Goal: Task Accomplishment & Management: Manage account settings

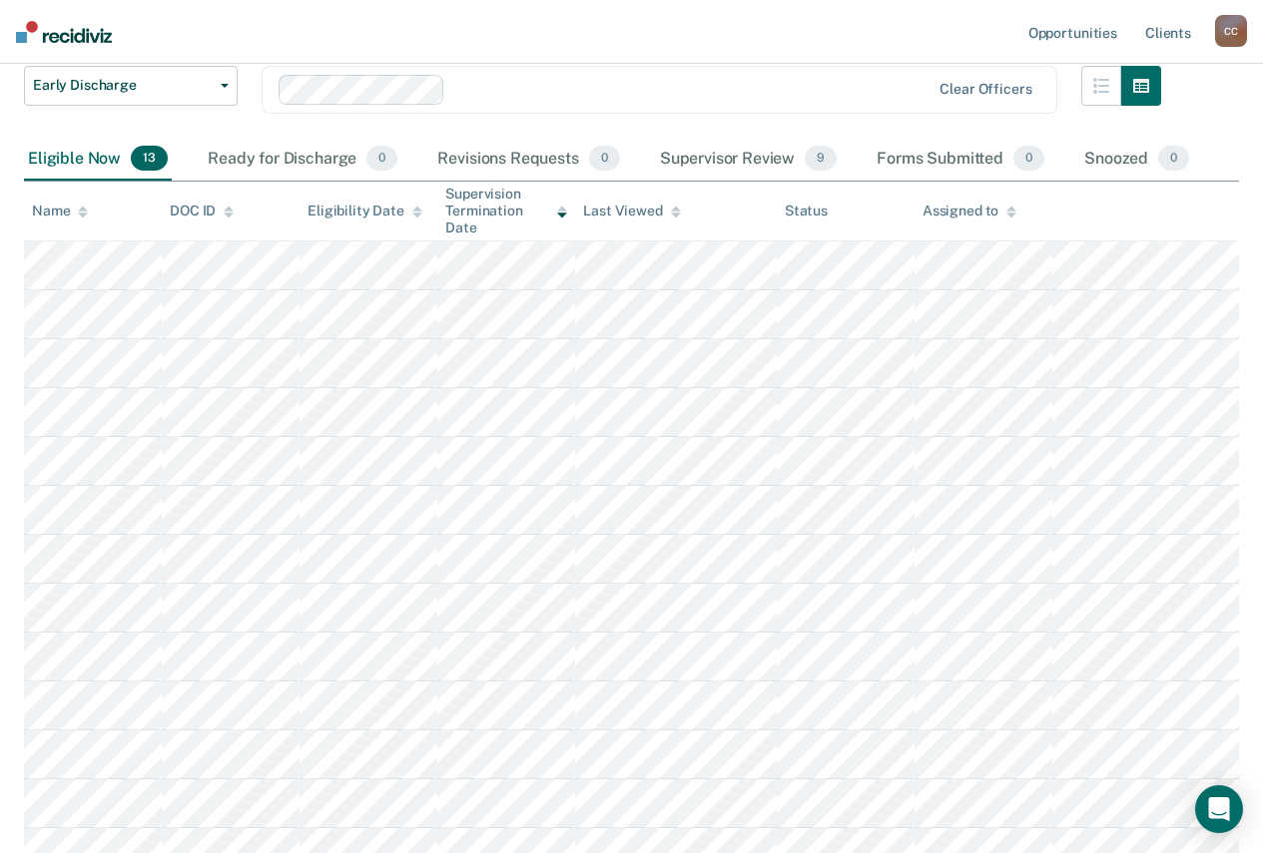
scroll to position [169, 0]
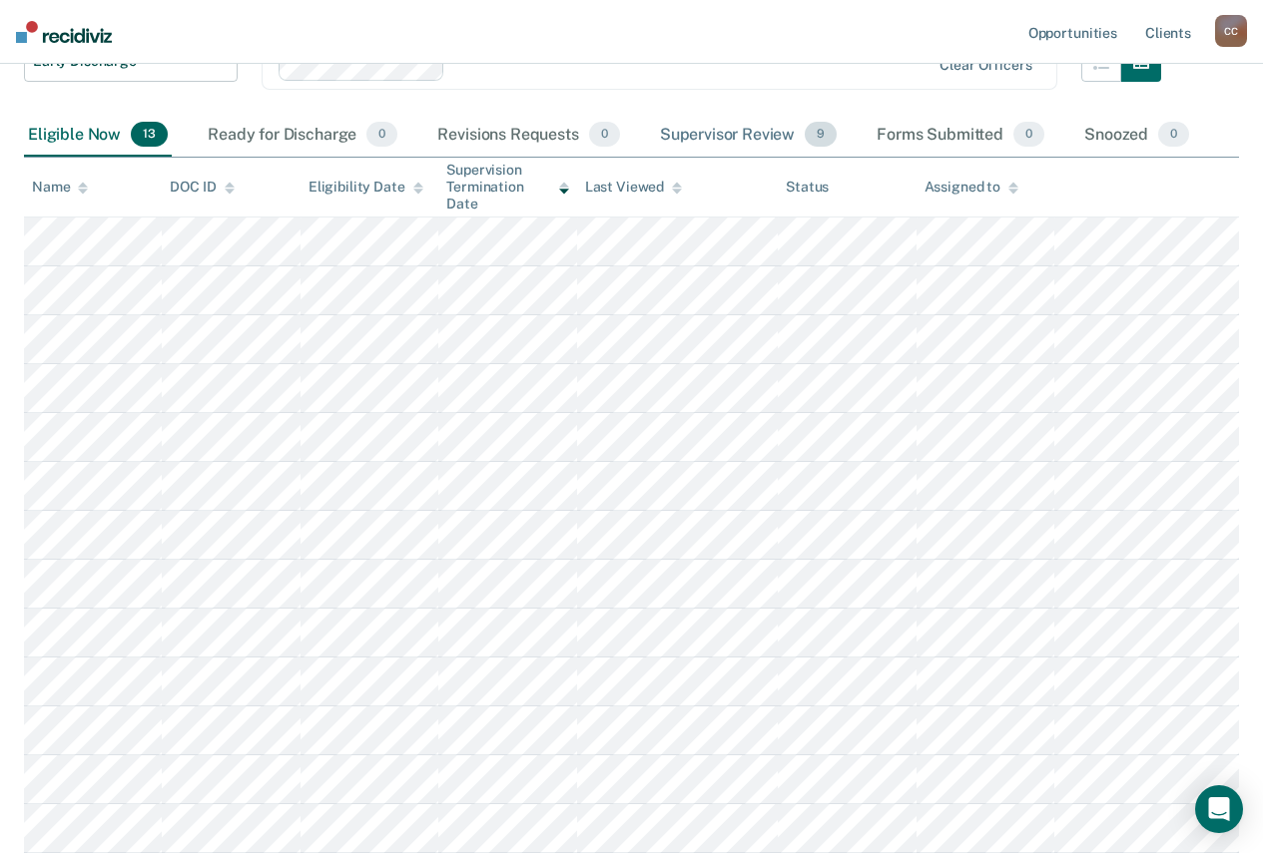
click at [774, 127] on div "Supervisor Review 9" at bounding box center [749, 136] width 186 height 44
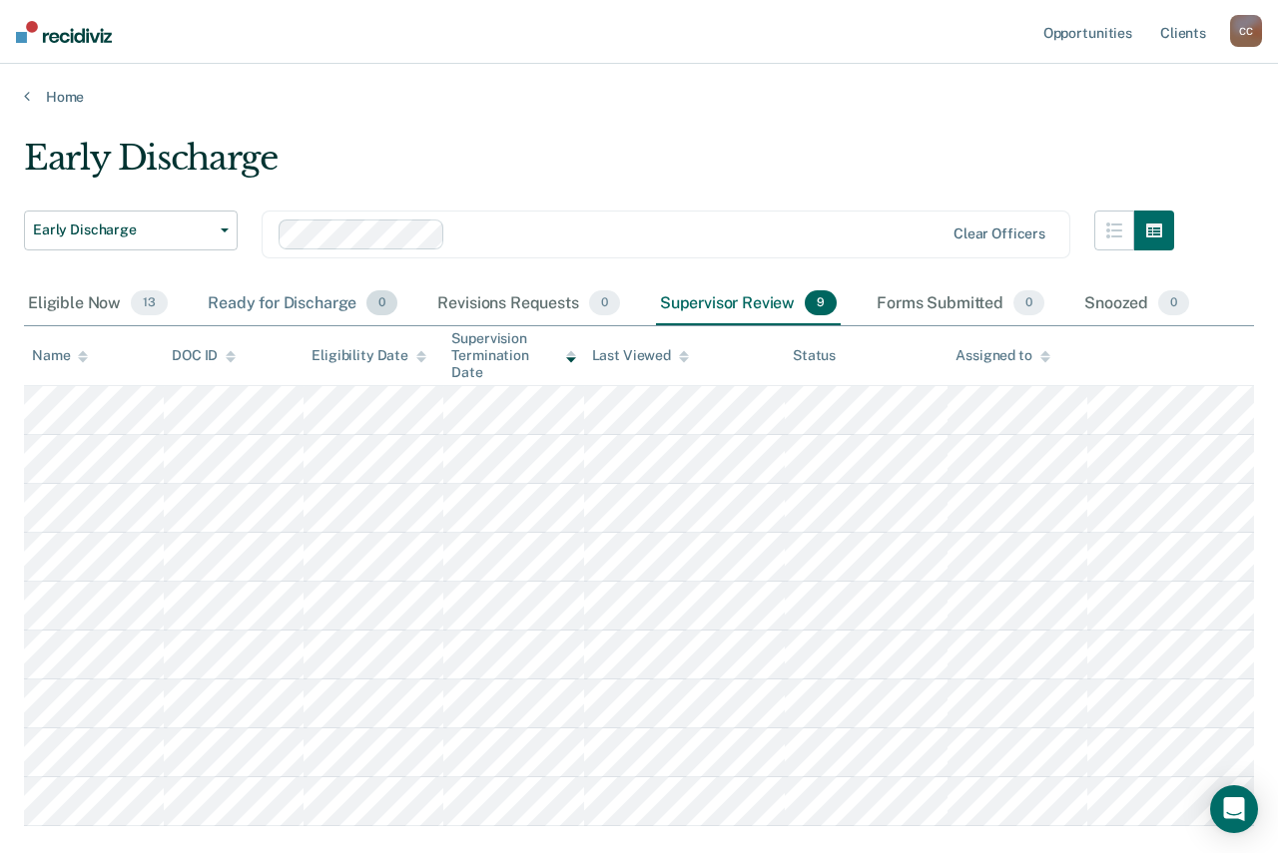
click at [289, 292] on div "Ready for Discharge 0" at bounding box center [303, 304] width 198 height 44
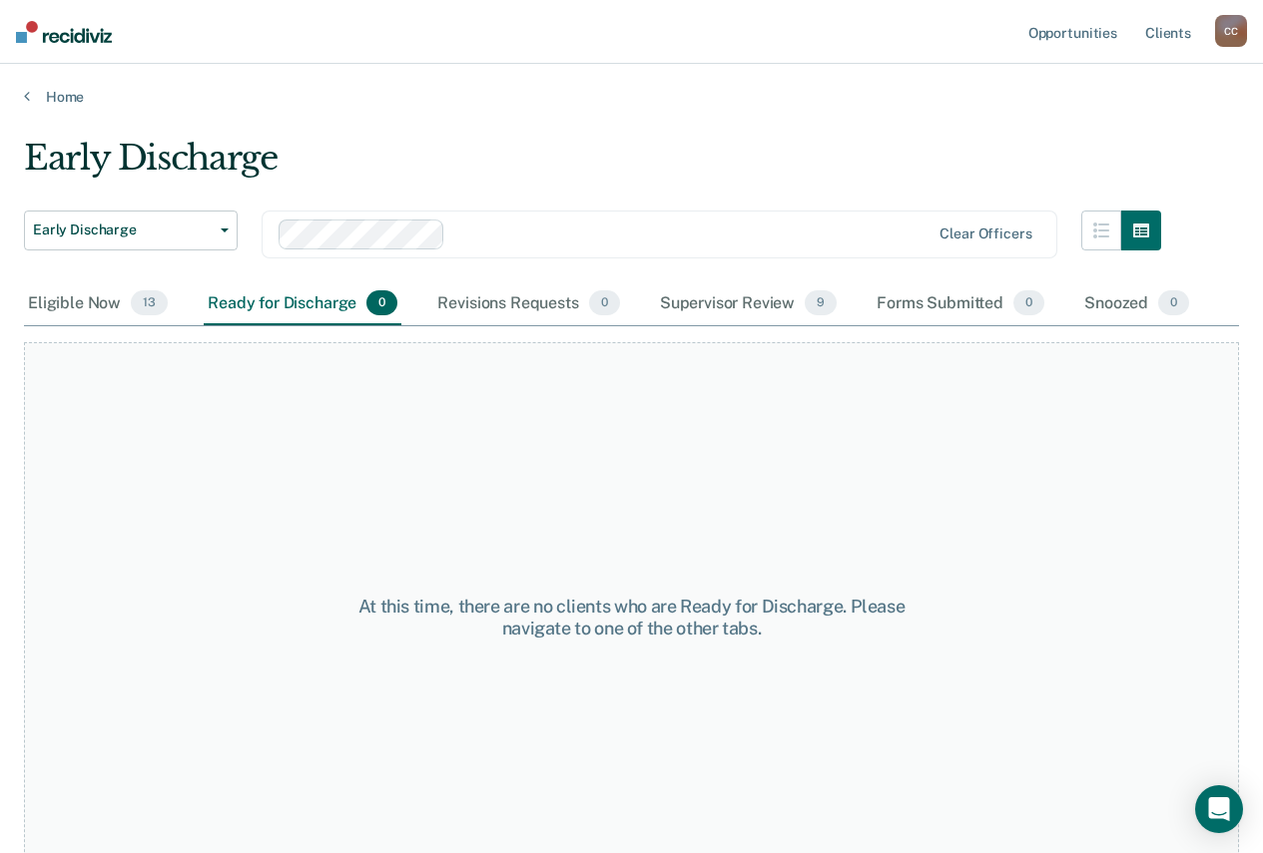
click at [506, 279] on div "Early Discharge Early Discharge Clear officers" at bounding box center [592, 247] width 1137 height 72
click at [80, 297] on div "Eligible Now 13" at bounding box center [98, 304] width 148 height 44
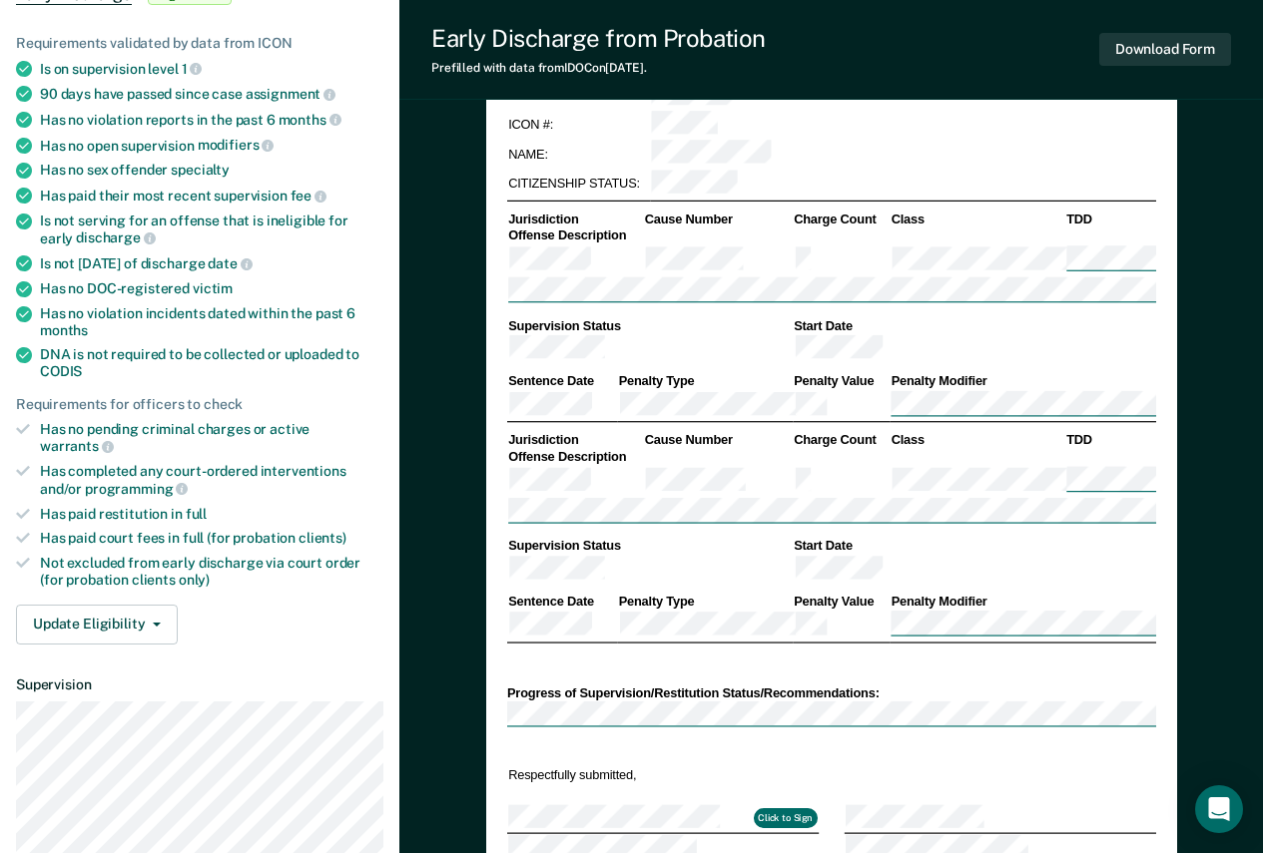
scroll to position [299, 0]
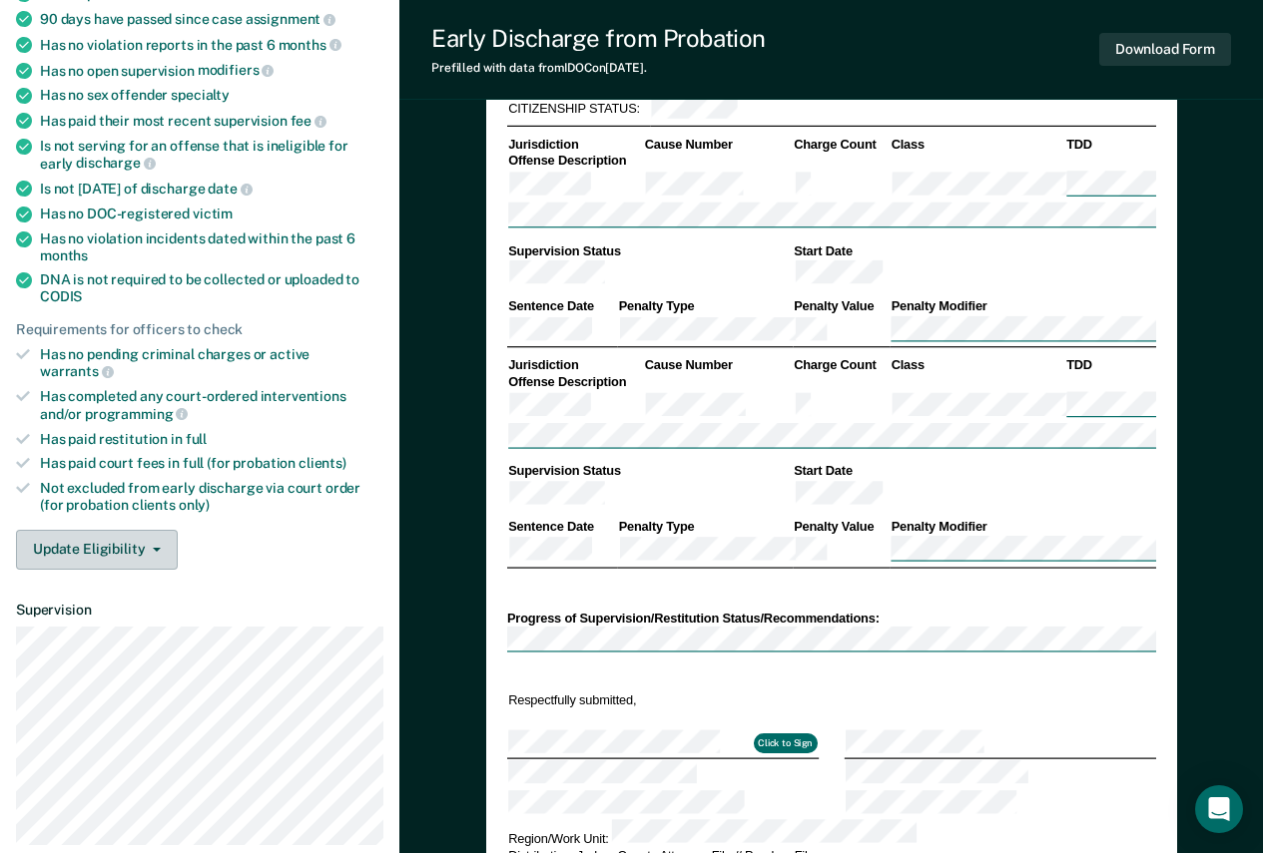
click at [167, 539] on button "Update Eligibility" at bounding box center [97, 550] width 162 height 40
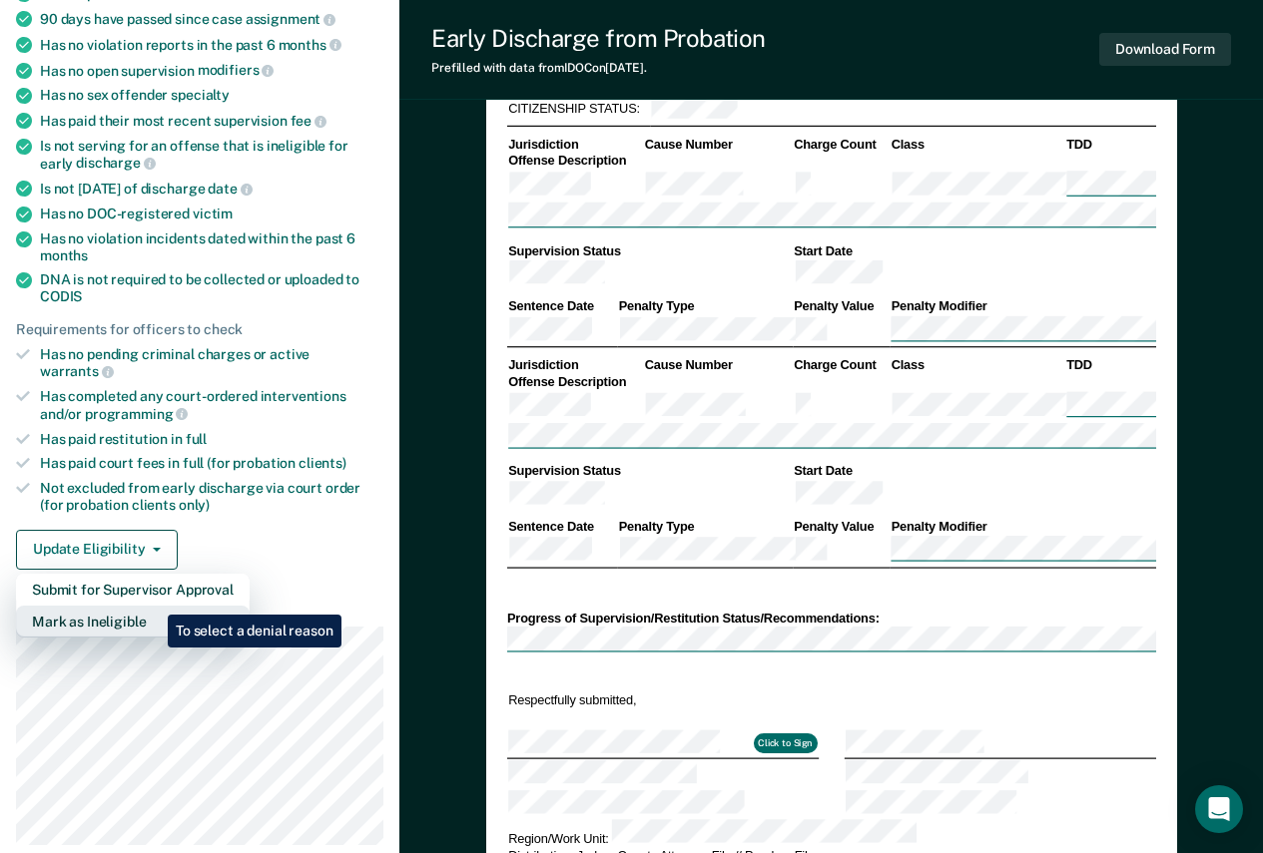
click at [153, 606] on button "Mark as Ineligible" at bounding box center [133, 622] width 234 height 32
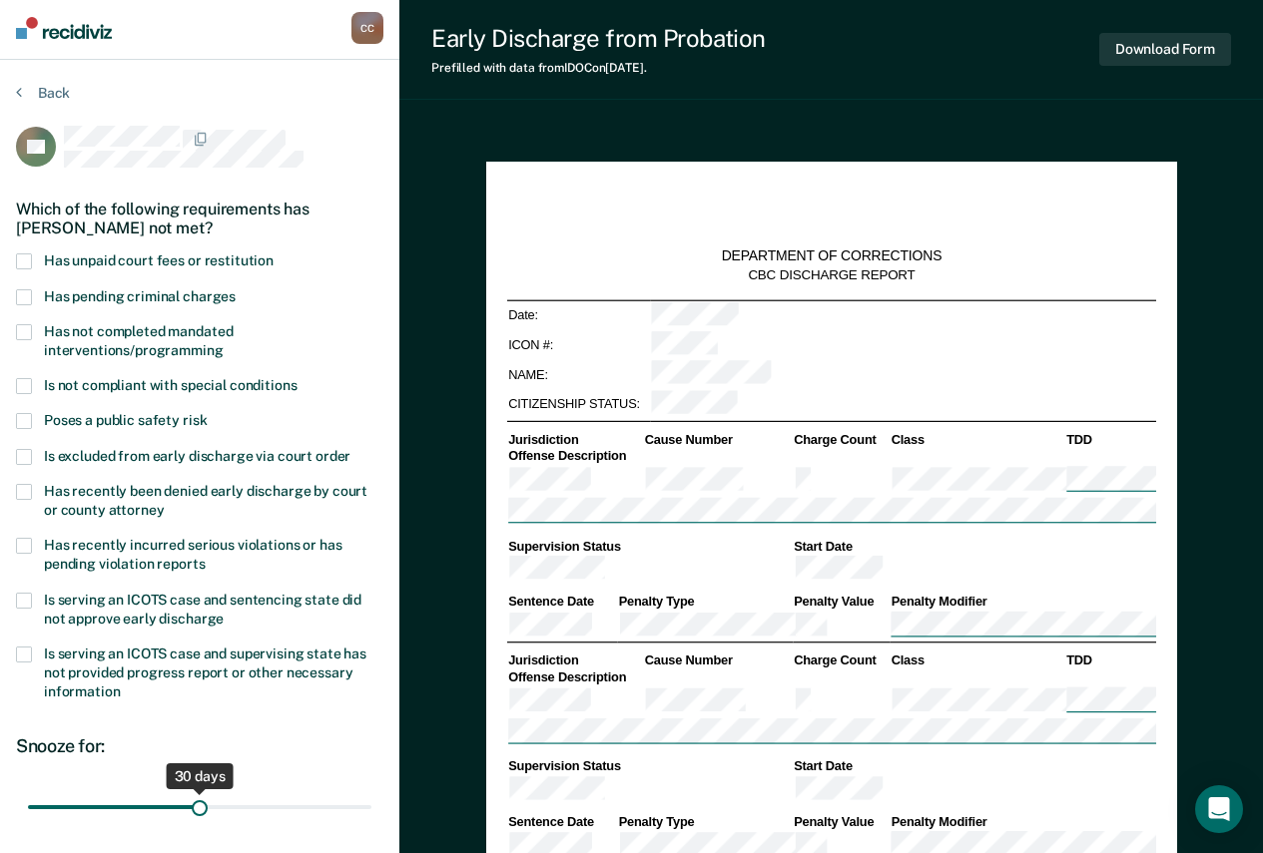
scroll to position [0, 0]
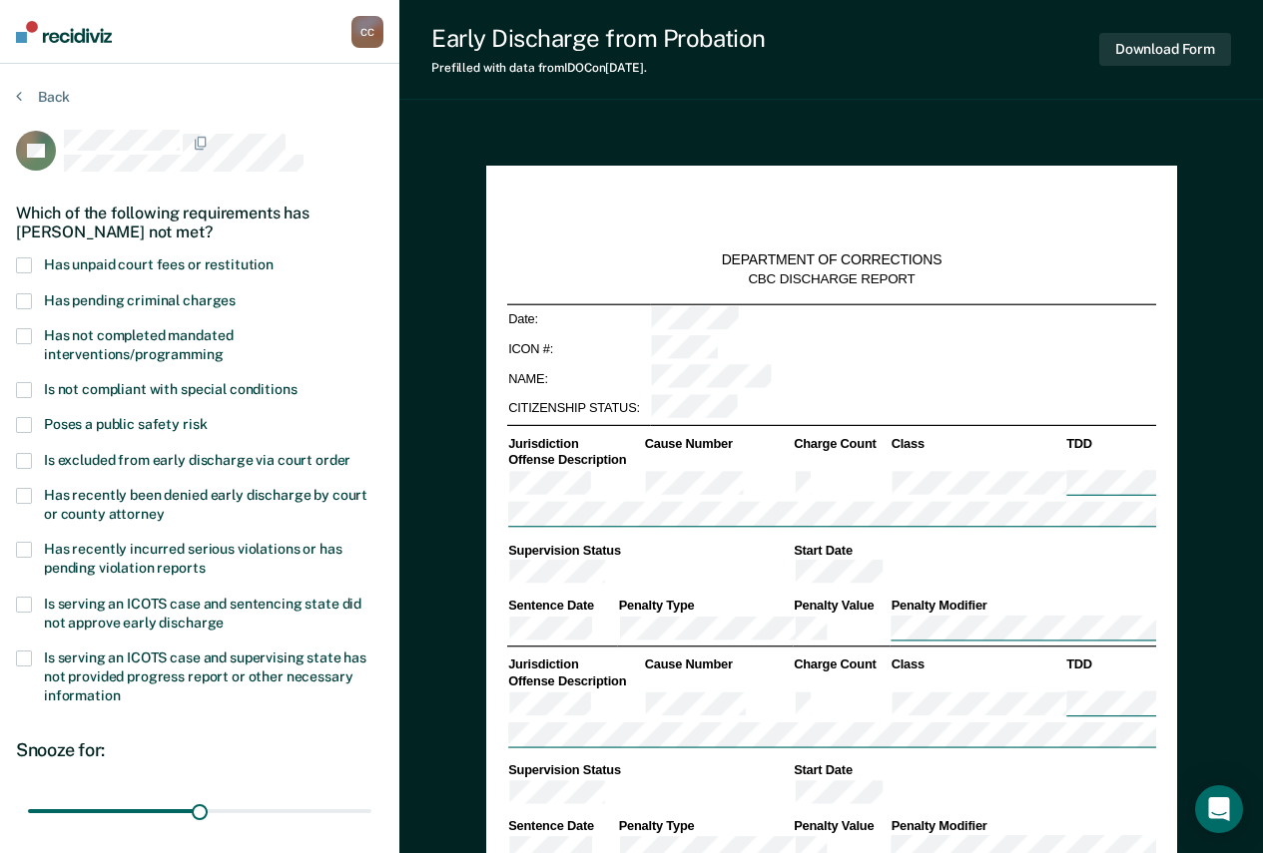
click at [223, 269] on span "Has unpaid court fees or restitution" at bounding box center [159, 265] width 230 height 16
click at [274, 258] on input "Has unpaid court fees or restitution" at bounding box center [274, 258] width 0 height 0
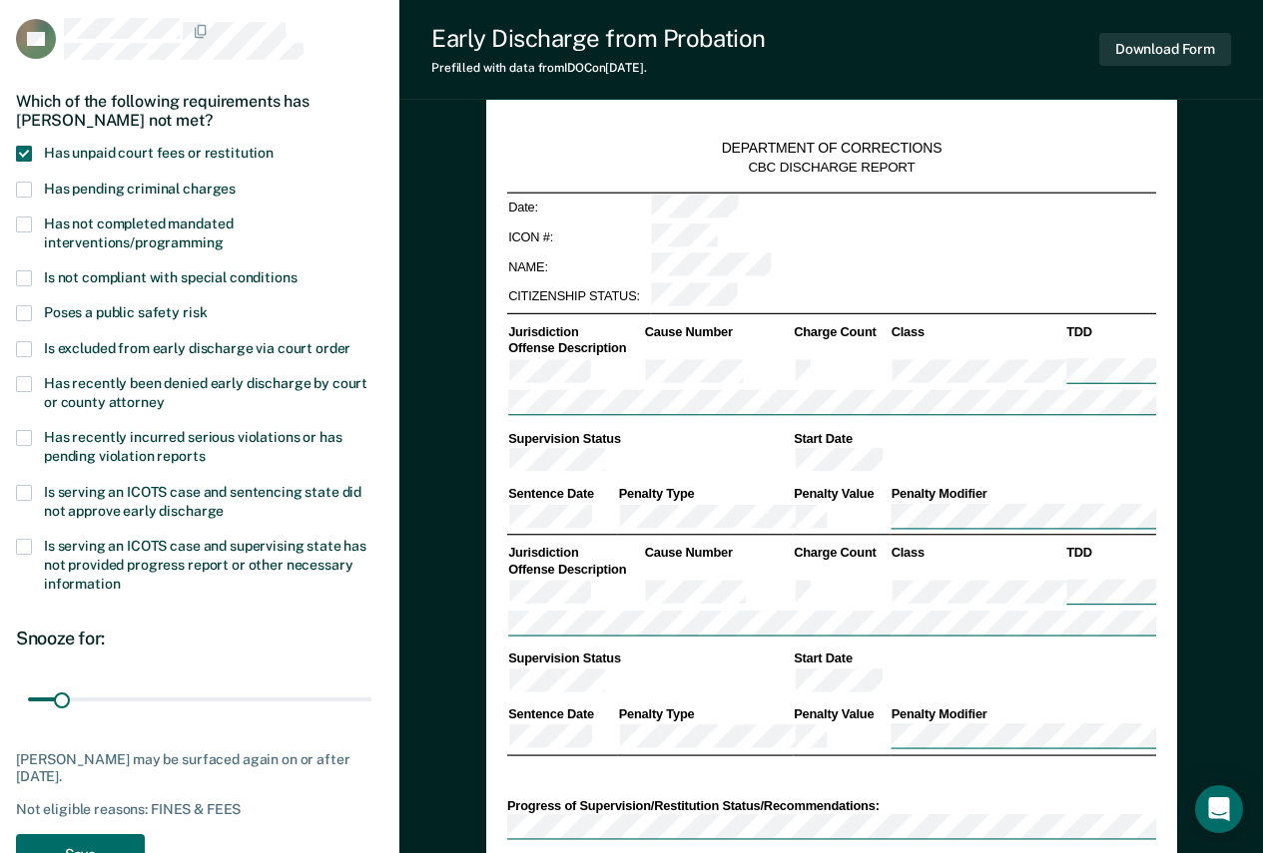
scroll to position [200, 0]
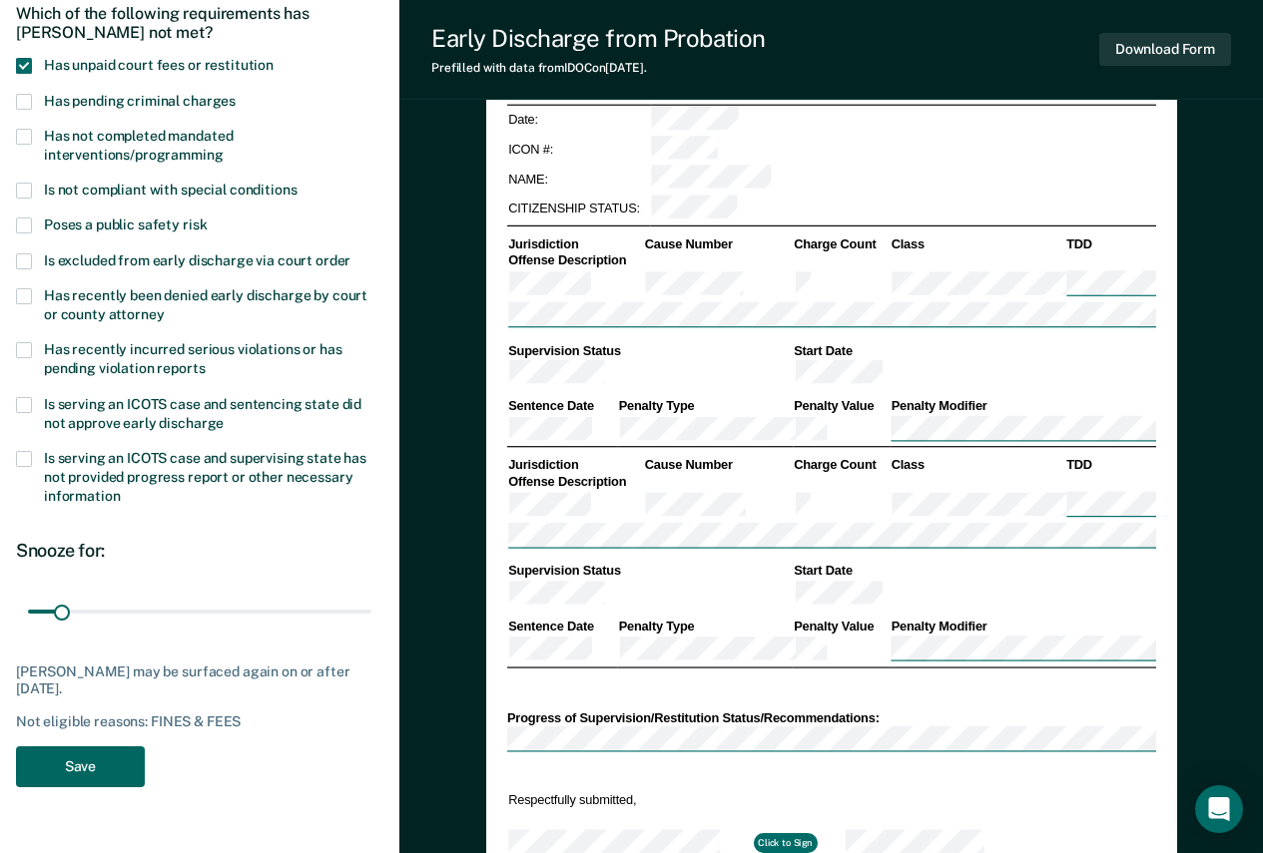
click at [100, 773] on button "Save" at bounding box center [80, 767] width 129 height 41
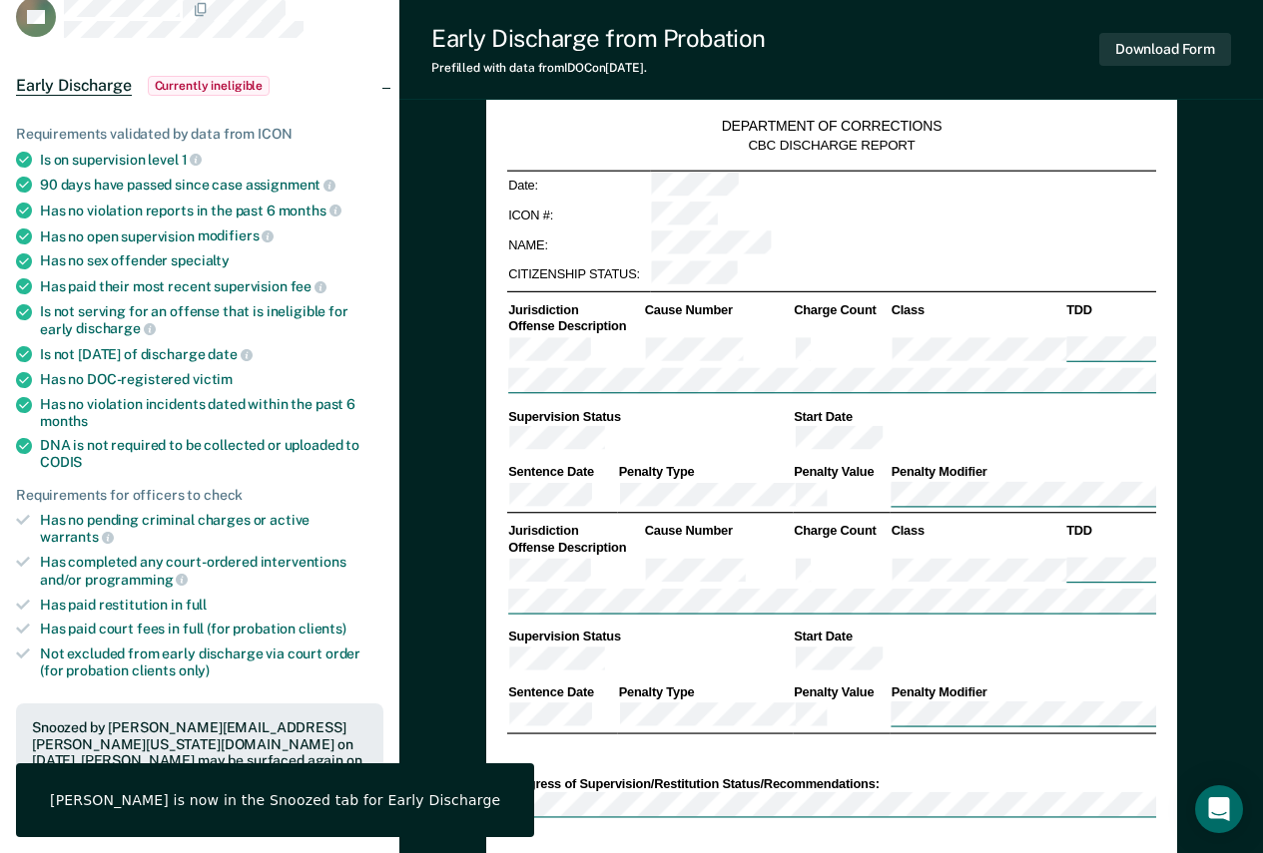
scroll to position [0, 0]
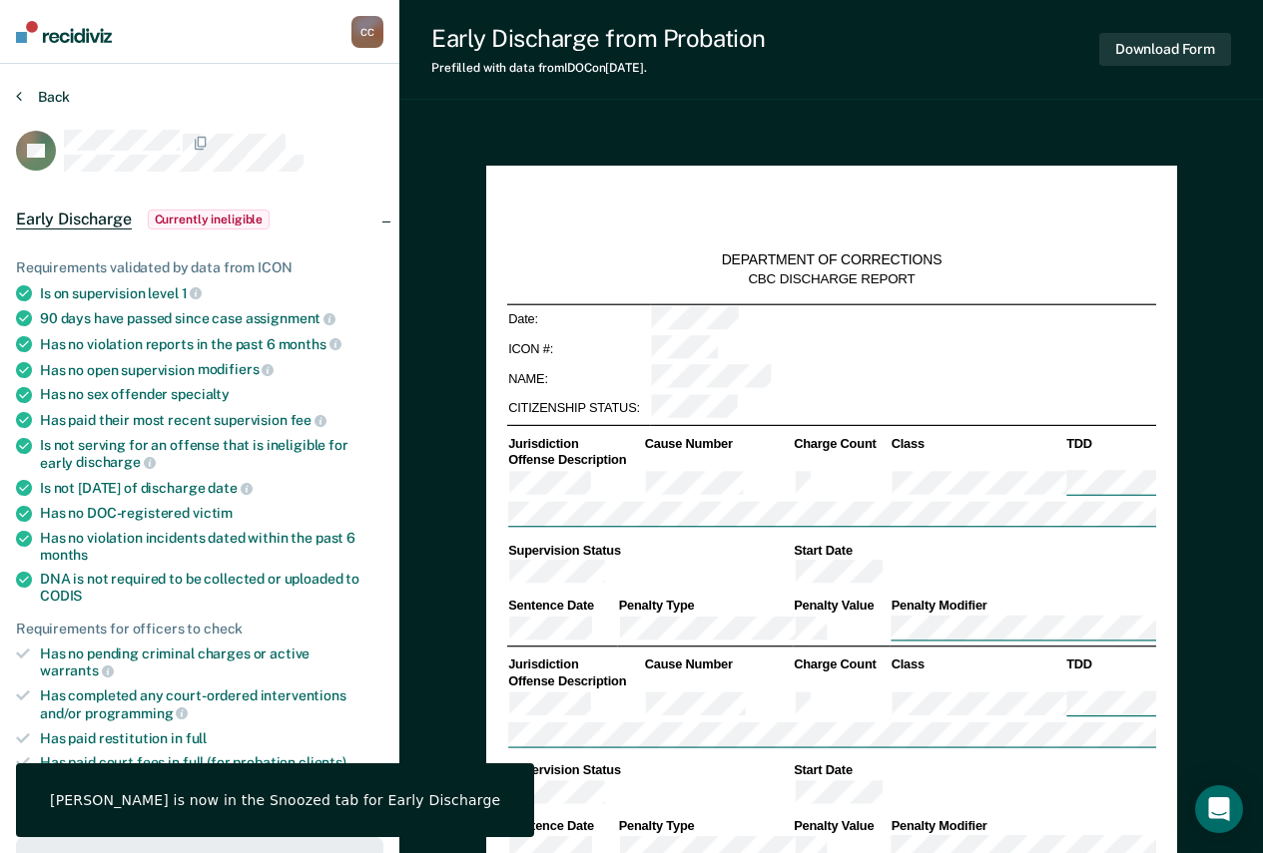
click at [61, 90] on button "Back" at bounding box center [43, 97] width 54 height 18
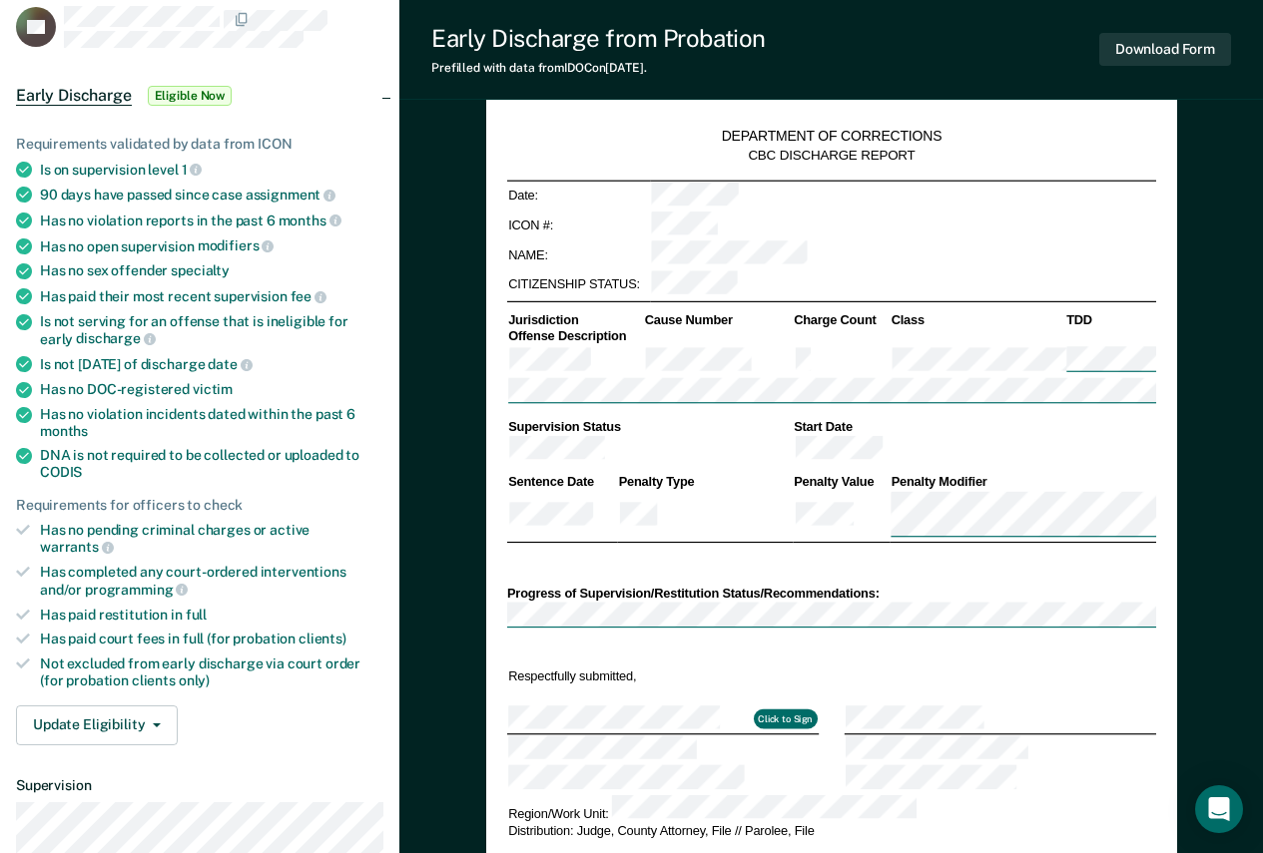
scroll to position [299, 0]
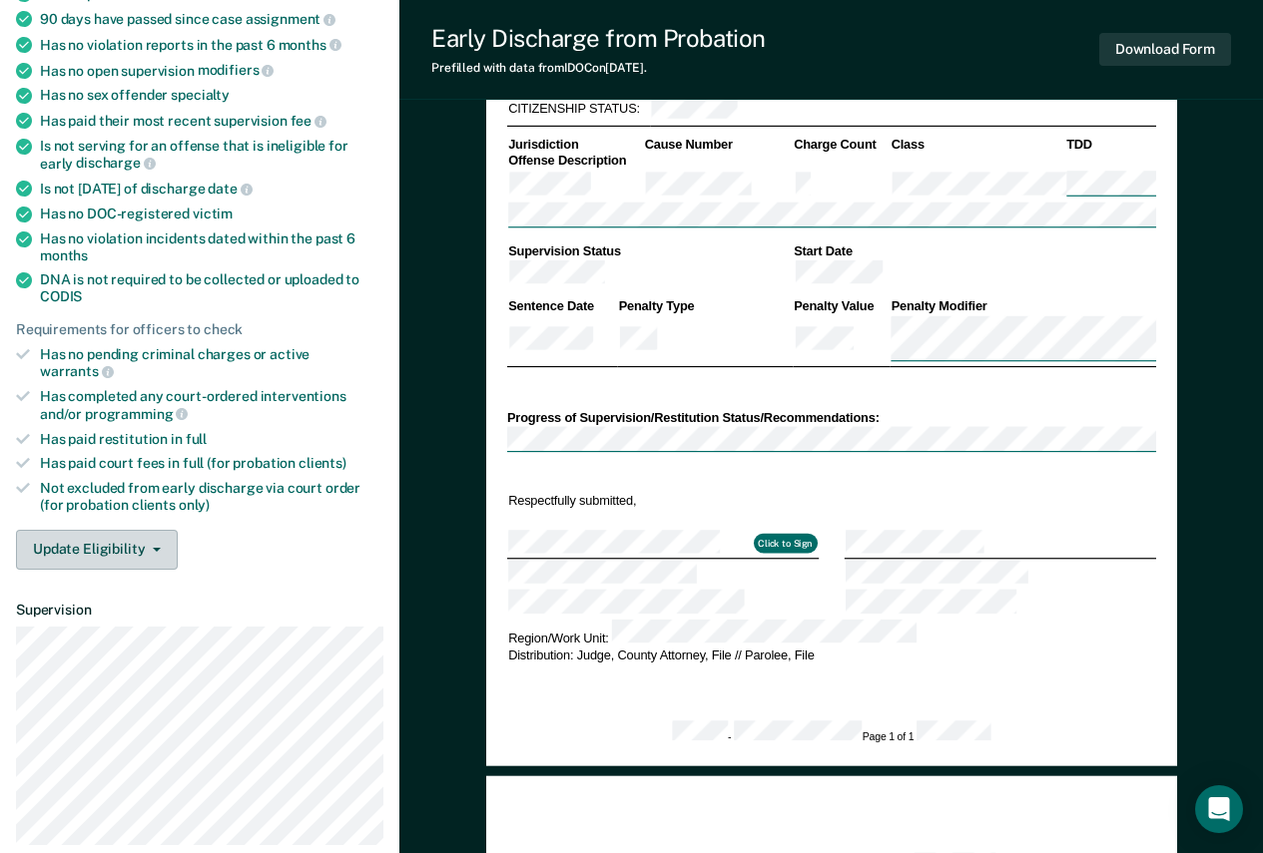
click at [128, 540] on button "Update Eligibility" at bounding box center [97, 550] width 162 height 40
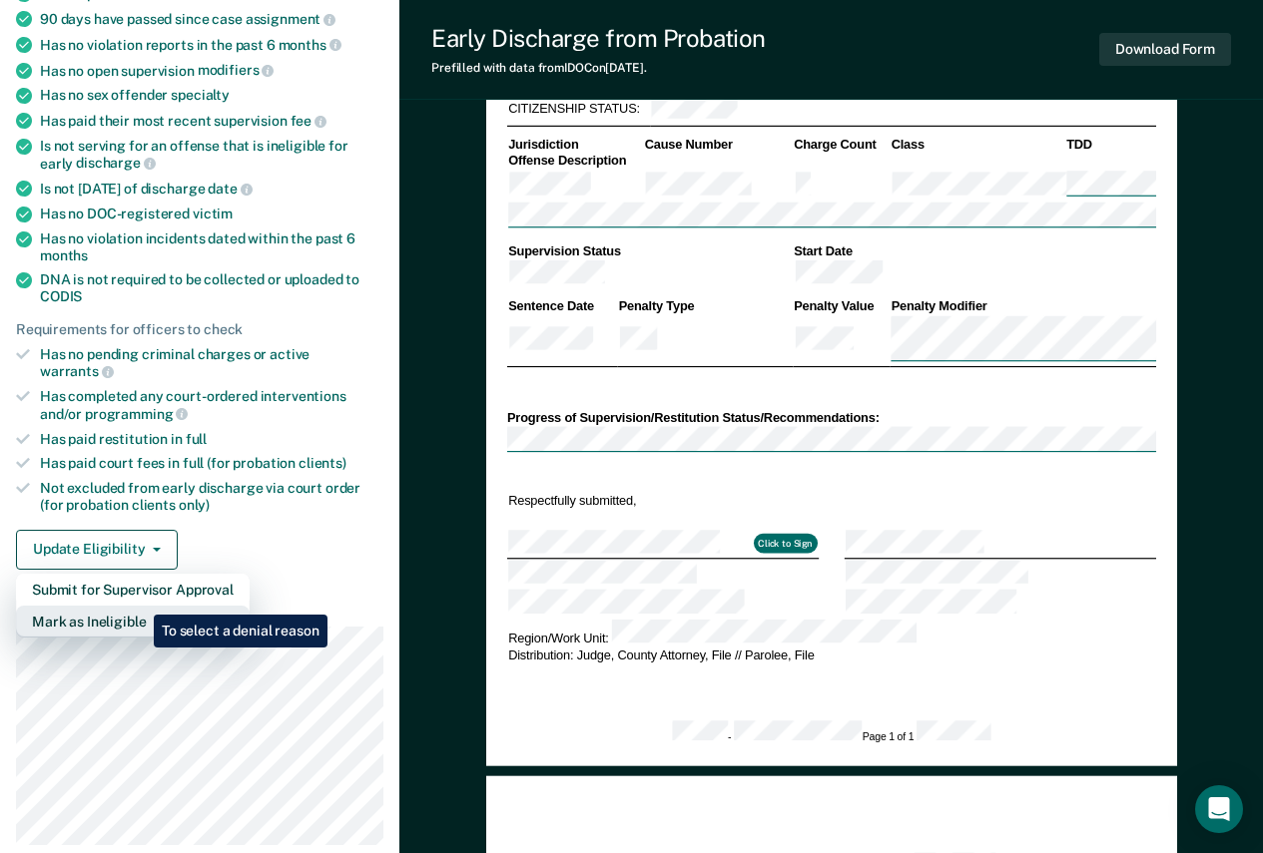
click at [139, 606] on button "Mark as Ineligible" at bounding box center [133, 622] width 234 height 32
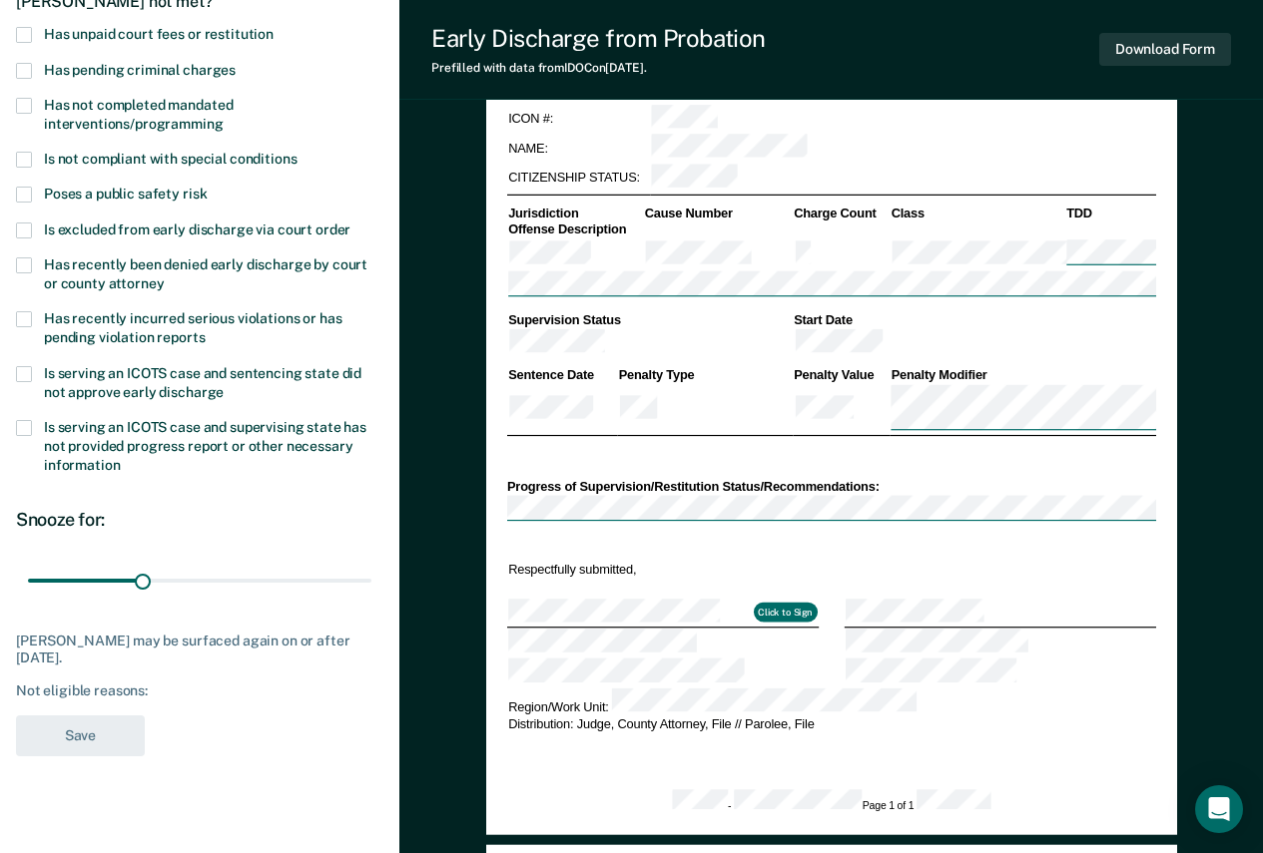
scroll to position [200, 0]
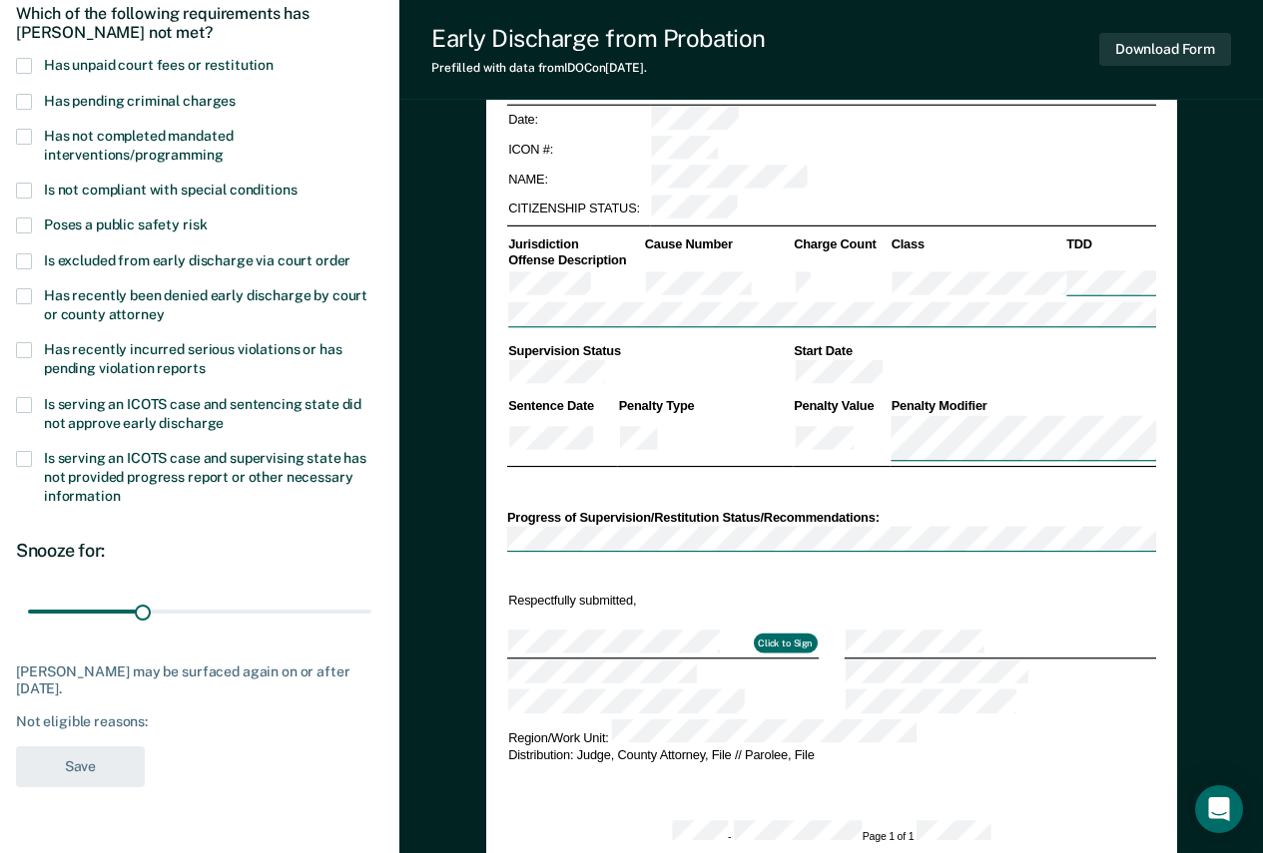
click at [178, 144] on label "Has not completed mandated interventions/programming" at bounding box center [199, 148] width 367 height 38
click at [224, 148] on input "Has not completed mandated interventions/programming" at bounding box center [224, 148] width 0 height 0
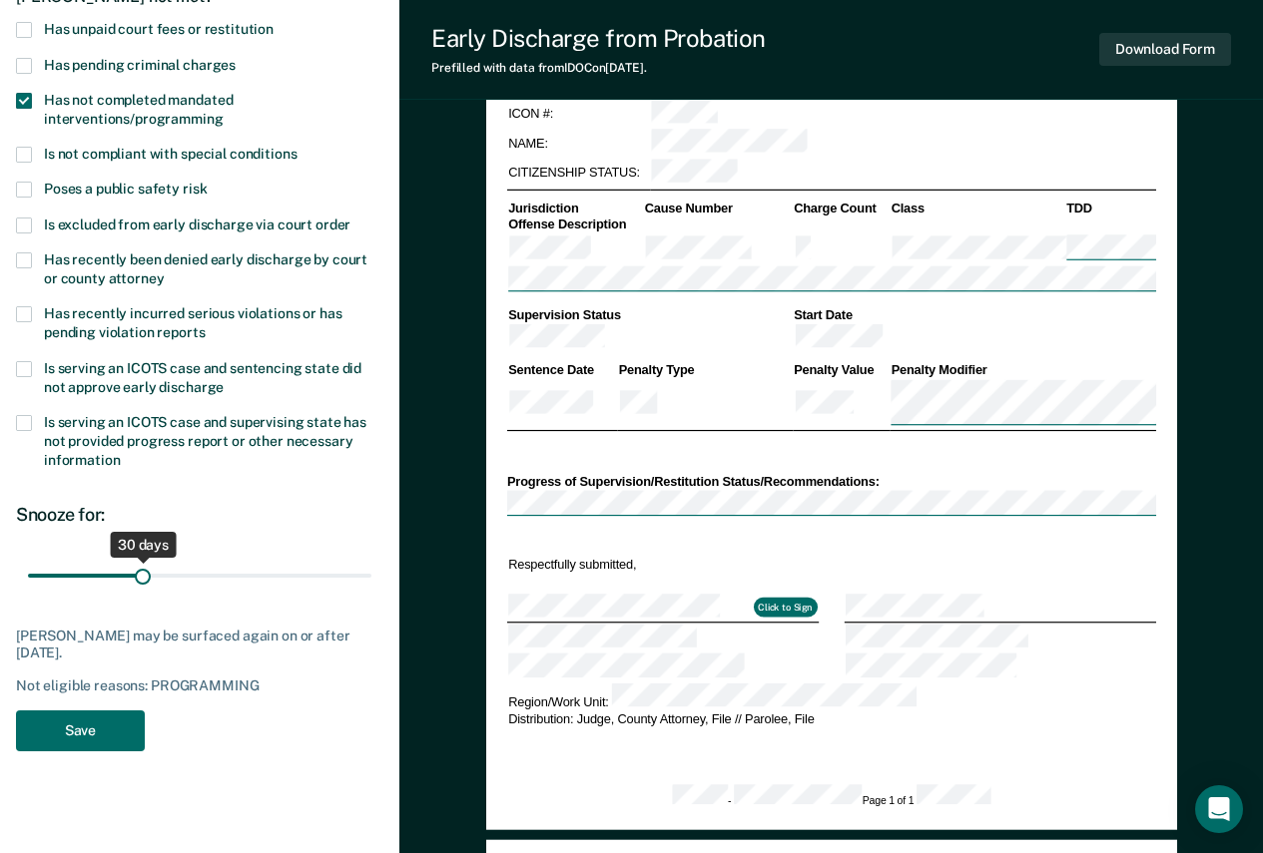
scroll to position [299, 0]
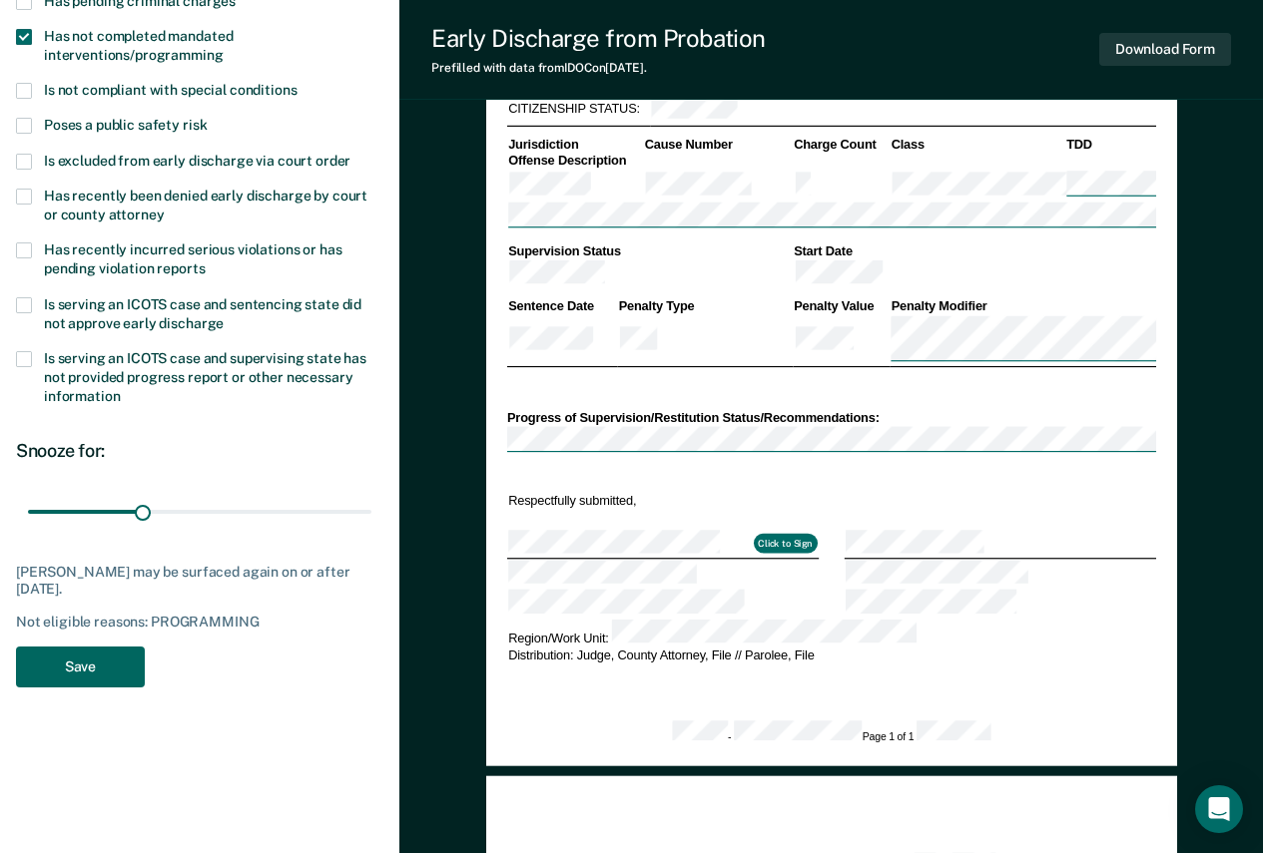
click at [109, 665] on button "Save" at bounding box center [80, 667] width 129 height 41
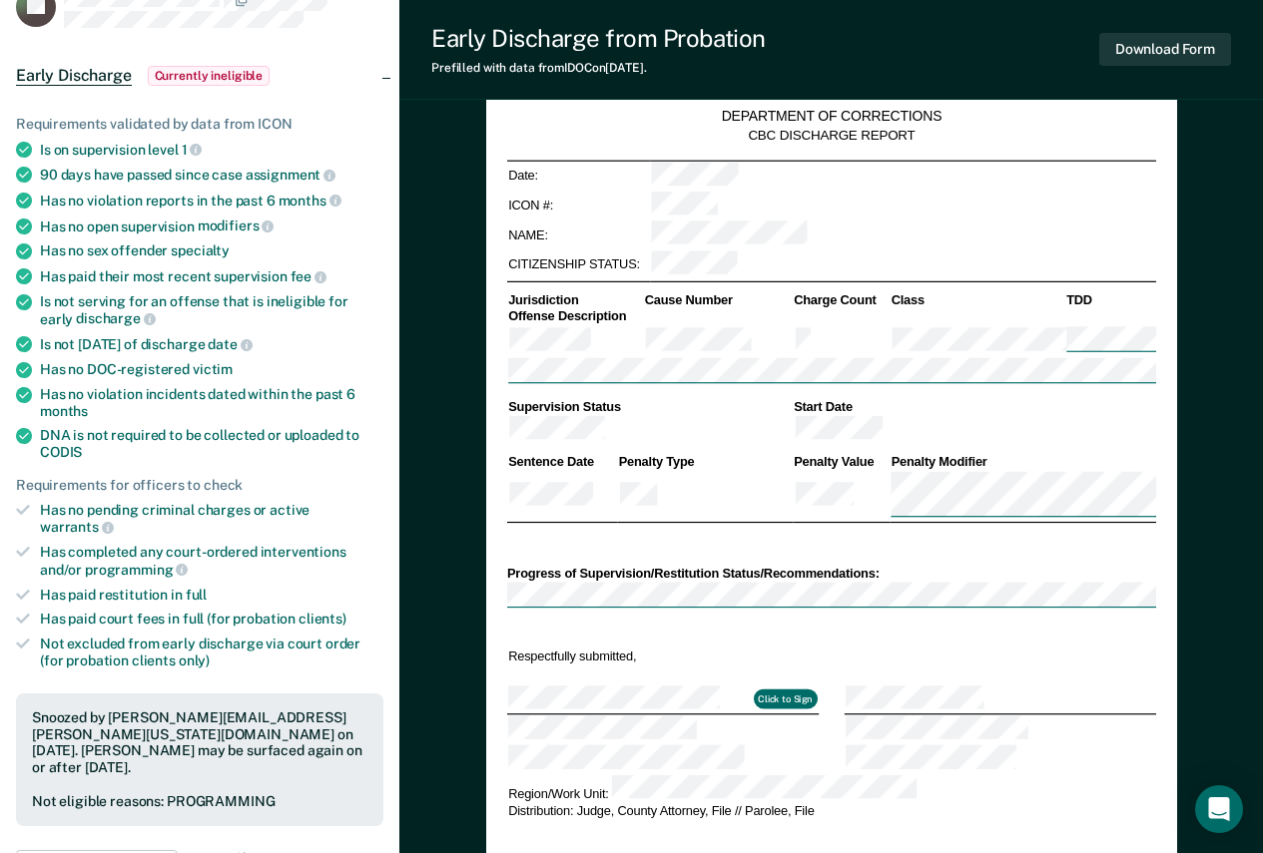
scroll to position [0, 0]
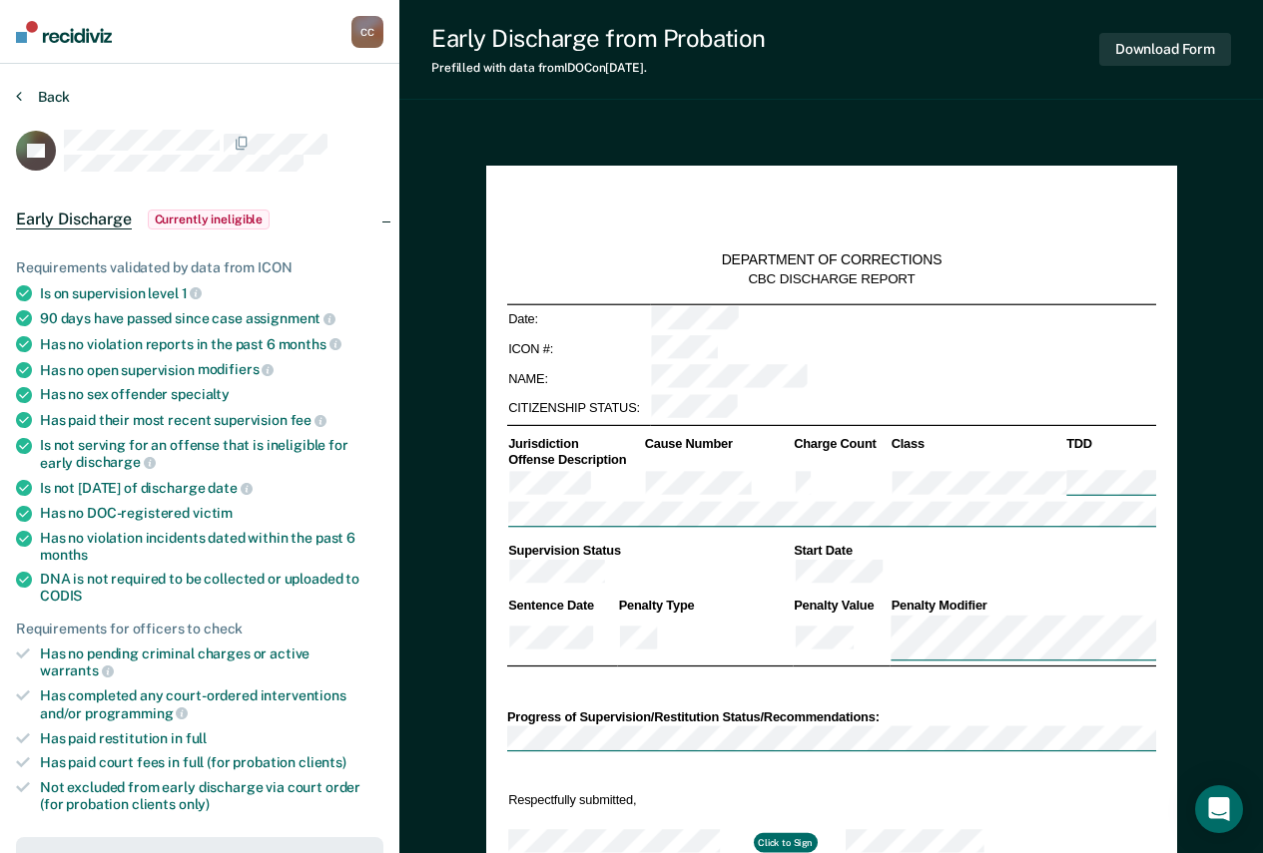
click at [34, 104] on button "Back" at bounding box center [43, 97] width 54 height 18
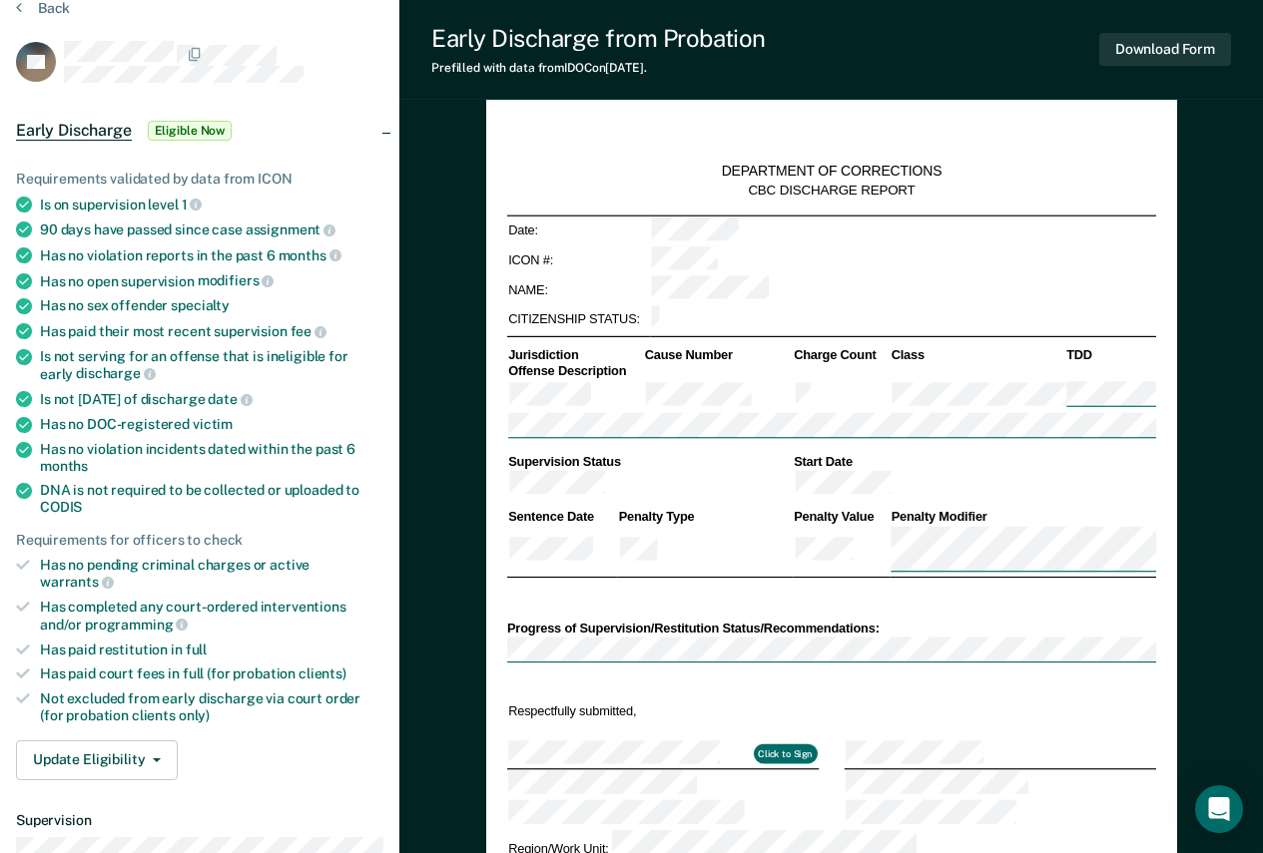
scroll to position [200, 0]
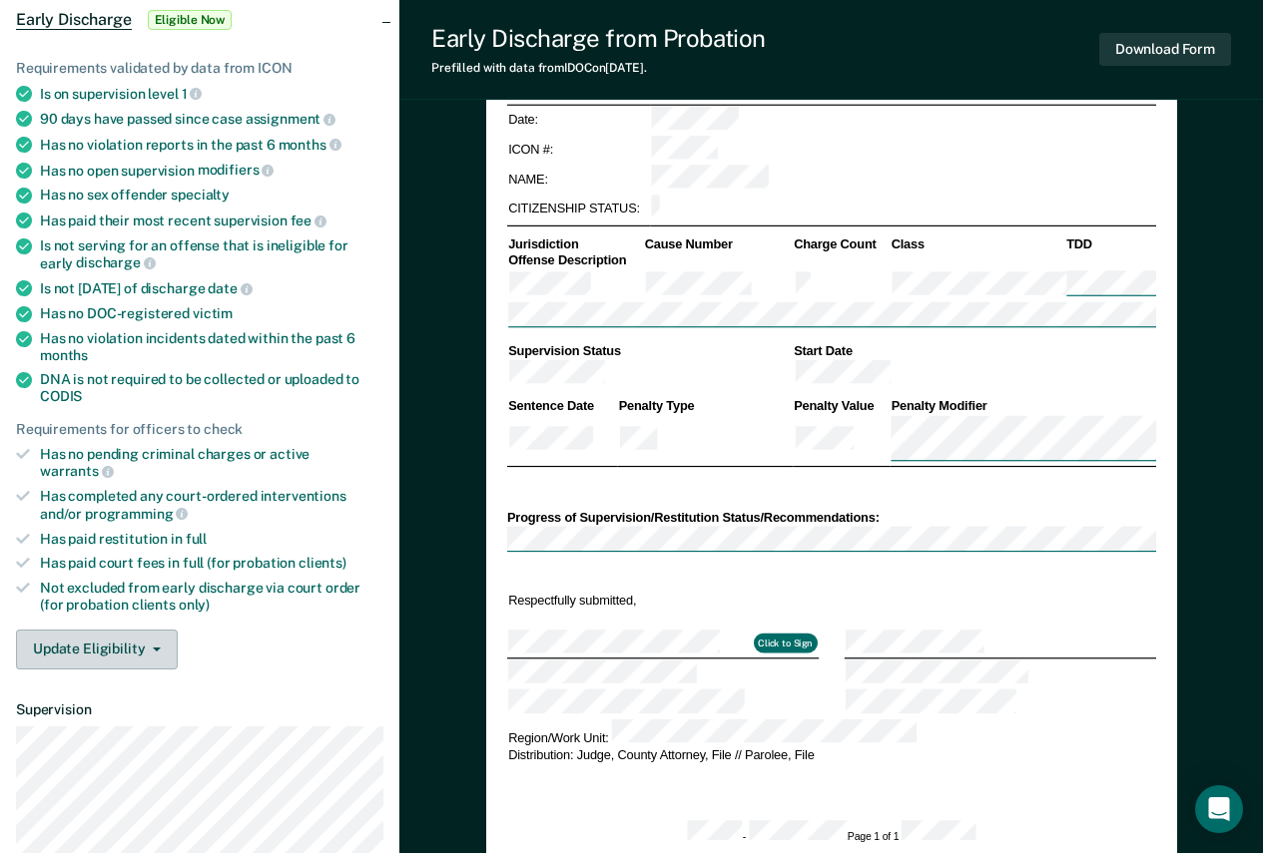
click at [137, 635] on button "Update Eligibility" at bounding box center [97, 650] width 162 height 40
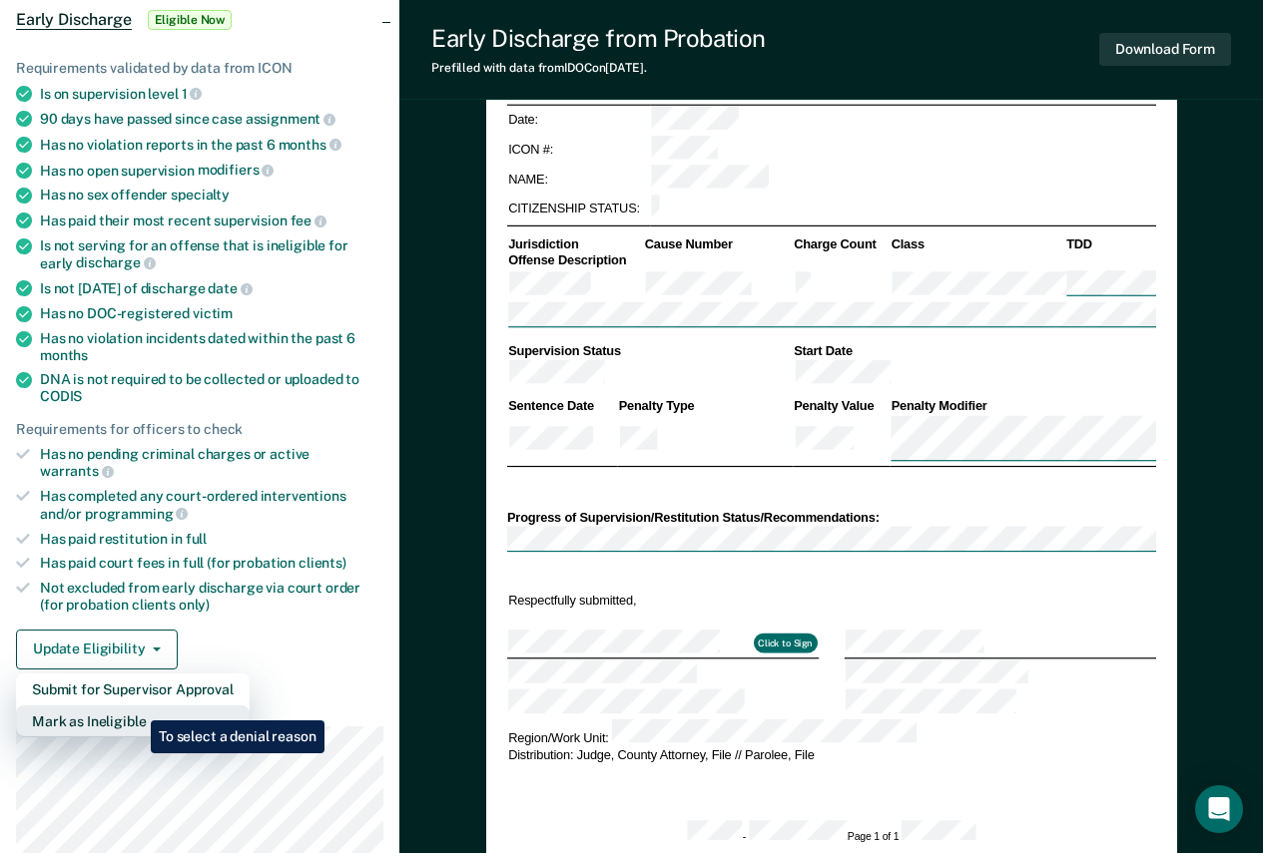
click at [136, 707] on button "Mark as Ineligible" at bounding box center [133, 722] width 234 height 32
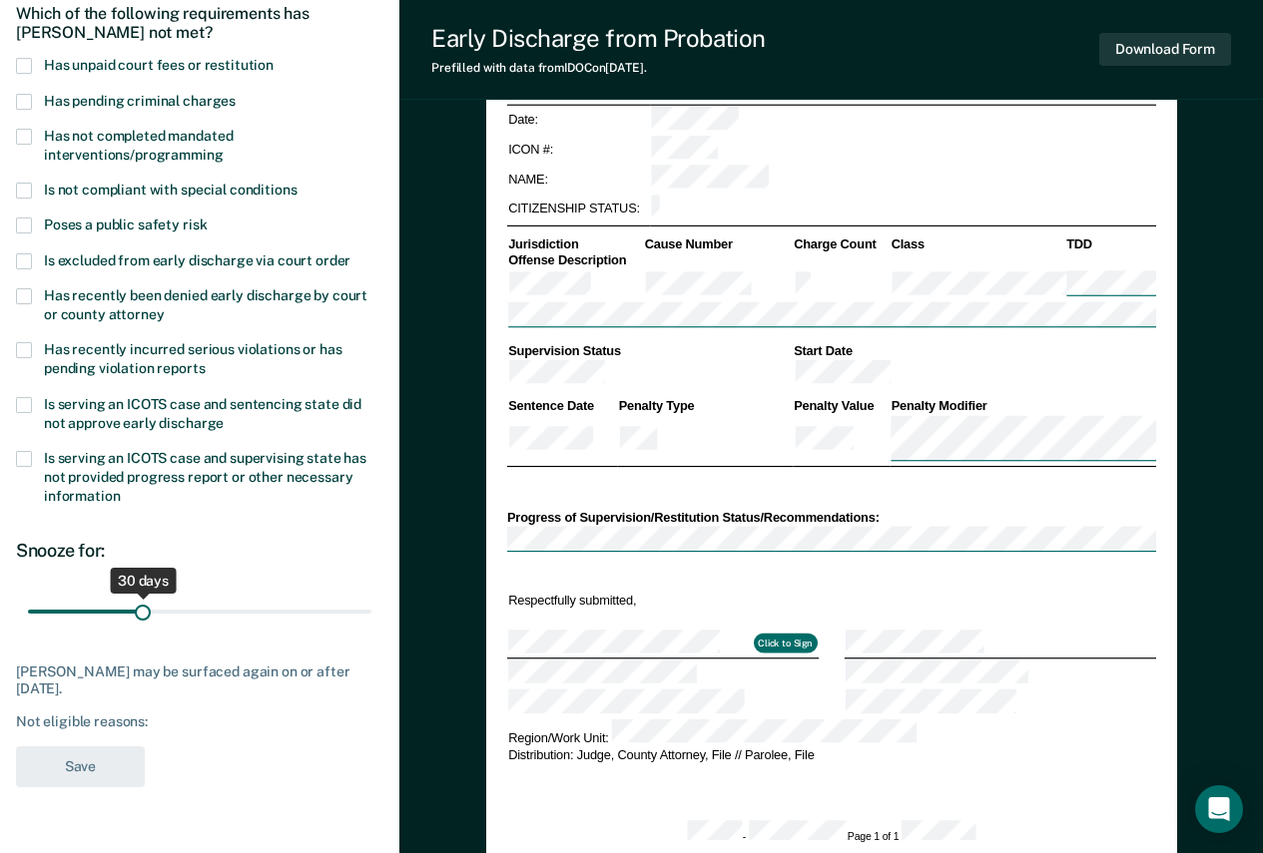
scroll to position [0, 0]
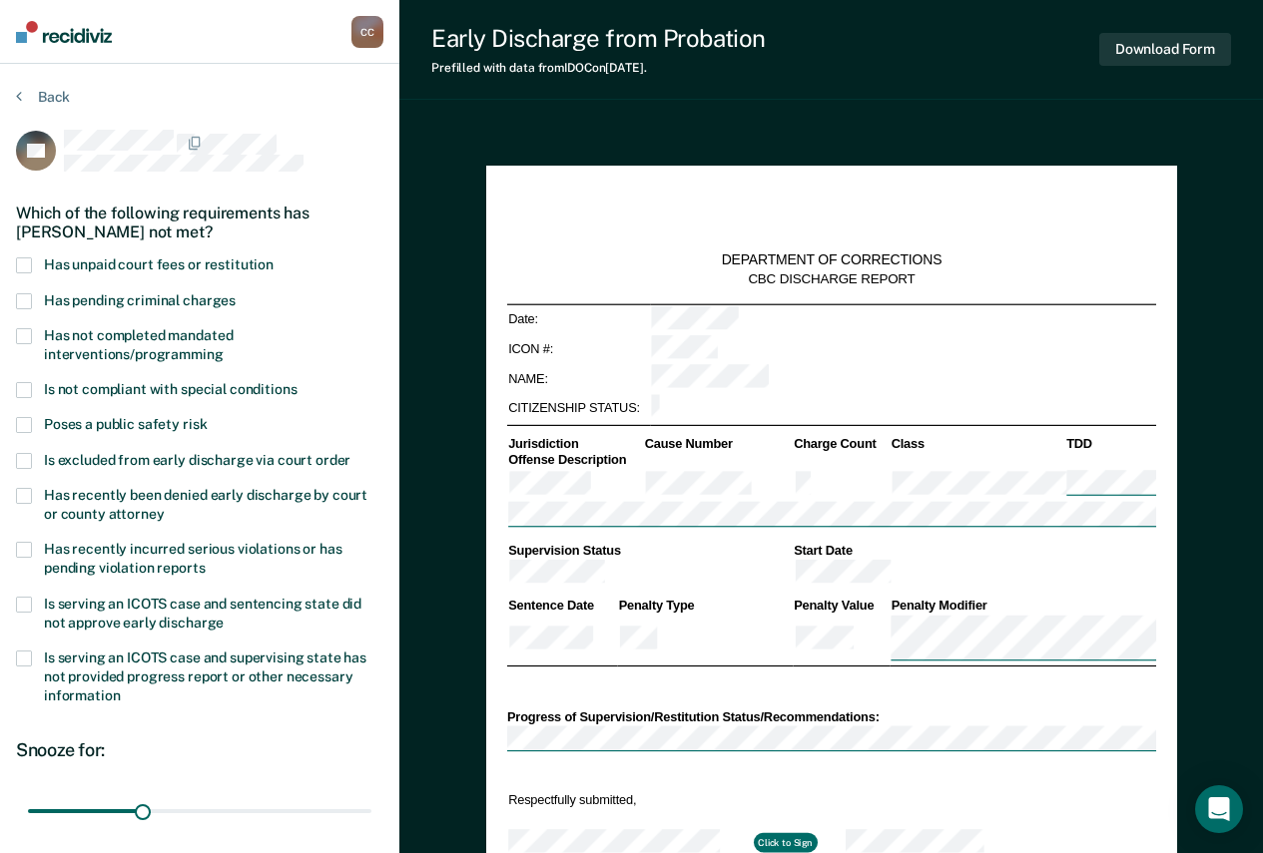
click at [168, 259] on span "Has unpaid court fees or restitution" at bounding box center [159, 265] width 230 height 16
click at [274, 258] on input "Has unpaid court fees or restitution" at bounding box center [274, 258] width 0 height 0
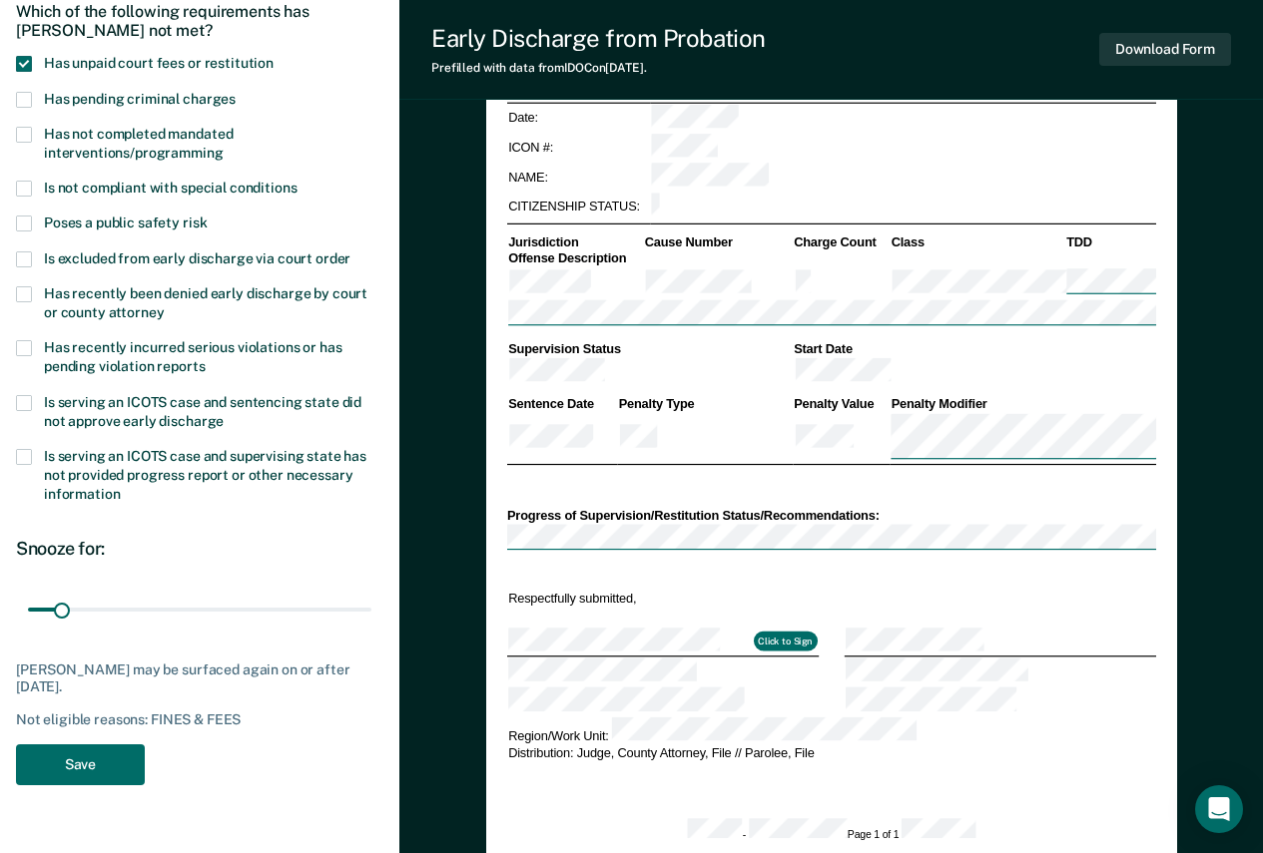
scroll to position [299, 0]
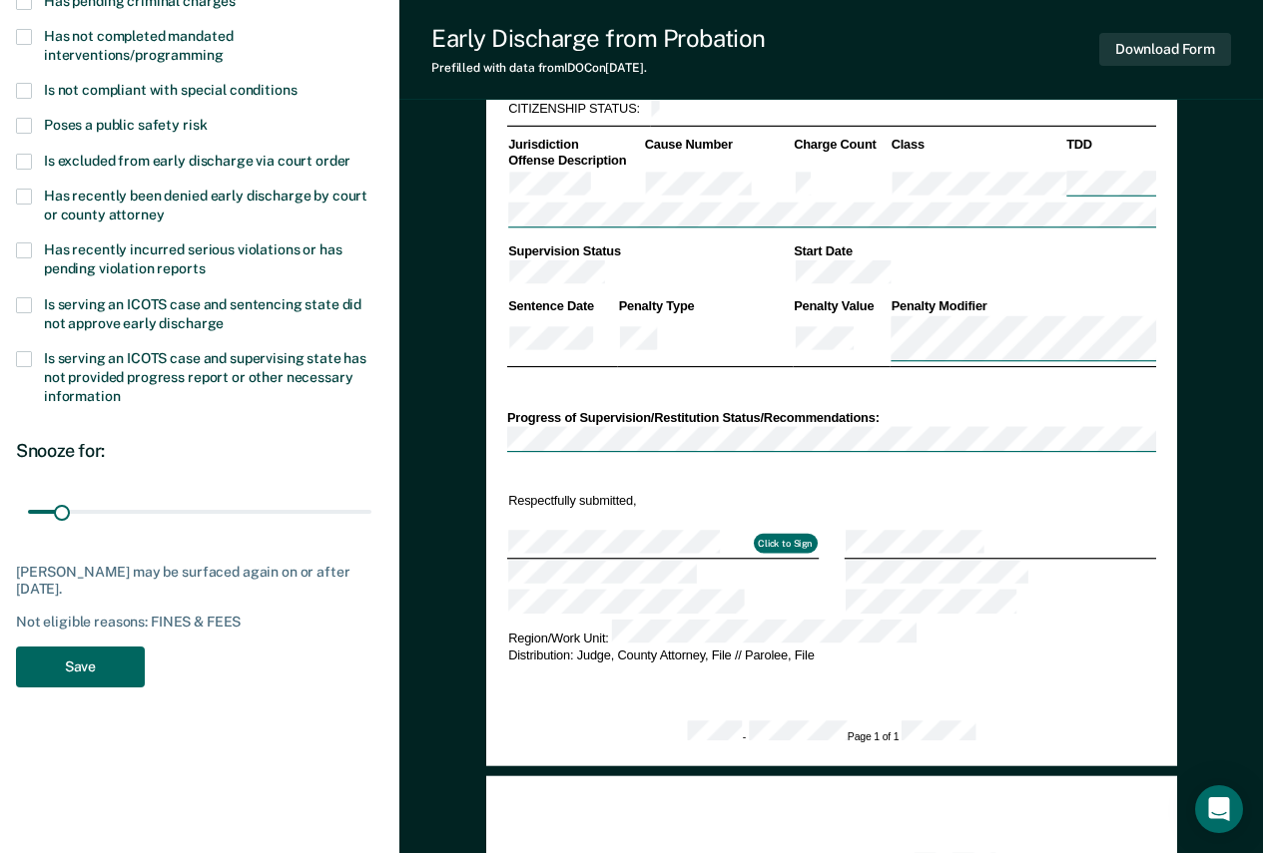
click at [69, 674] on button "Save" at bounding box center [80, 667] width 129 height 41
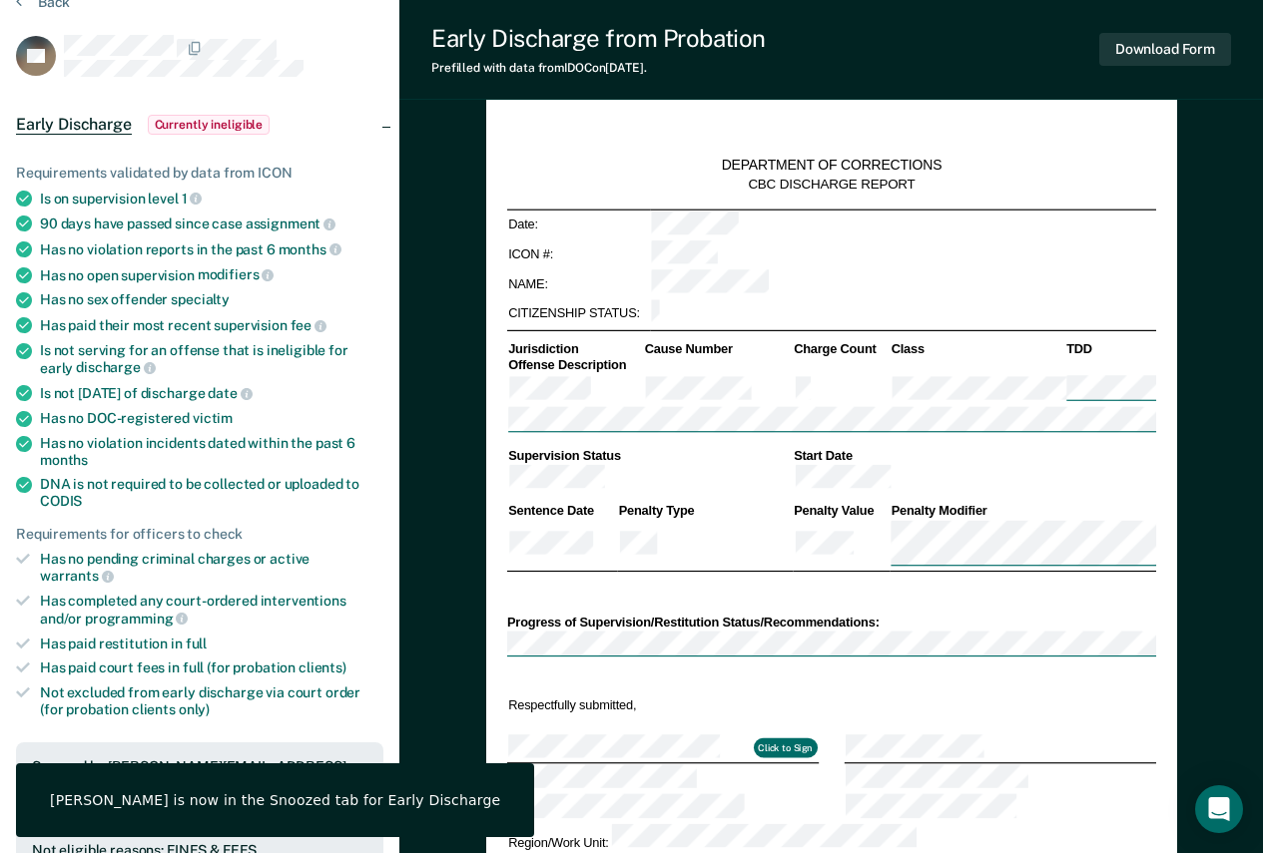
scroll to position [0, 0]
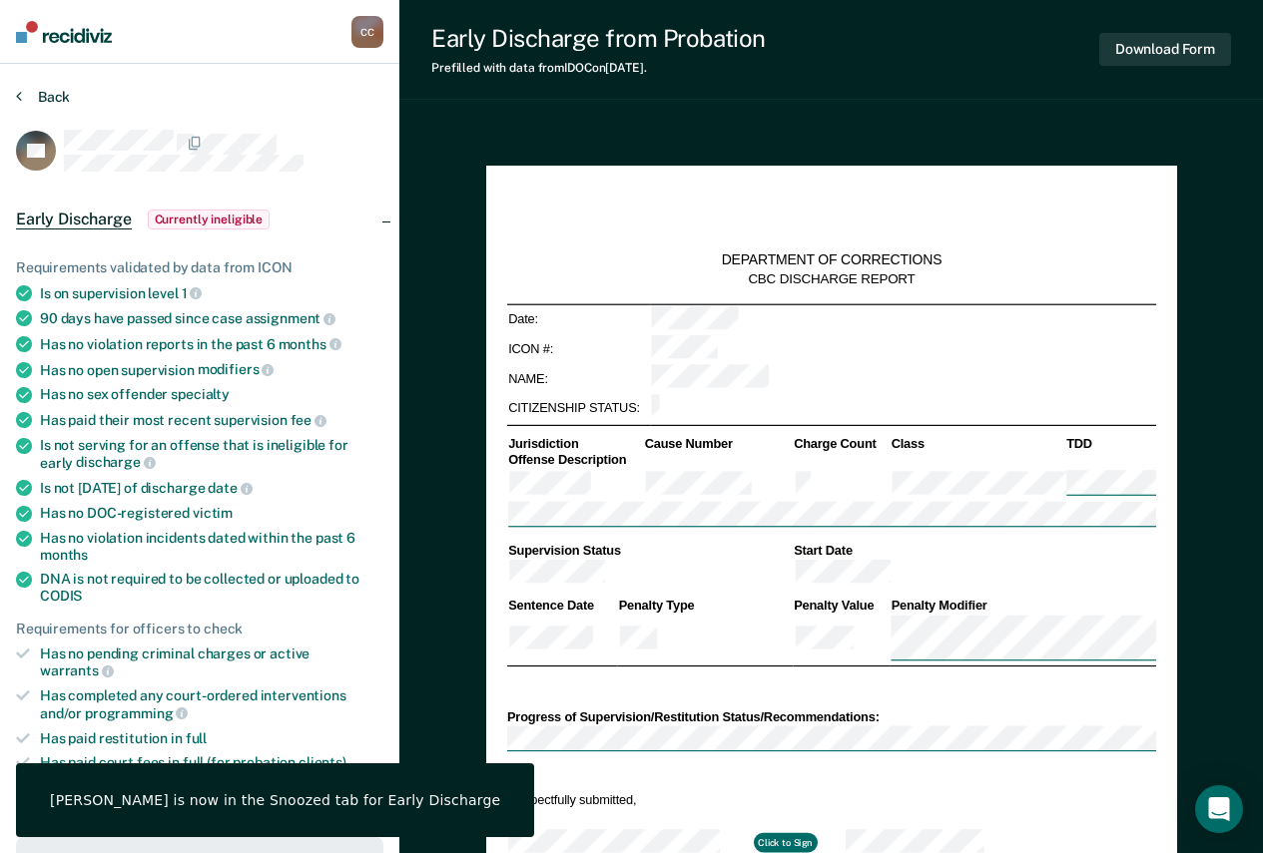
click at [45, 100] on button "Back" at bounding box center [43, 97] width 54 height 18
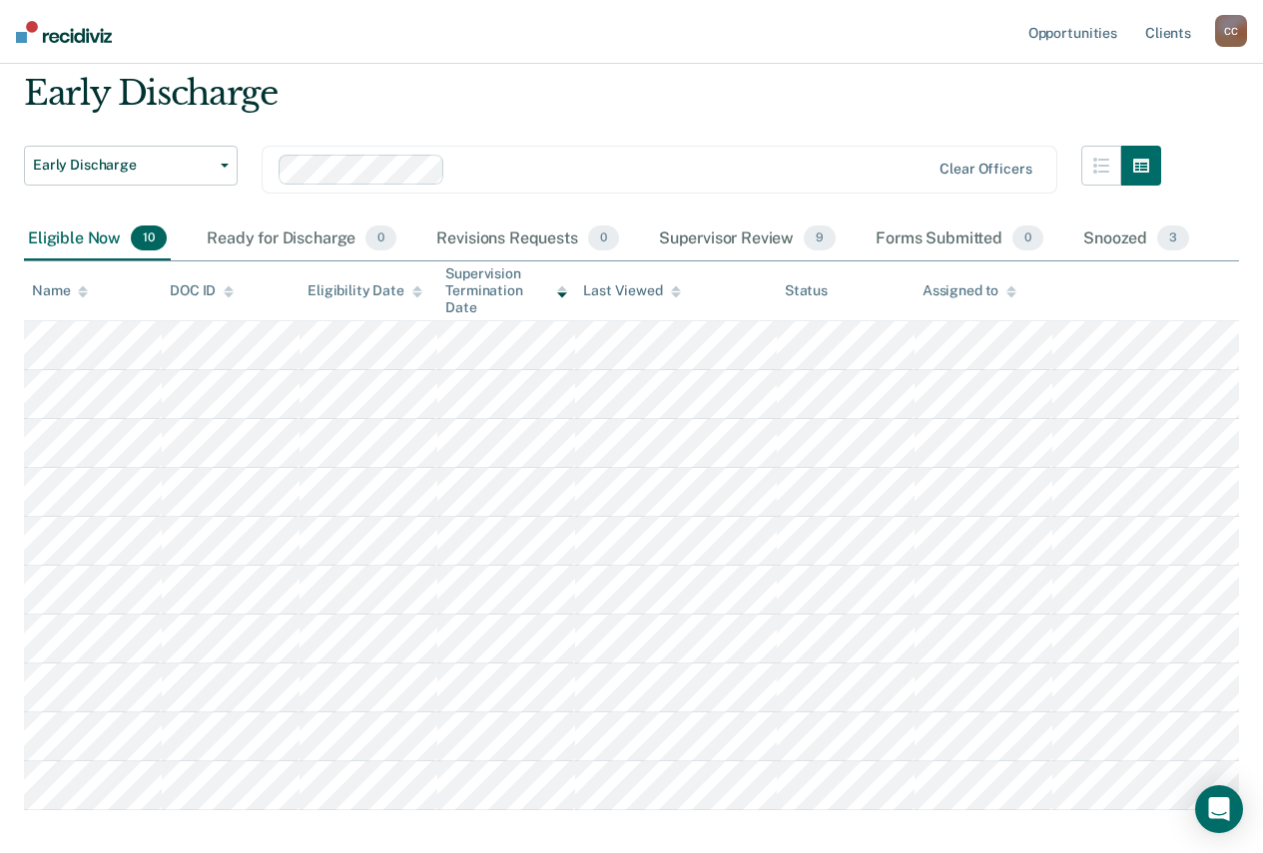
scroll to position [100, 0]
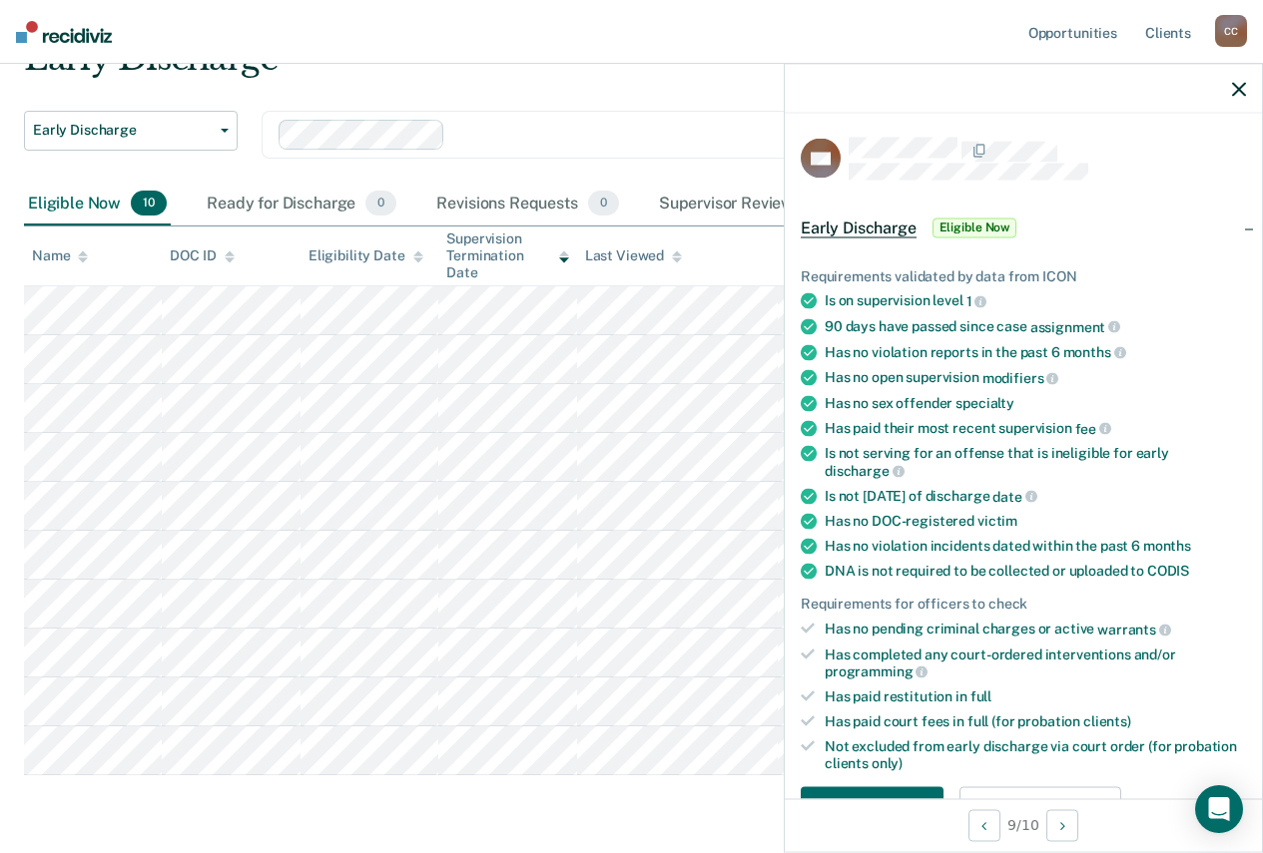
click at [1225, 93] on div at bounding box center [1023, 89] width 477 height 50
click at [1235, 93] on icon "button" at bounding box center [1239, 89] width 14 height 14
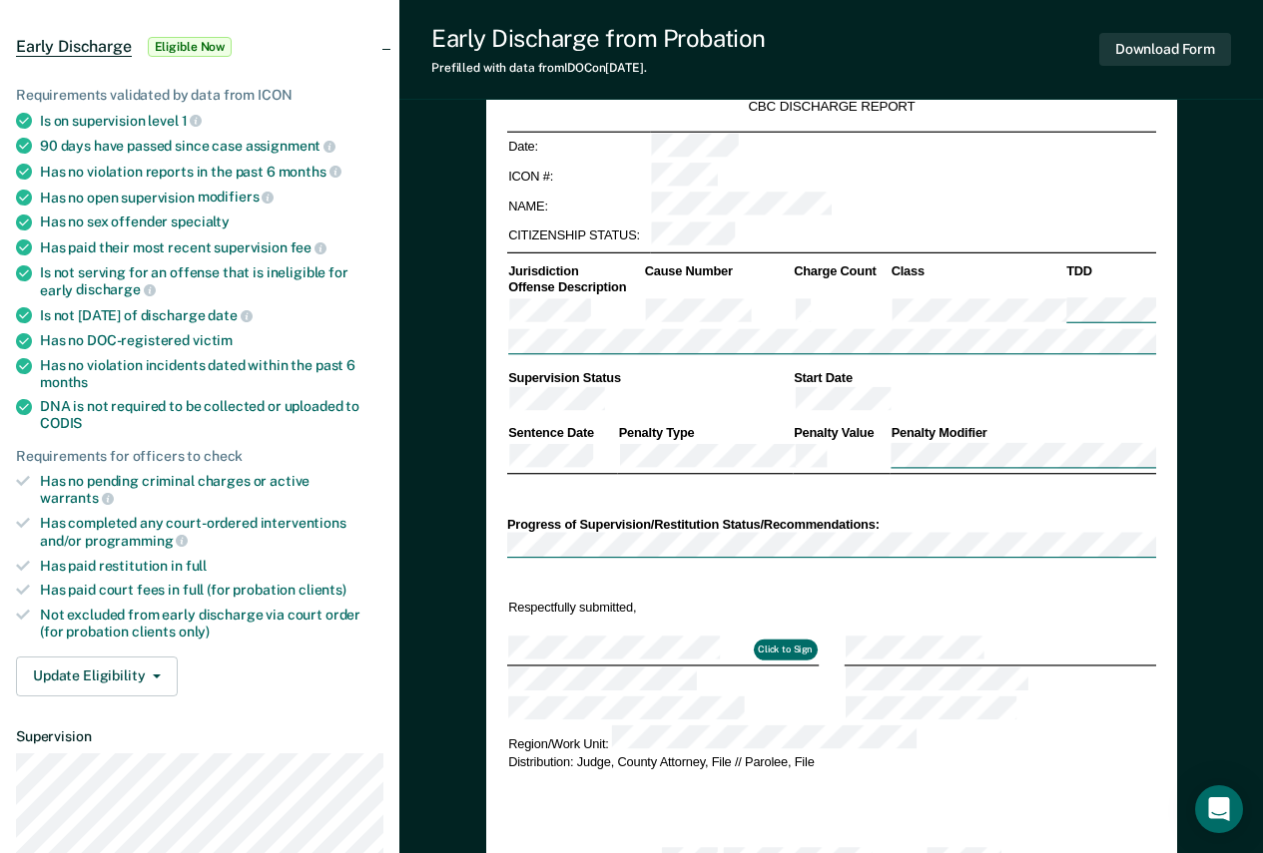
scroll to position [299, 0]
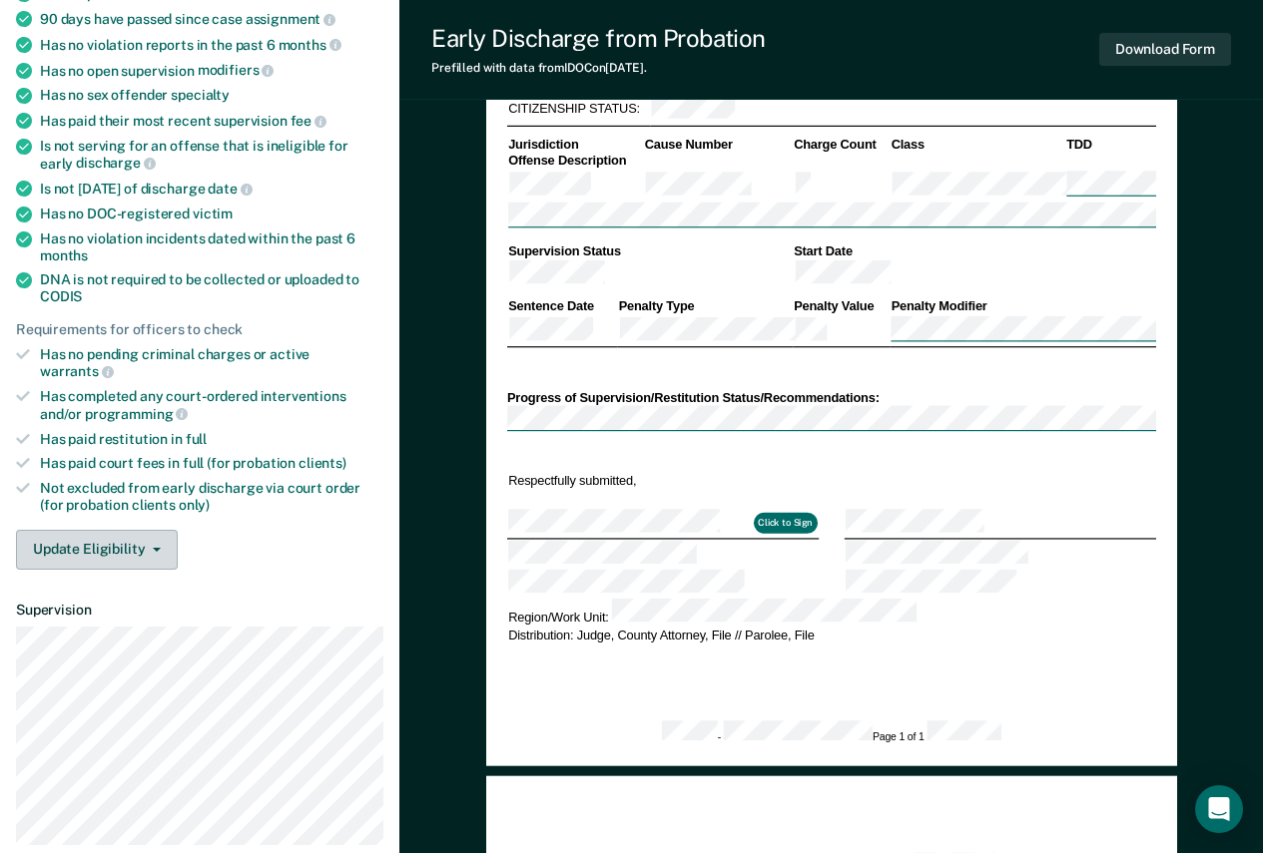
click at [161, 550] on button "Update Eligibility" at bounding box center [97, 550] width 162 height 40
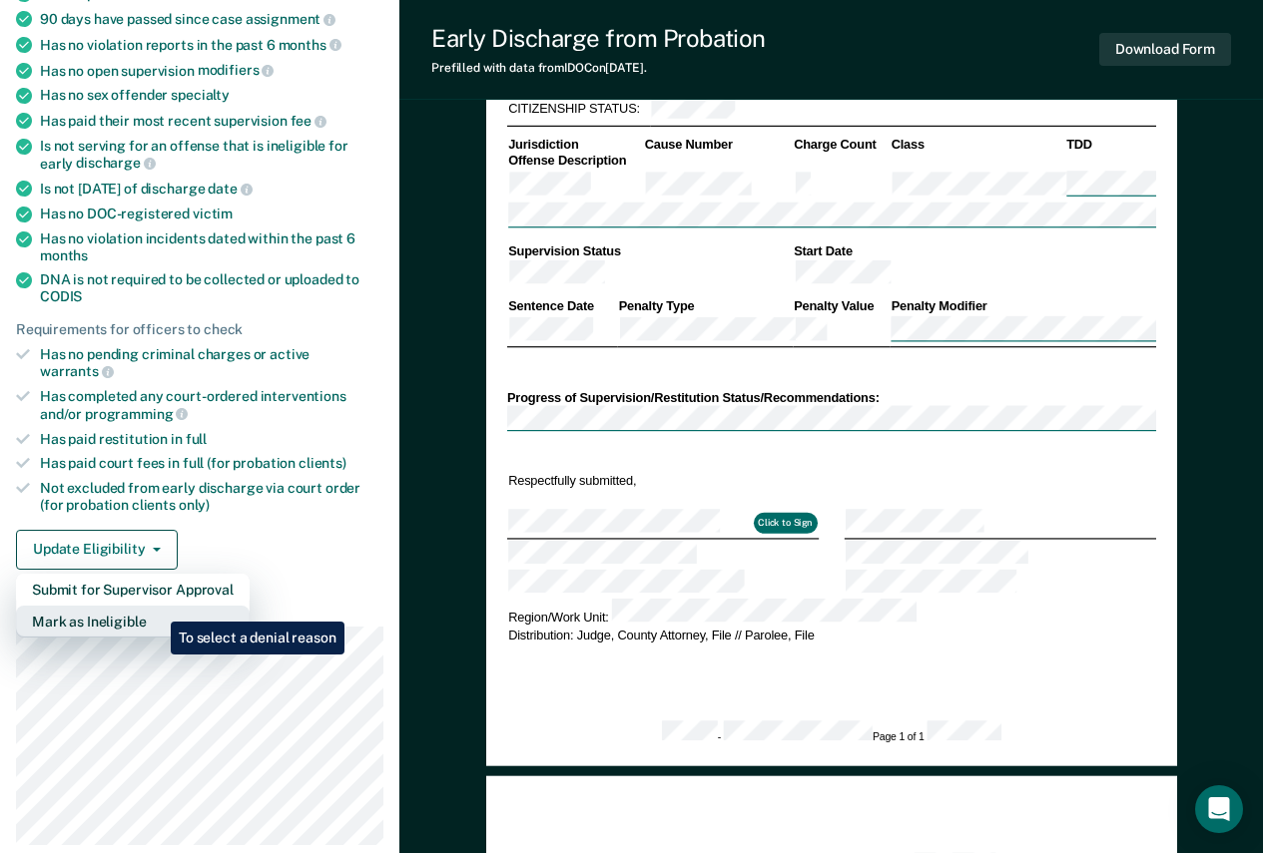
click at [160, 606] on button "Mark as Ineligible" at bounding box center [133, 622] width 234 height 32
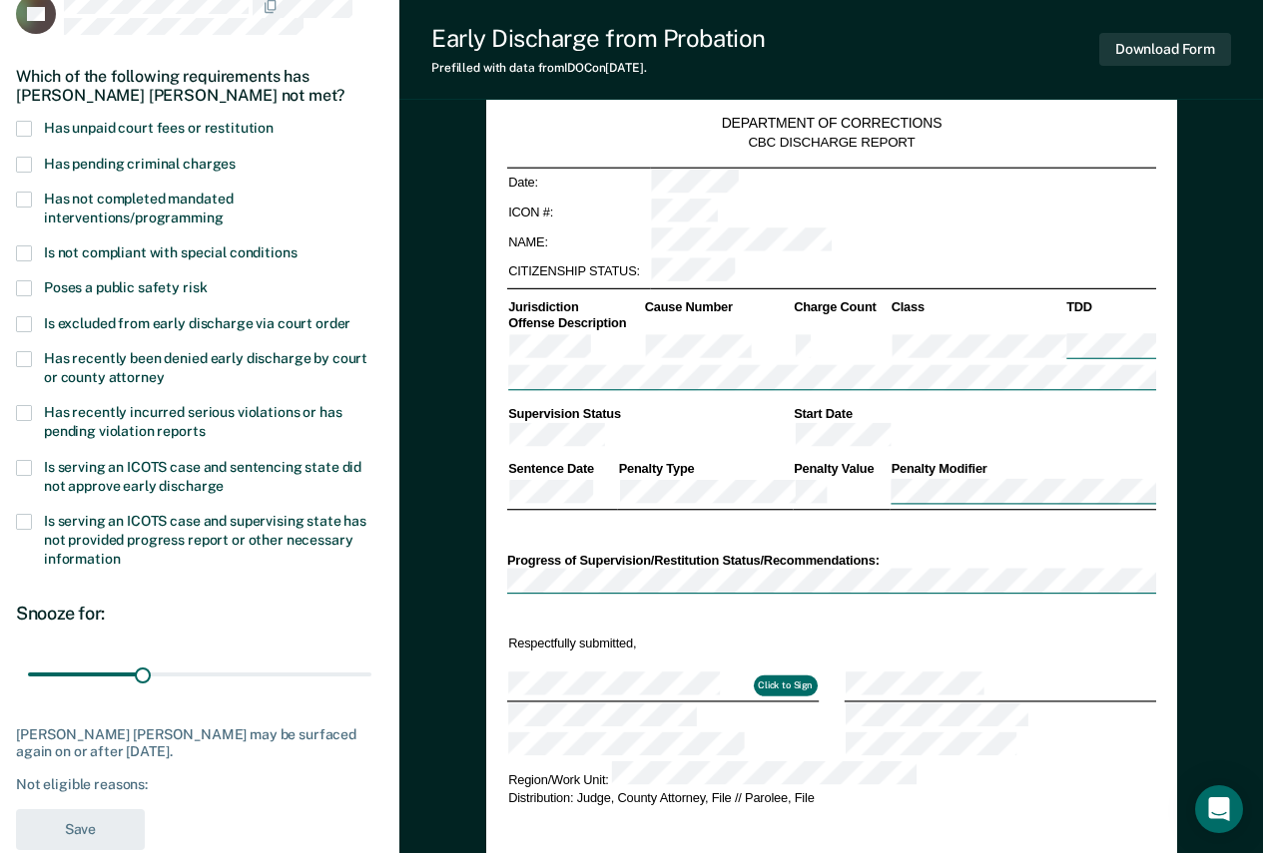
scroll to position [0, 0]
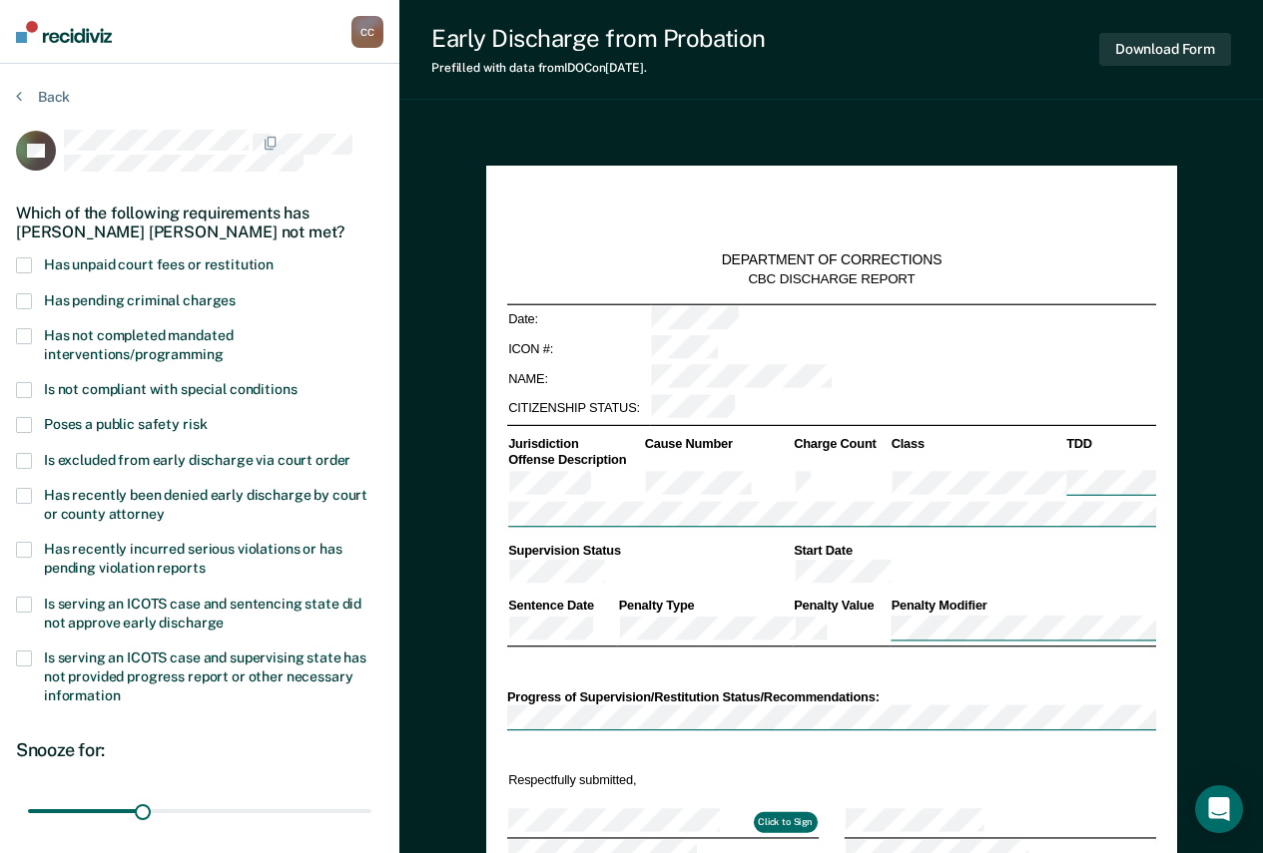
click at [185, 335] on span "Has not completed mandated interventions/programming" at bounding box center [138, 344] width 189 height 35
click at [224, 347] on input "Has not completed mandated interventions/programming" at bounding box center [224, 347] width 0 height 0
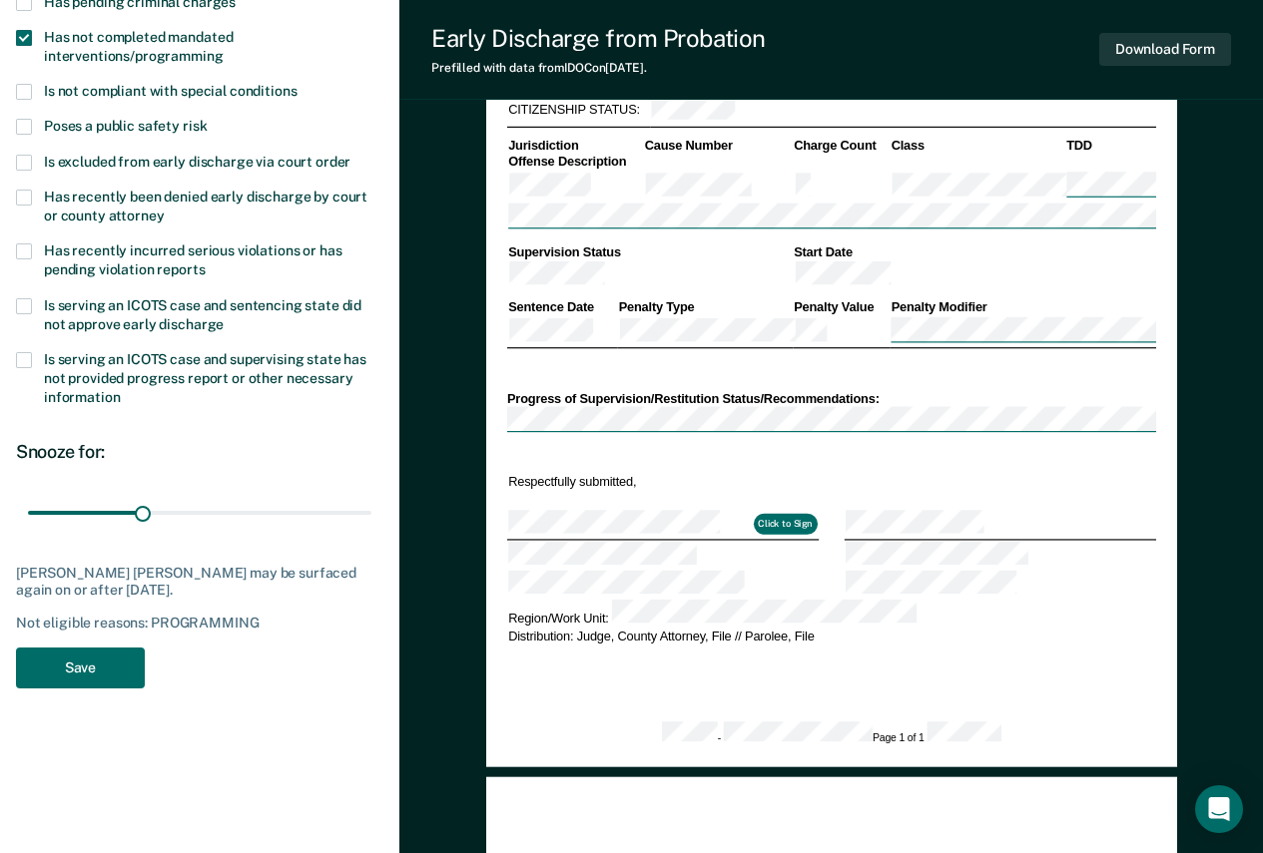
scroll to position [299, 0]
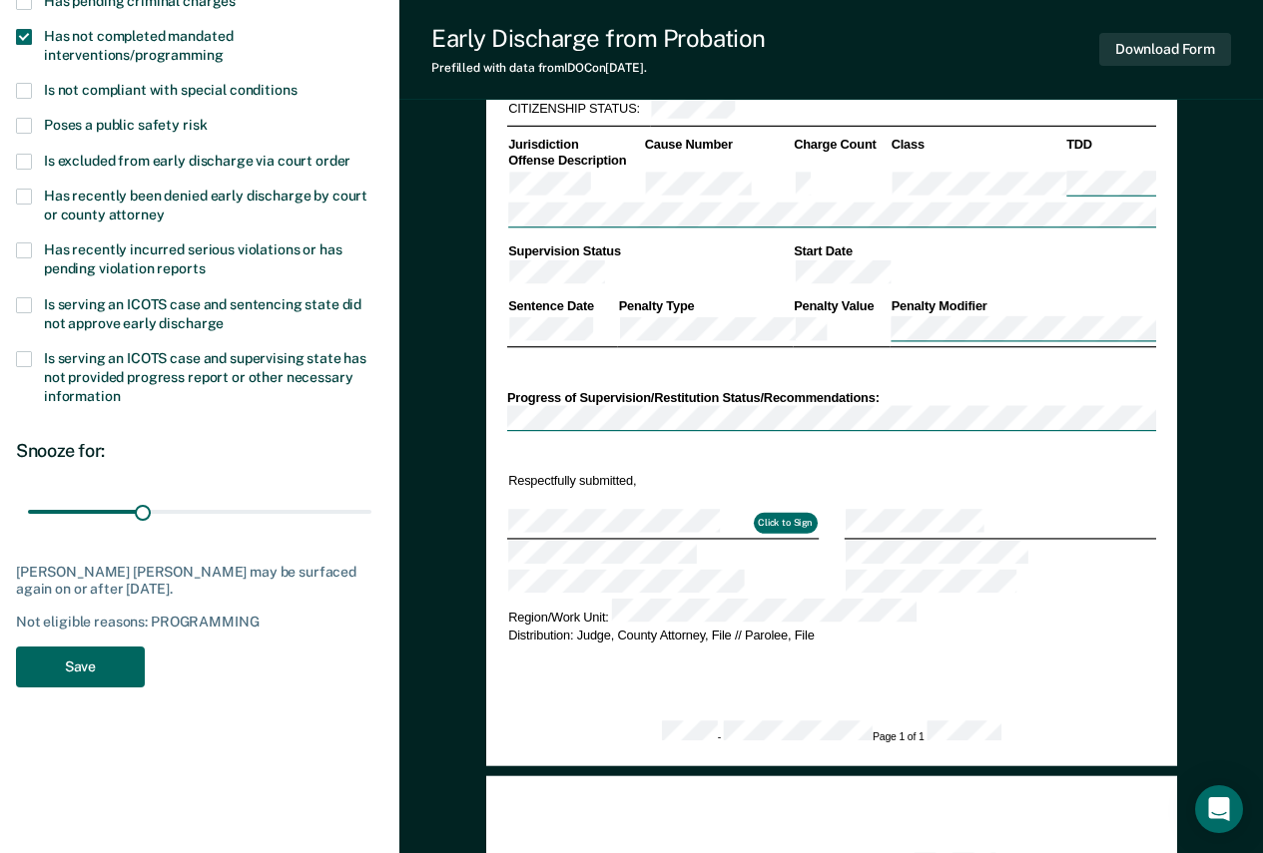
click at [107, 661] on button "Save" at bounding box center [80, 667] width 129 height 41
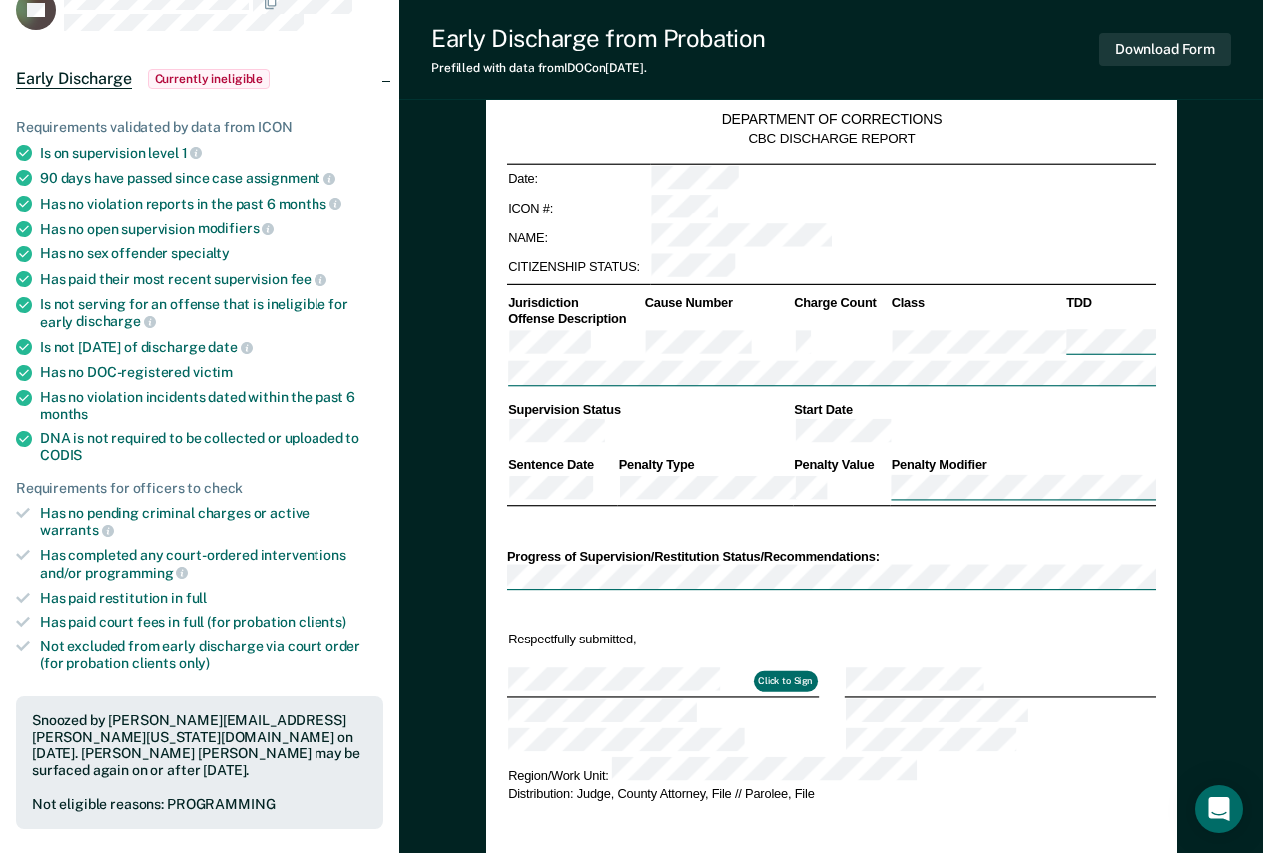
scroll to position [0, 0]
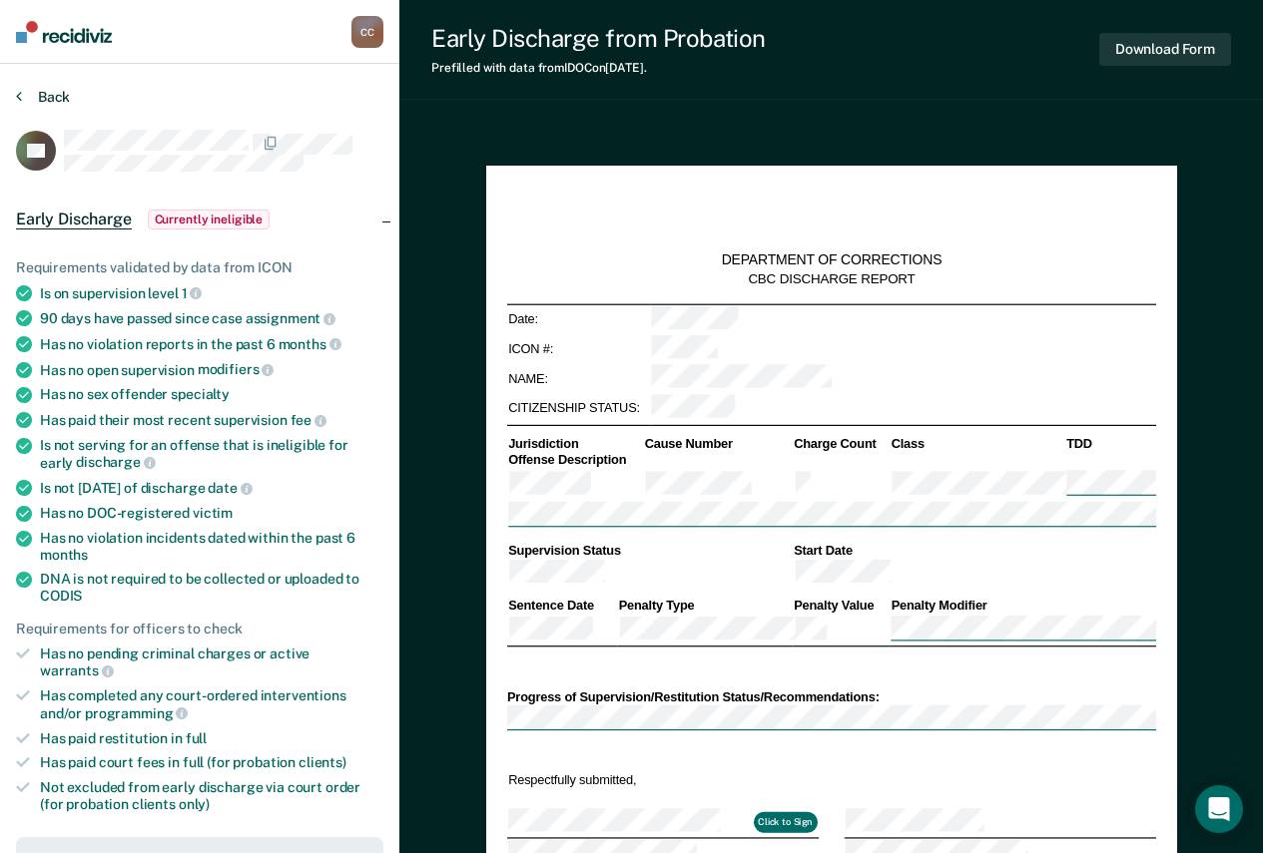
click at [28, 97] on button "Back" at bounding box center [43, 97] width 54 height 18
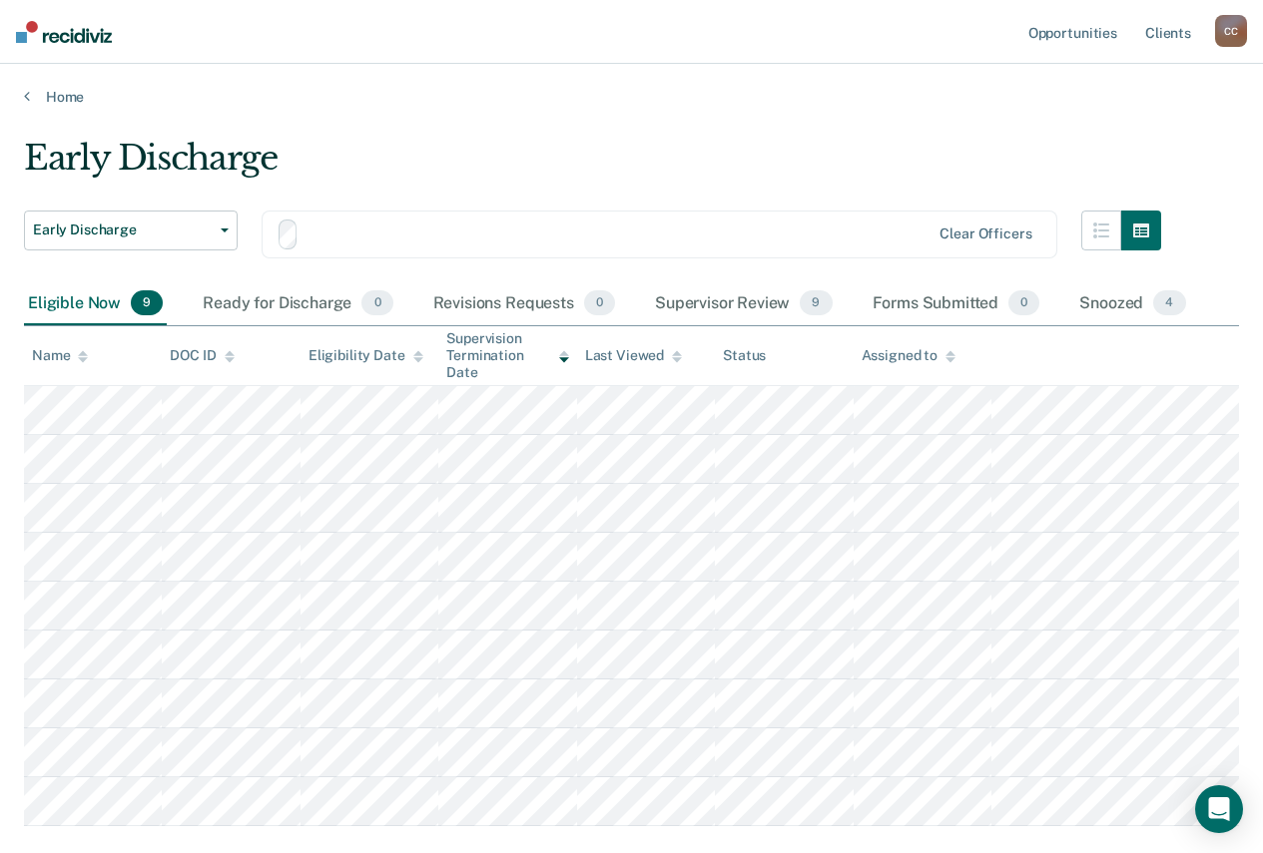
scroll to position [100, 0]
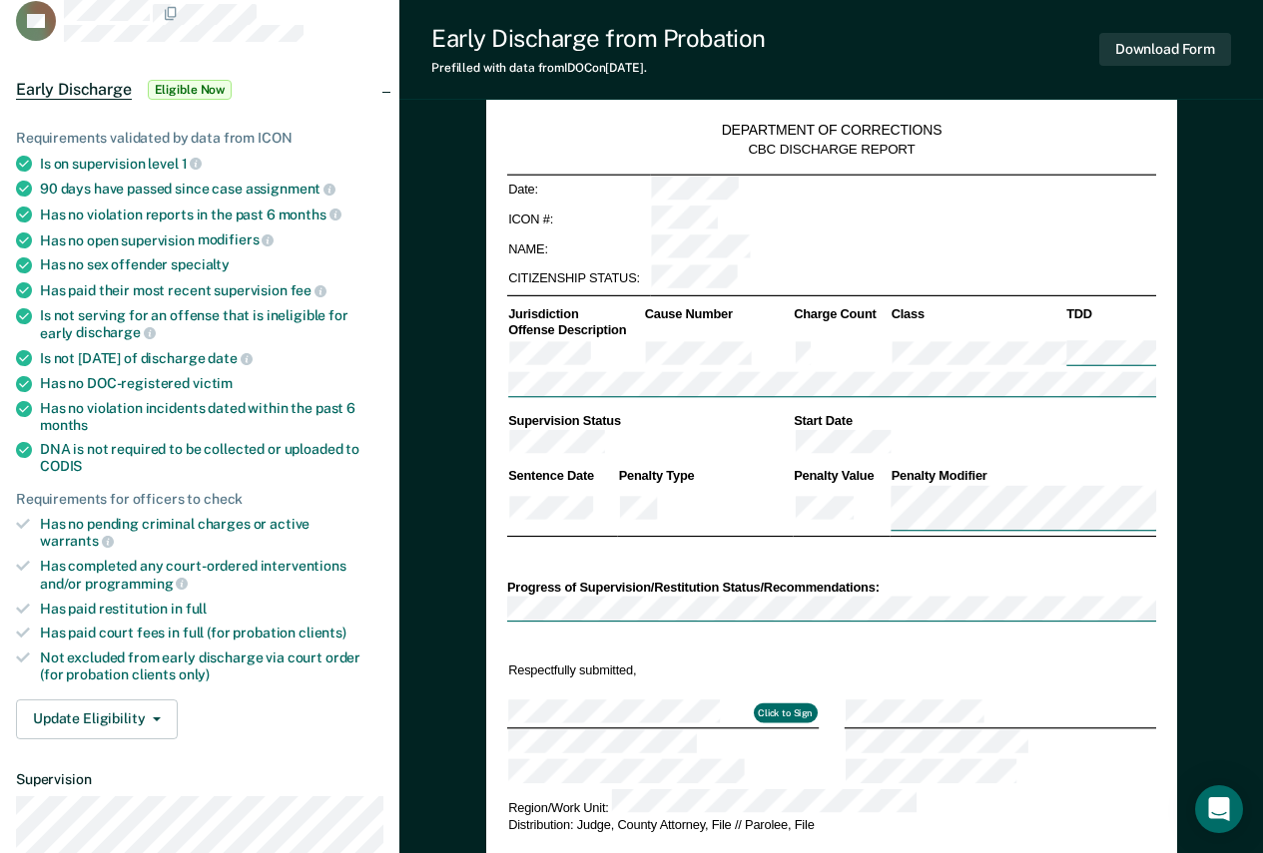
scroll to position [399, 0]
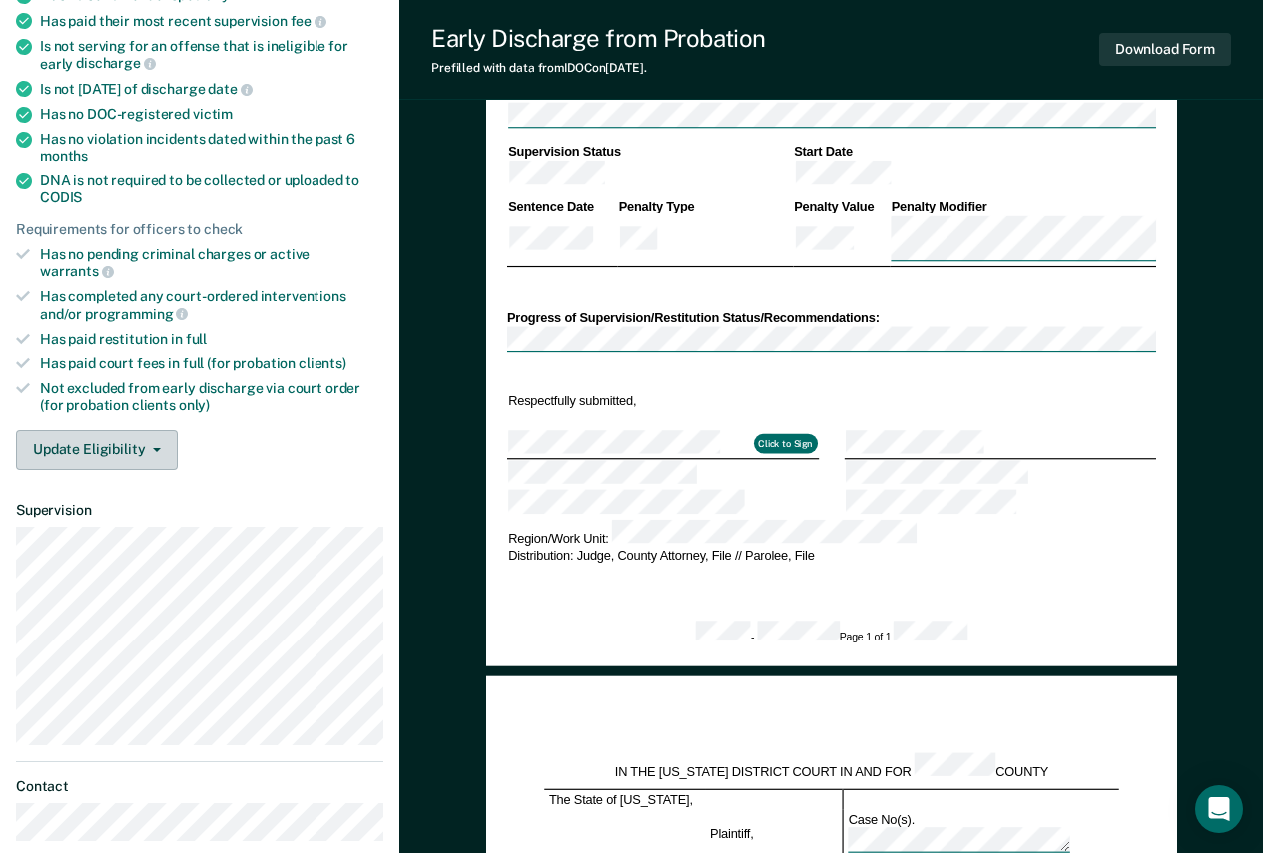
click at [115, 435] on button "Update Eligibility" at bounding box center [97, 450] width 162 height 40
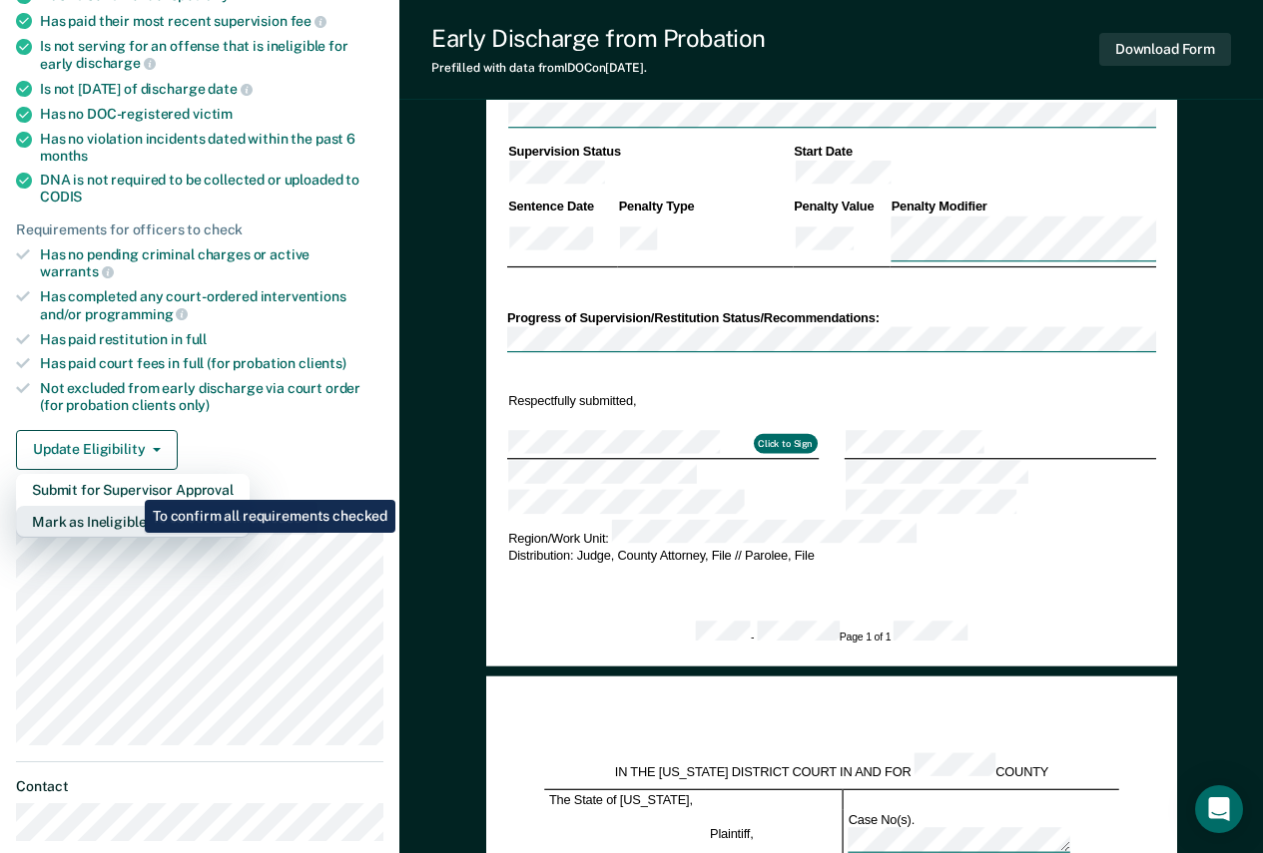
click at [127, 506] on button "Mark as Ineligible" at bounding box center [133, 522] width 234 height 32
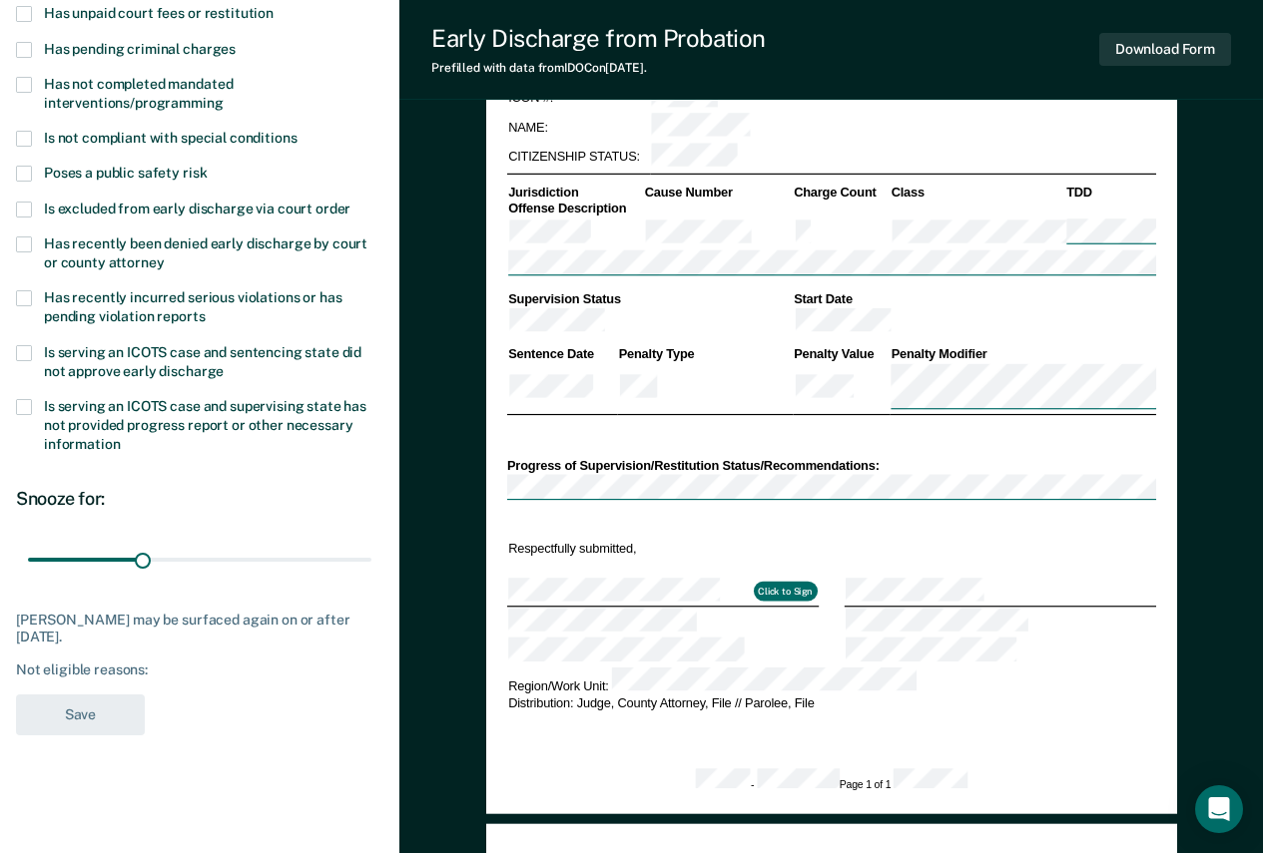
scroll to position [100, 0]
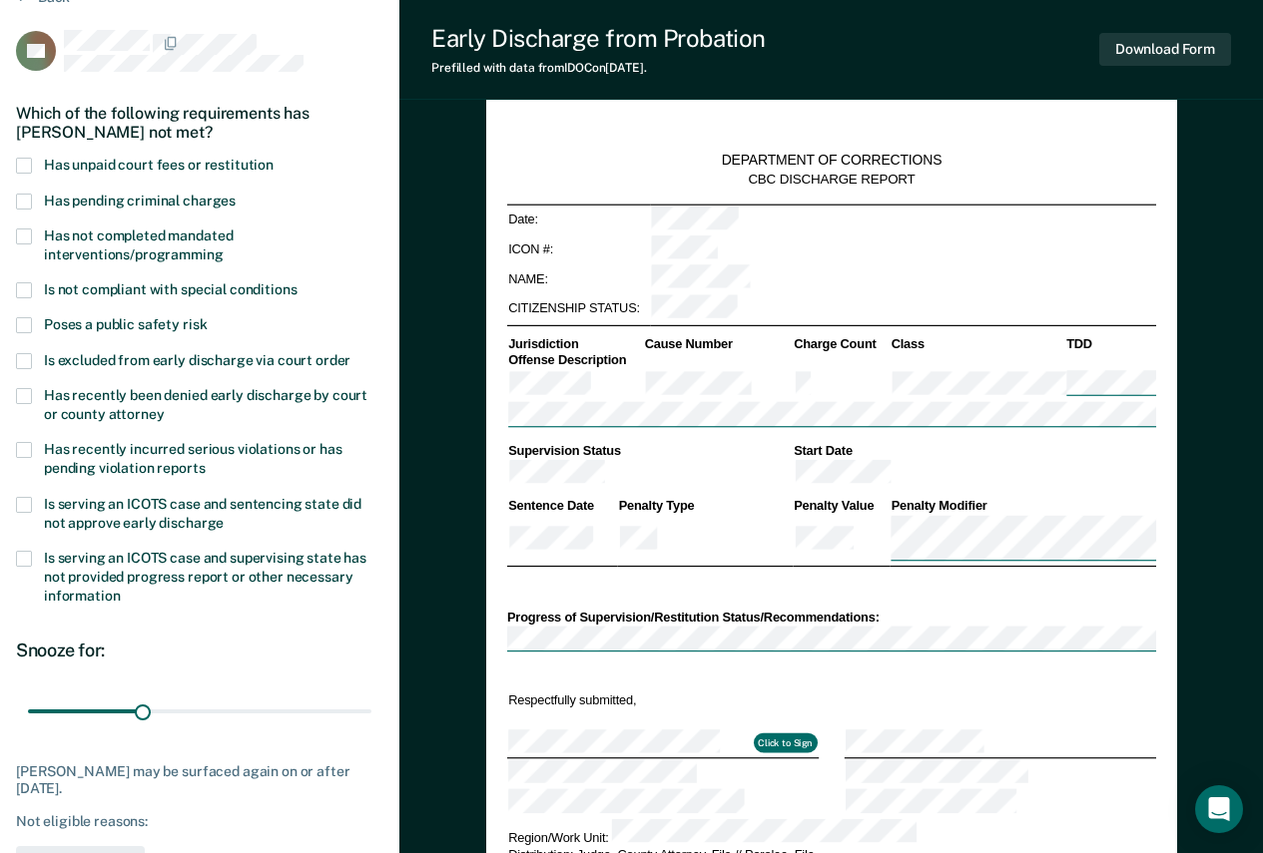
click at [155, 169] on span "Has unpaid court fees or restitution" at bounding box center [159, 165] width 230 height 16
click at [274, 158] on input "Has unpaid court fees or restitution" at bounding box center [274, 158] width 0 height 0
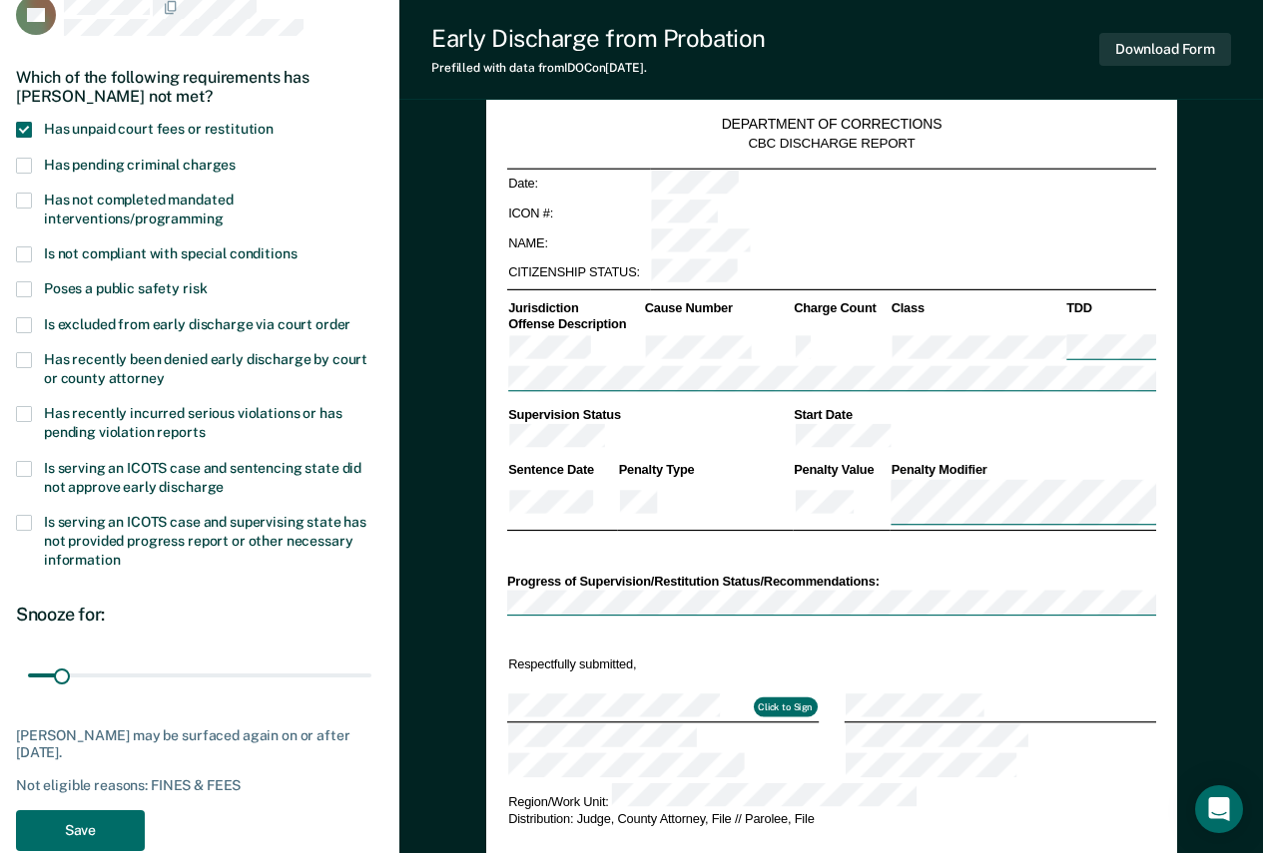
scroll to position [200, 0]
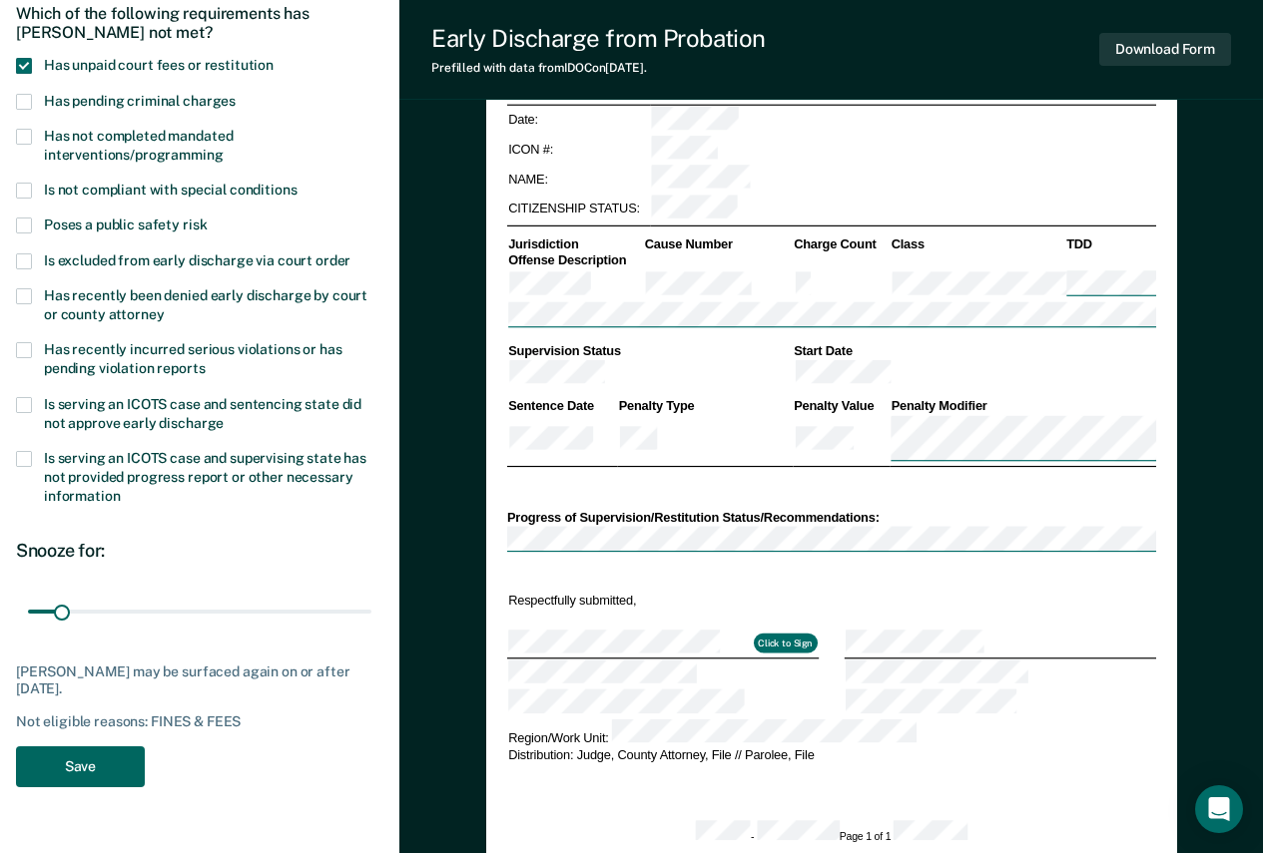
click at [91, 767] on button "Save" at bounding box center [80, 767] width 129 height 41
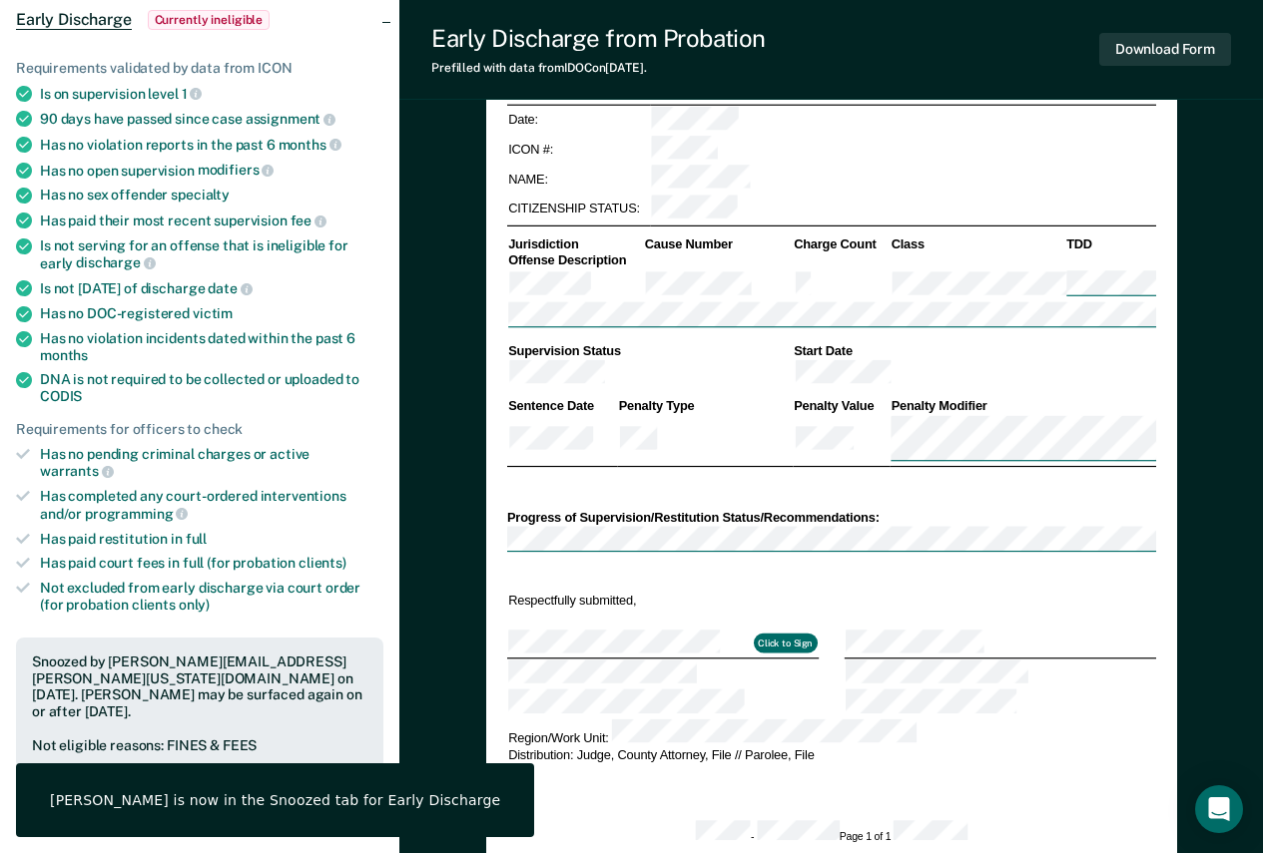
scroll to position [0, 0]
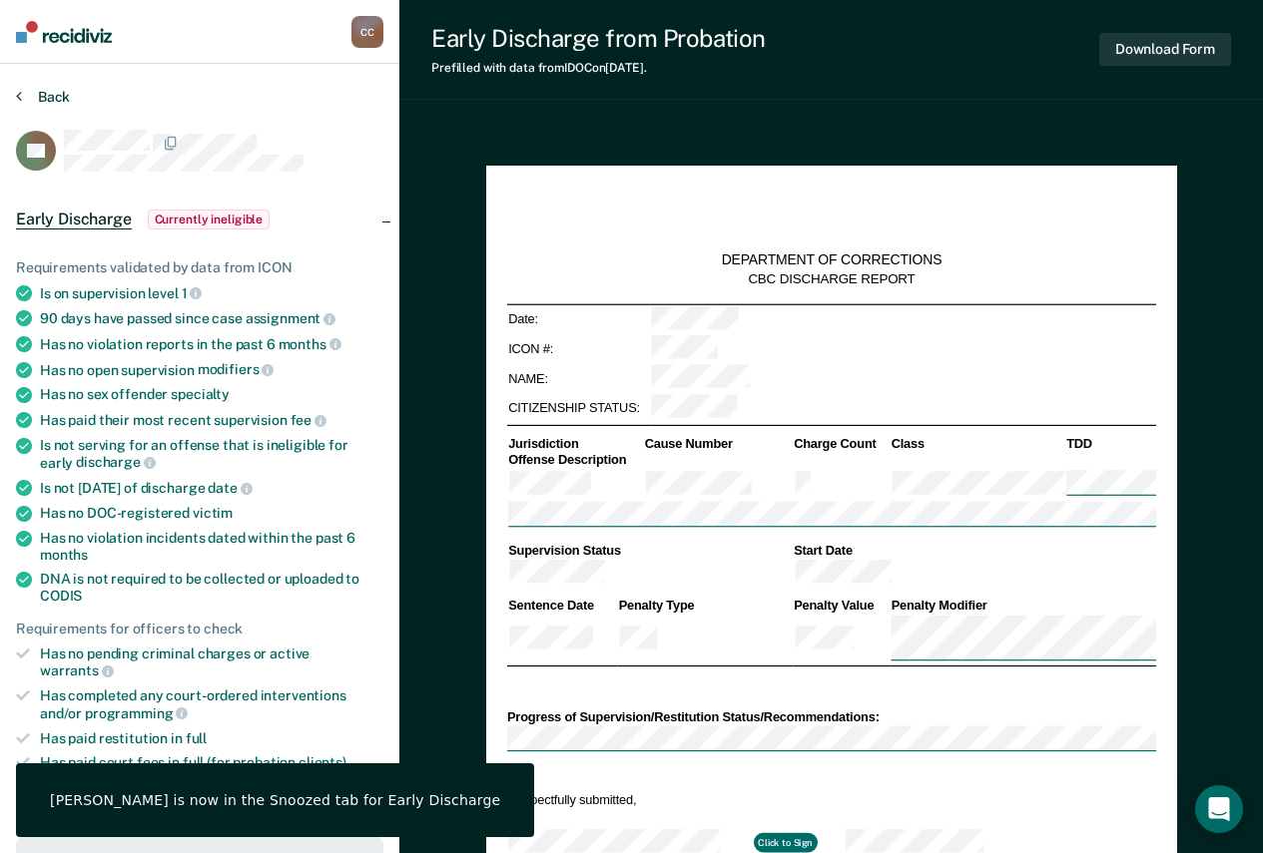
click at [62, 99] on button "Back" at bounding box center [43, 97] width 54 height 18
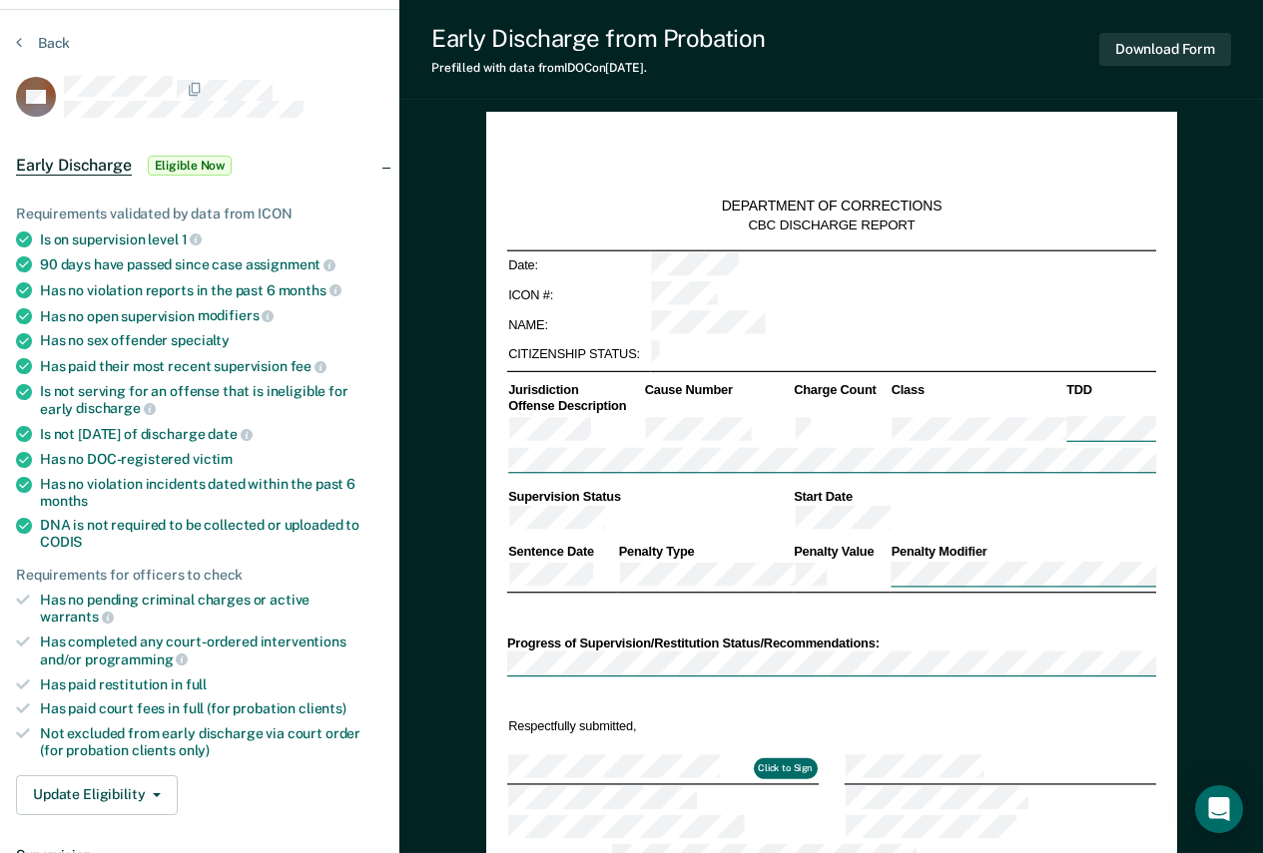
scroll to position [100, 0]
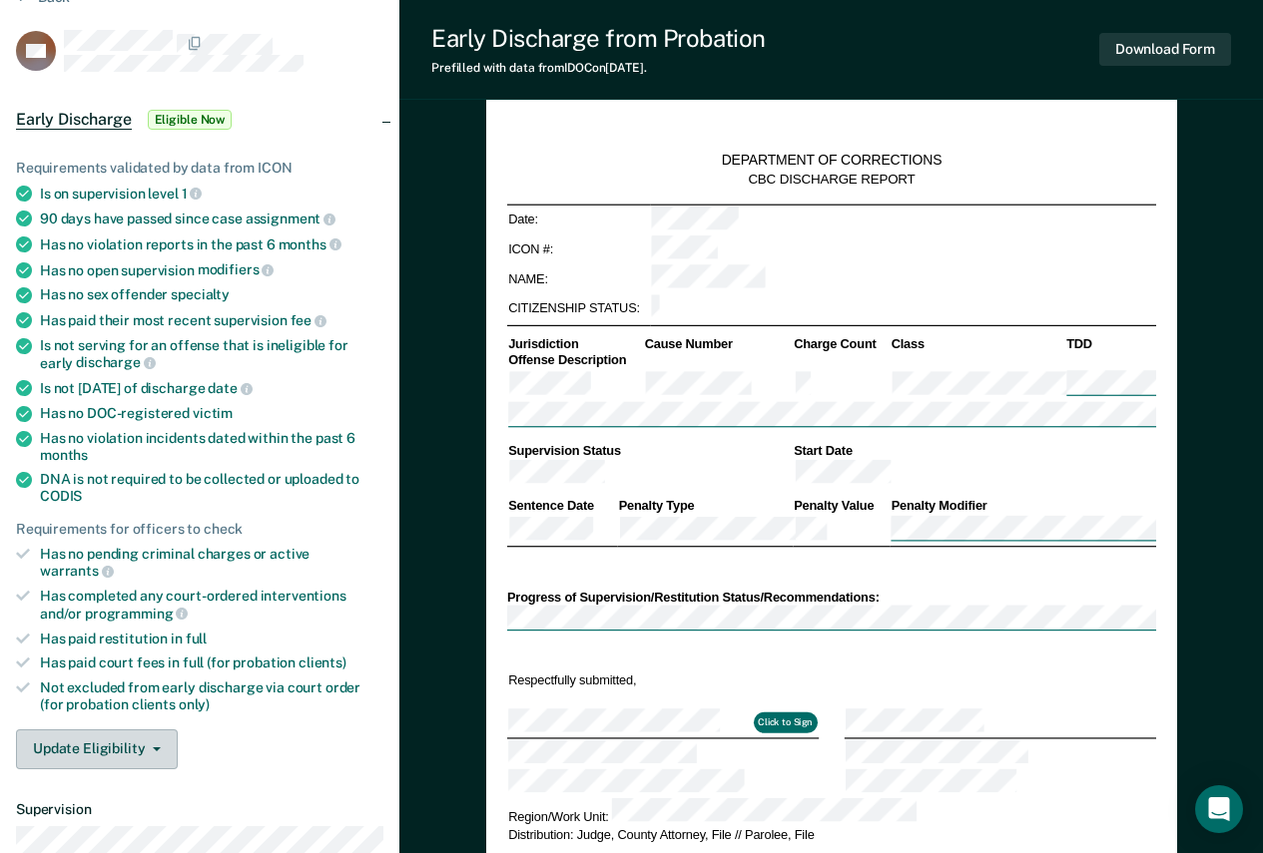
click at [127, 730] on button "Update Eligibility" at bounding box center [97, 750] width 162 height 40
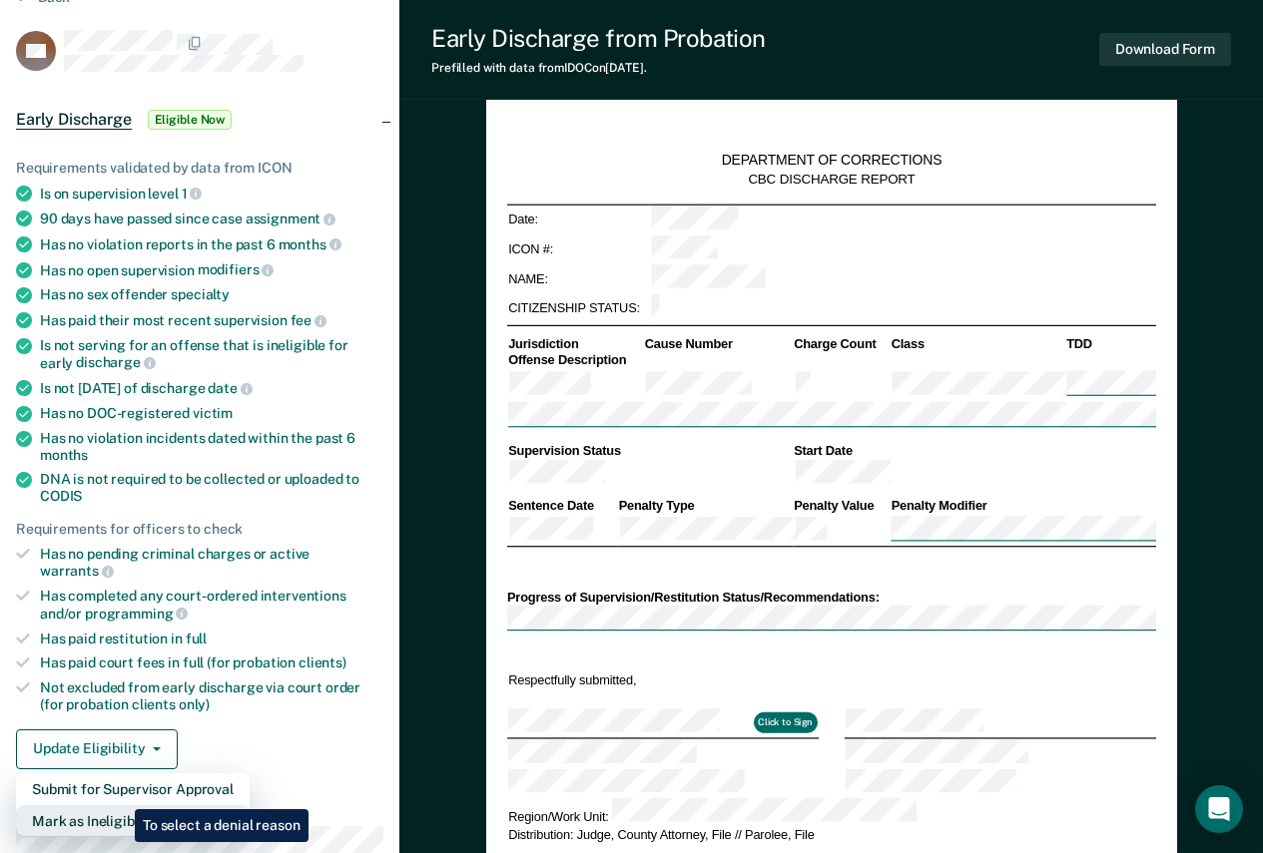
click at [120, 806] on button "Mark as Ineligible" at bounding box center [133, 822] width 234 height 32
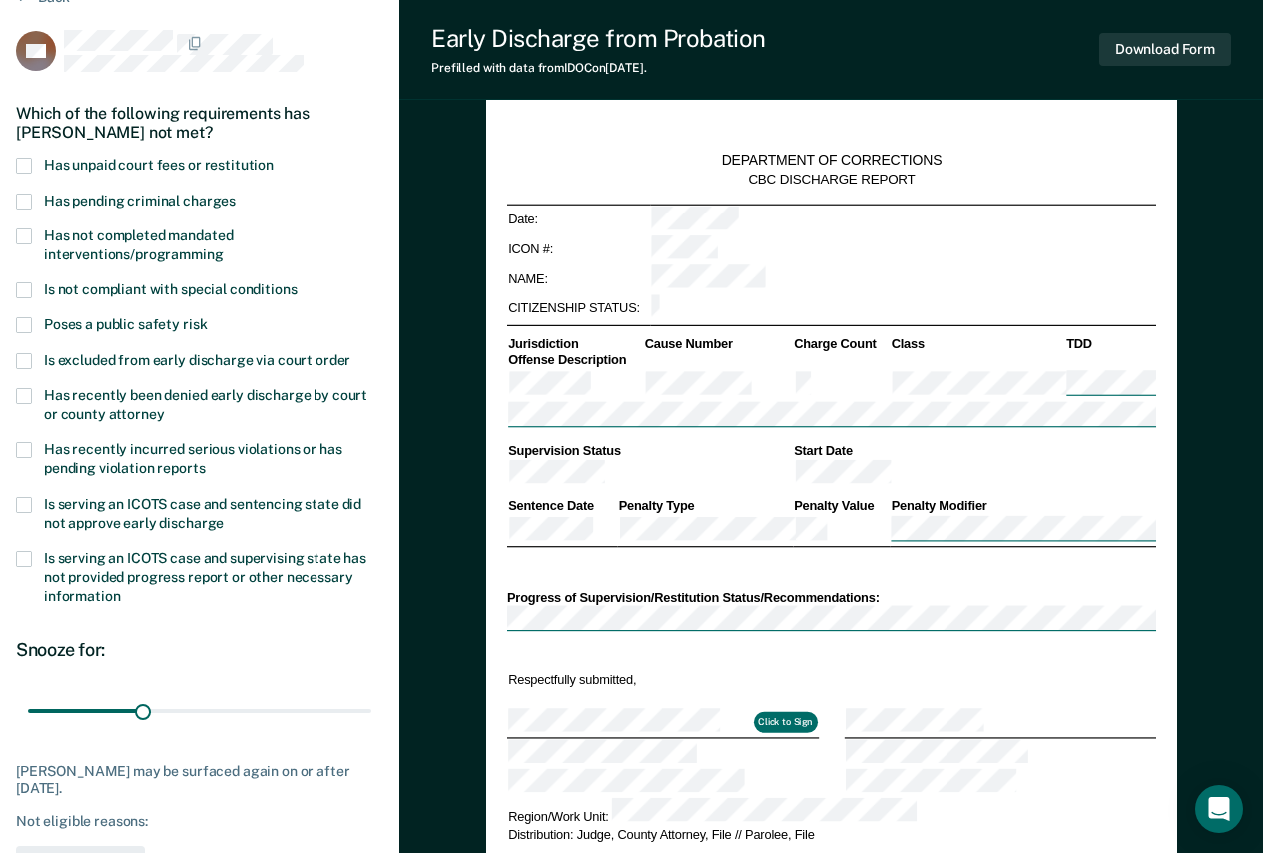
click at [166, 238] on span "Has not completed mandated interventions/programming" at bounding box center [138, 245] width 189 height 35
click at [224, 248] on input "Has not completed mandated interventions/programming" at bounding box center [224, 248] width 0 height 0
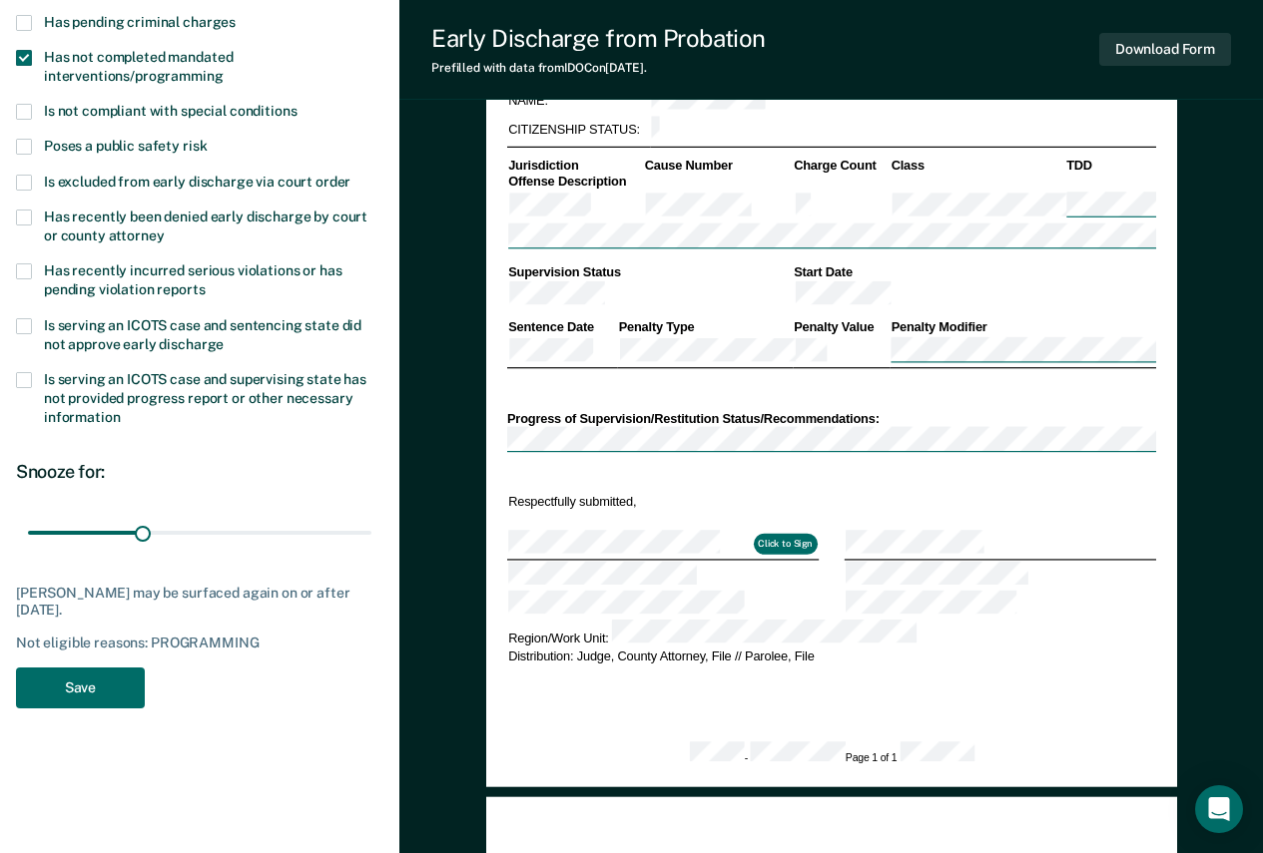
scroll to position [299, 0]
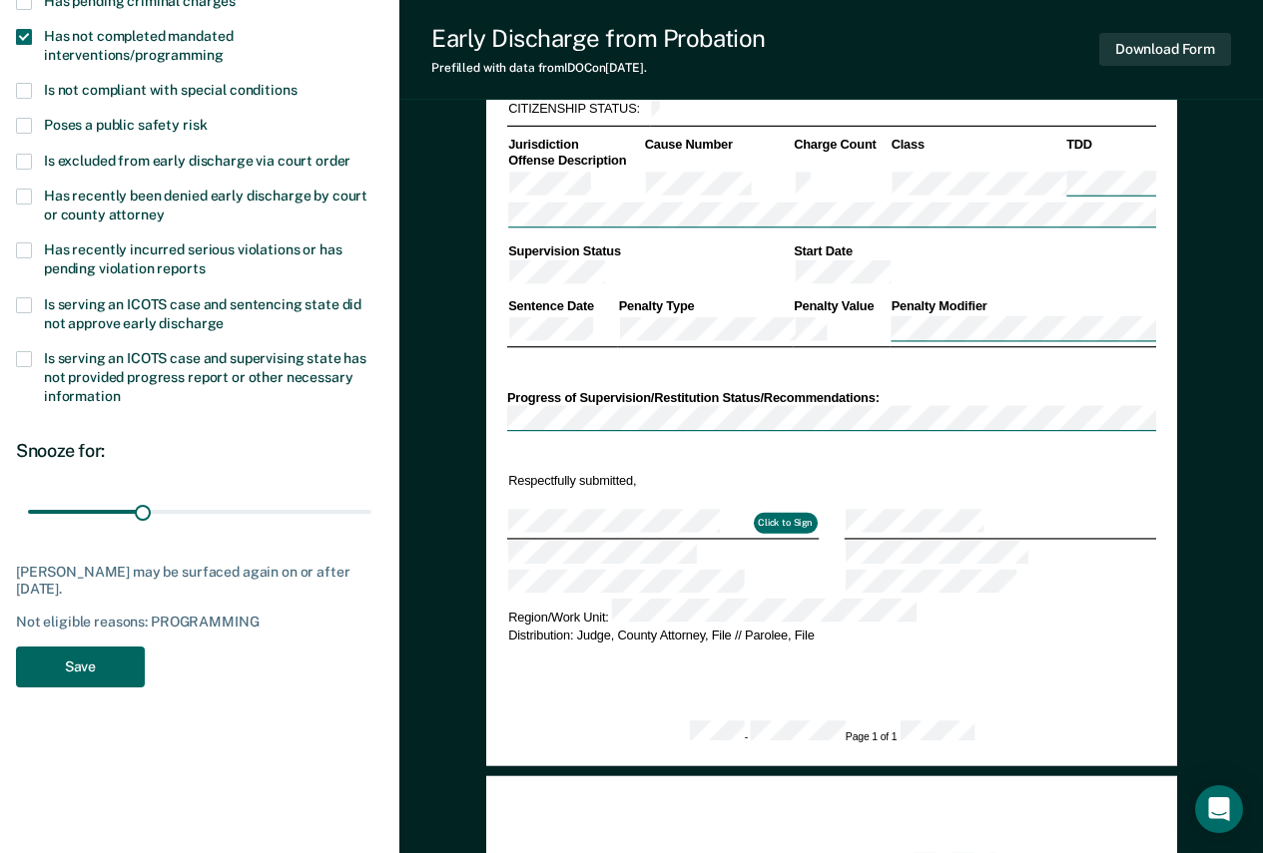
click at [95, 674] on button "Save" at bounding box center [80, 667] width 129 height 41
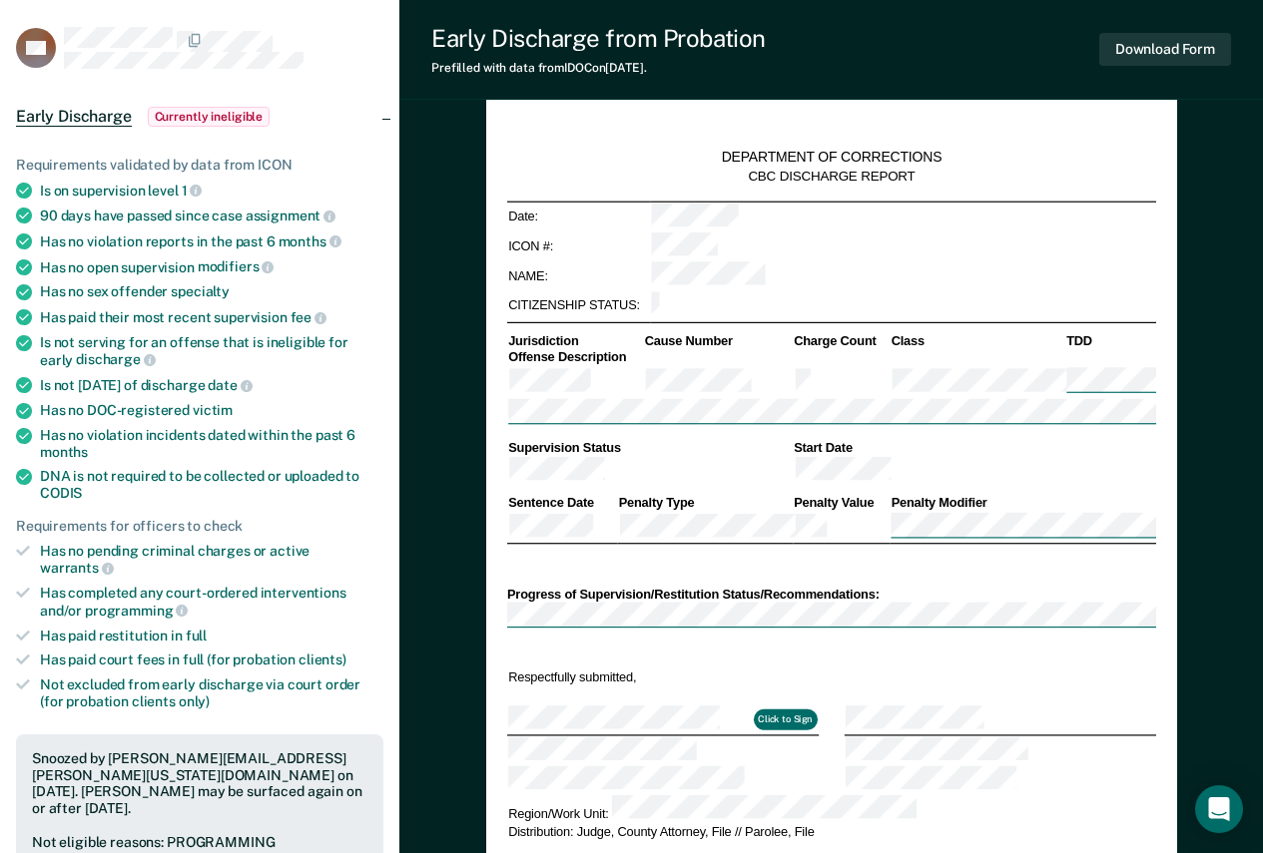
scroll to position [0, 0]
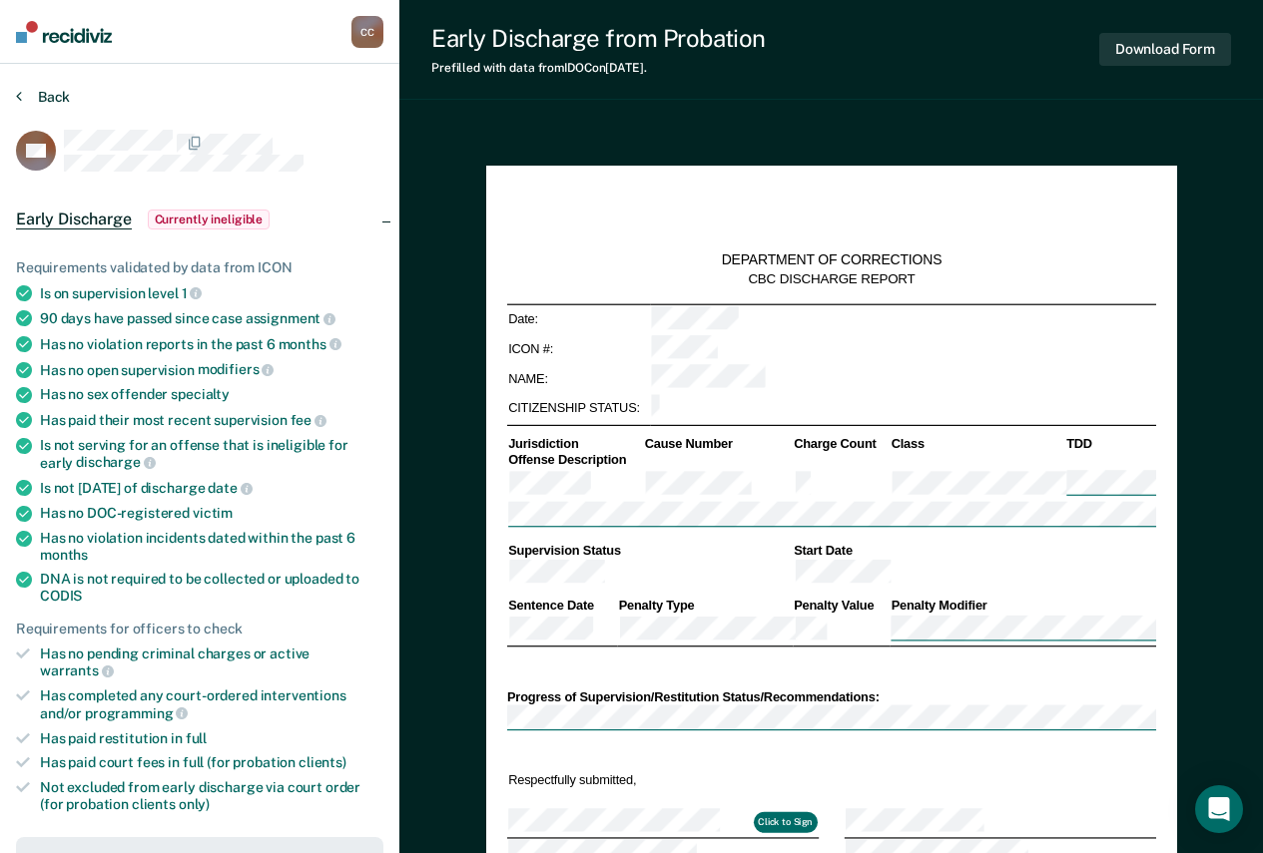
click at [68, 97] on button "Back" at bounding box center [43, 97] width 54 height 18
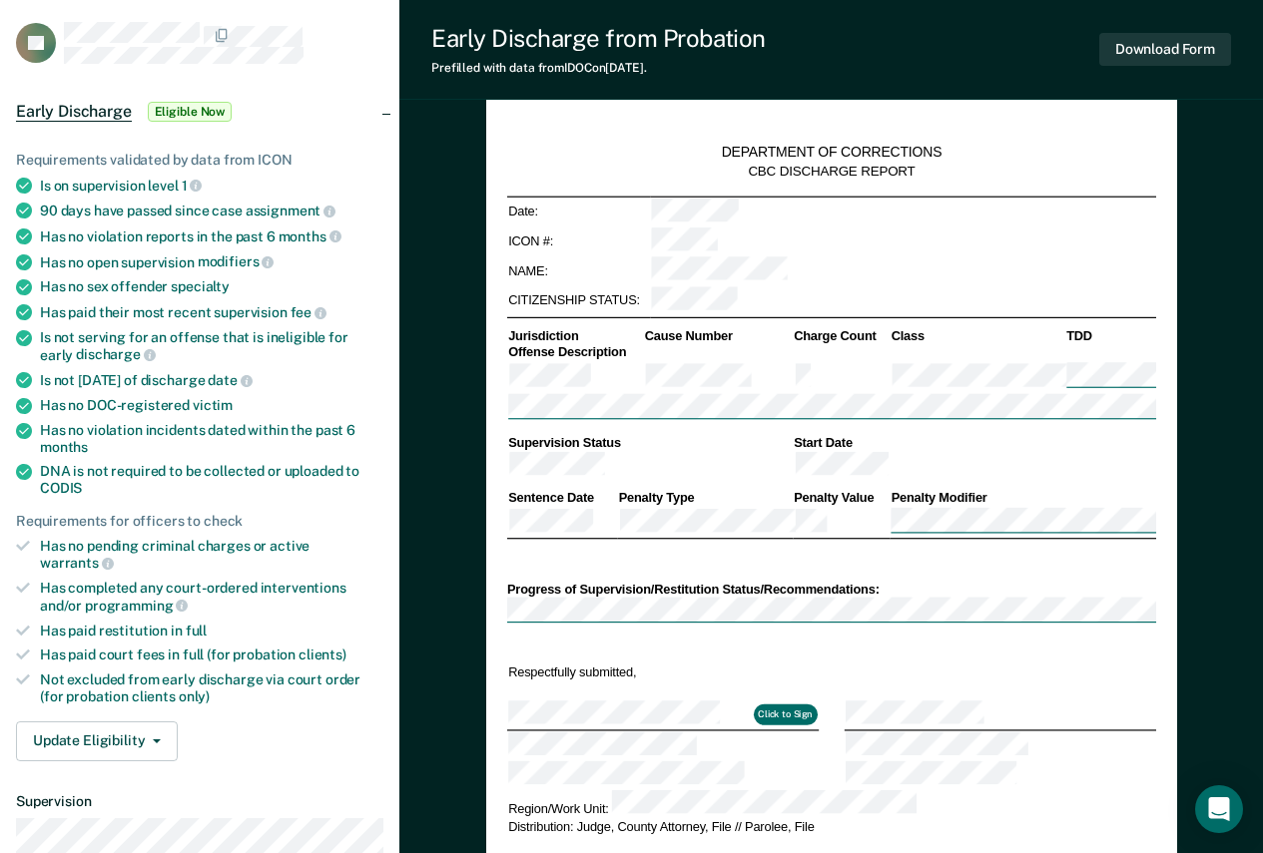
scroll to position [299, 0]
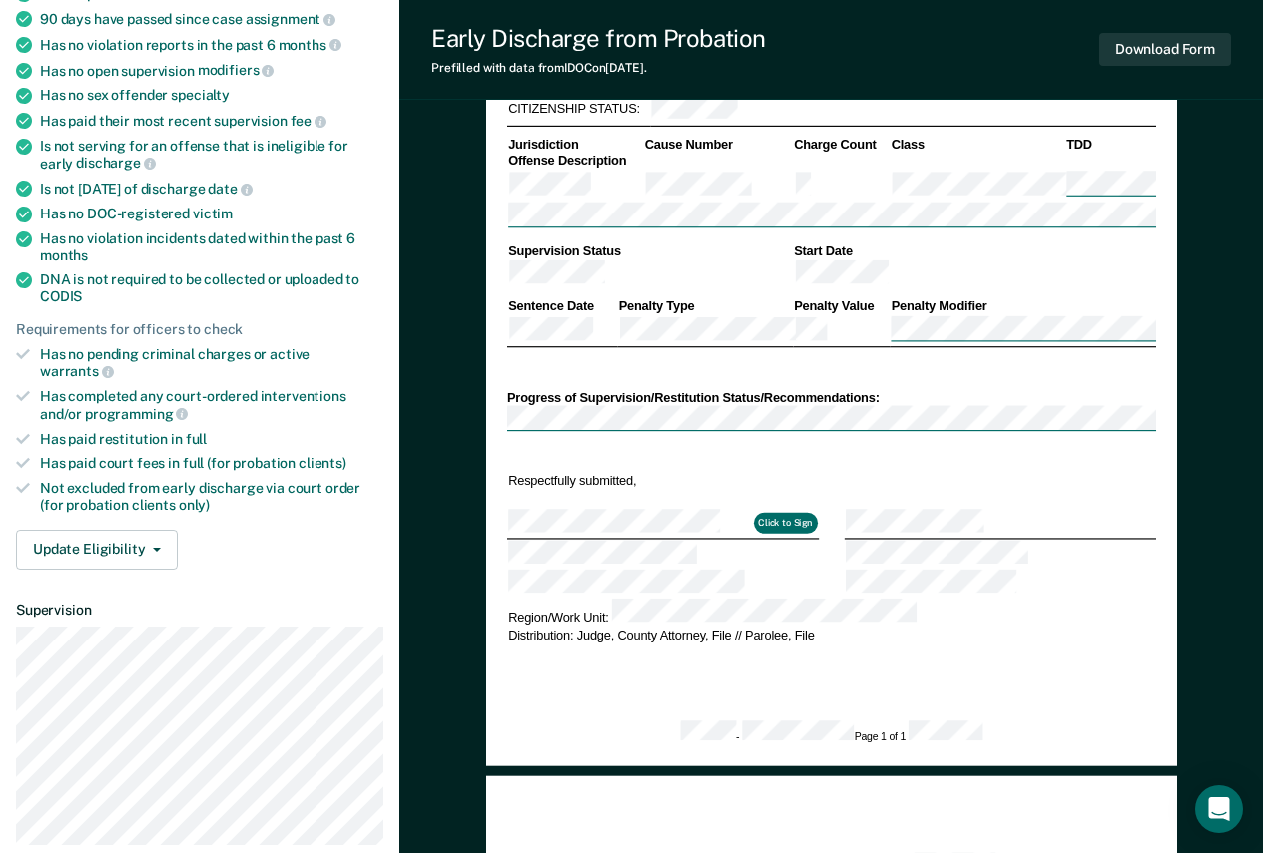
click at [131, 508] on div "Requirements validated by data from ICON Is on supervision level 1 90 days have…" at bounding box center [199, 257] width 399 height 658
click at [143, 534] on button "Update Eligibility" at bounding box center [97, 550] width 162 height 40
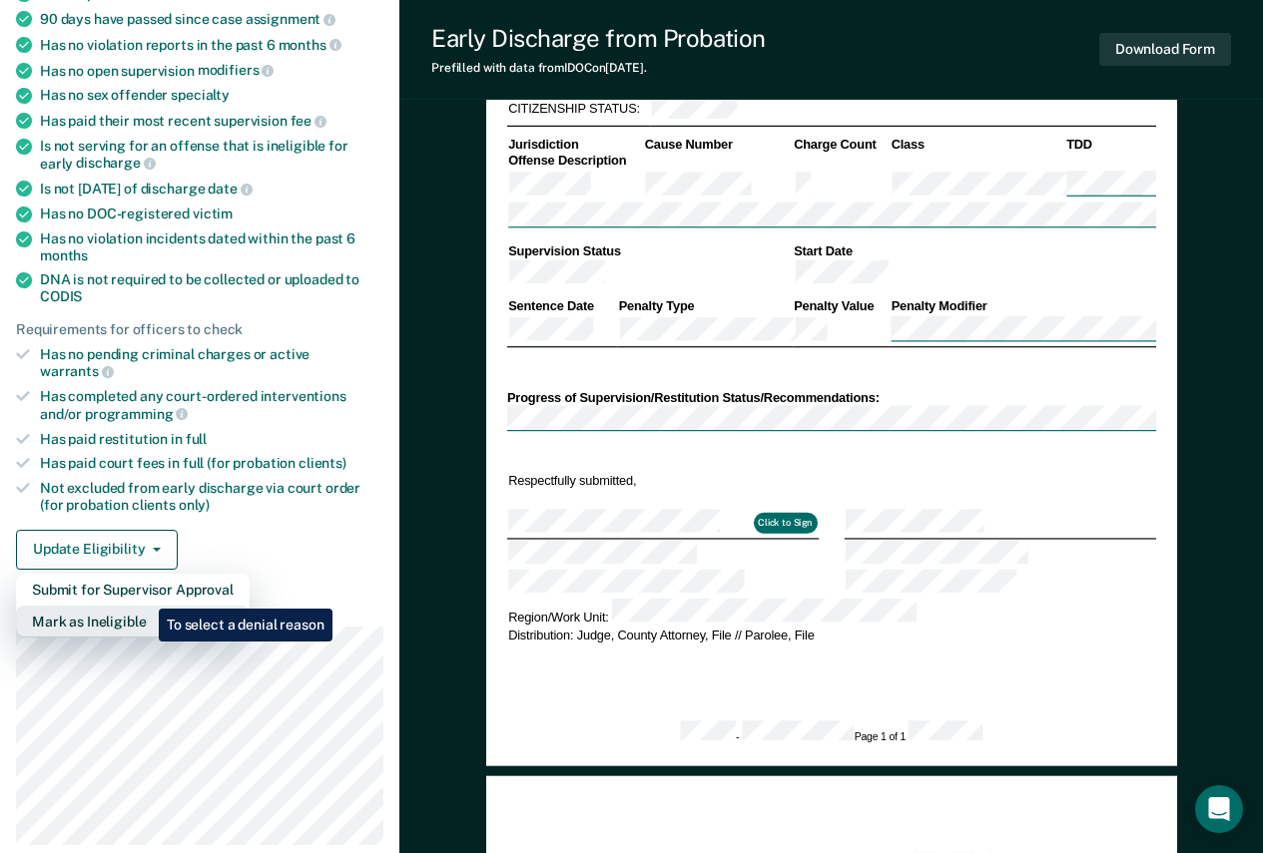
click at [144, 606] on button "Mark as Ineligible" at bounding box center [133, 622] width 234 height 32
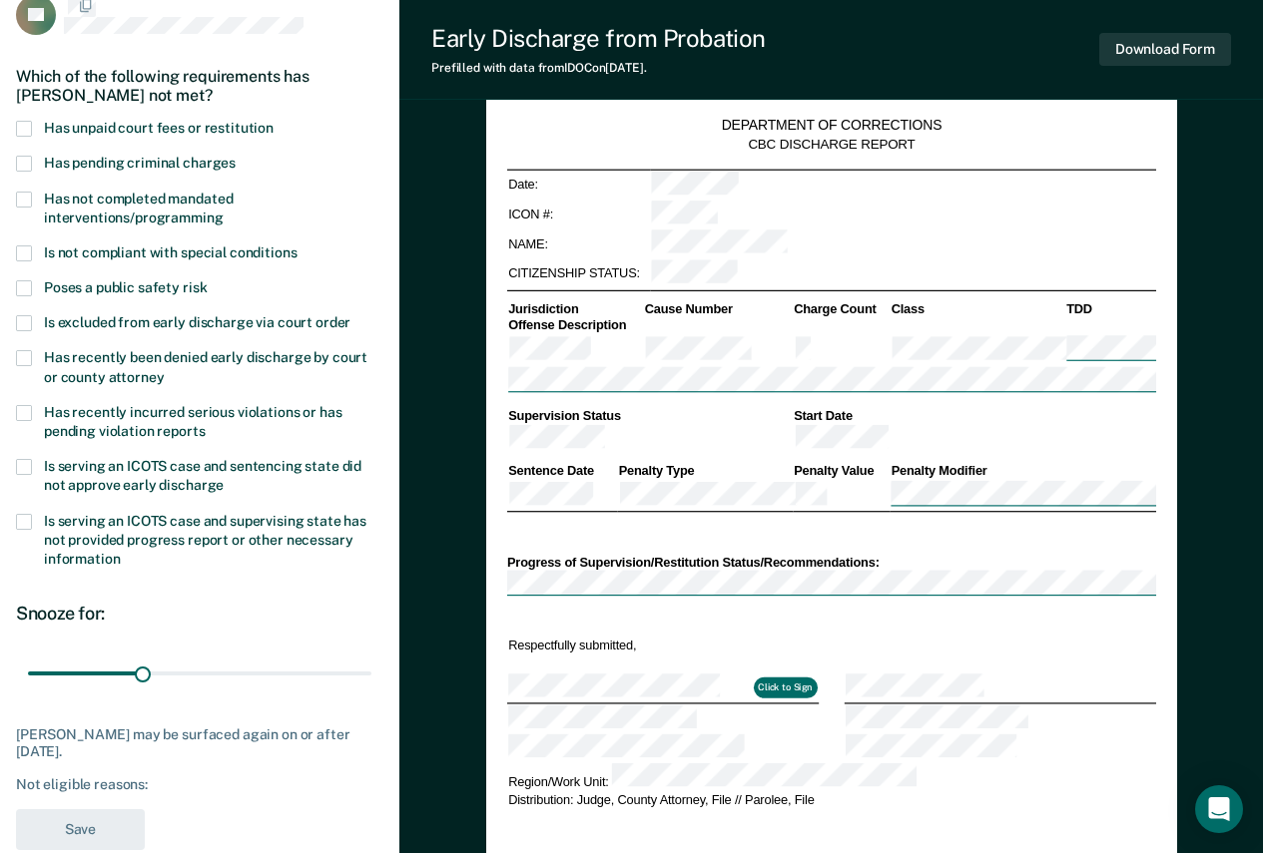
scroll to position [0, 0]
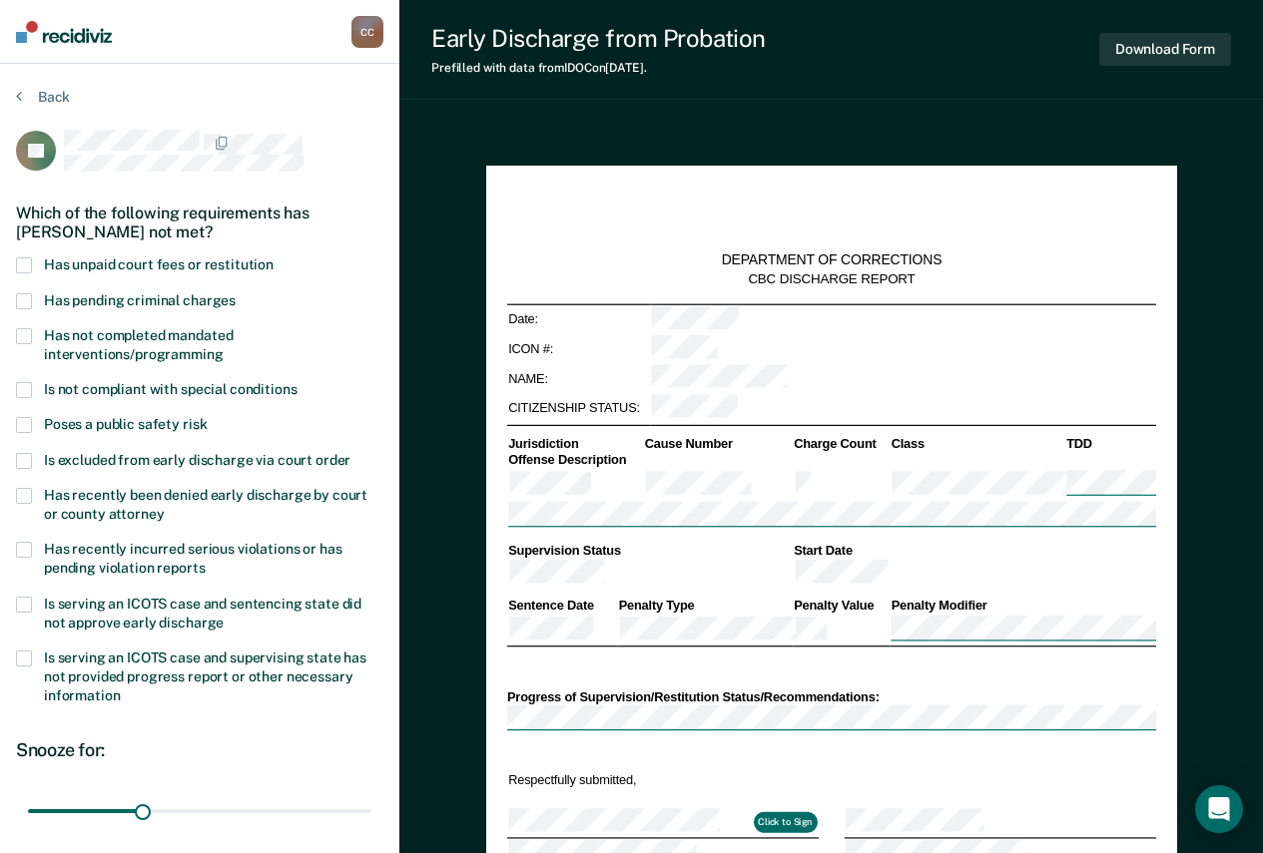
click at [125, 341] on label "Has not completed mandated interventions/programming" at bounding box center [199, 347] width 367 height 38
click at [224, 347] on input "Has not completed mandated interventions/programming" at bounding box center [224, 347] width 0 height 0
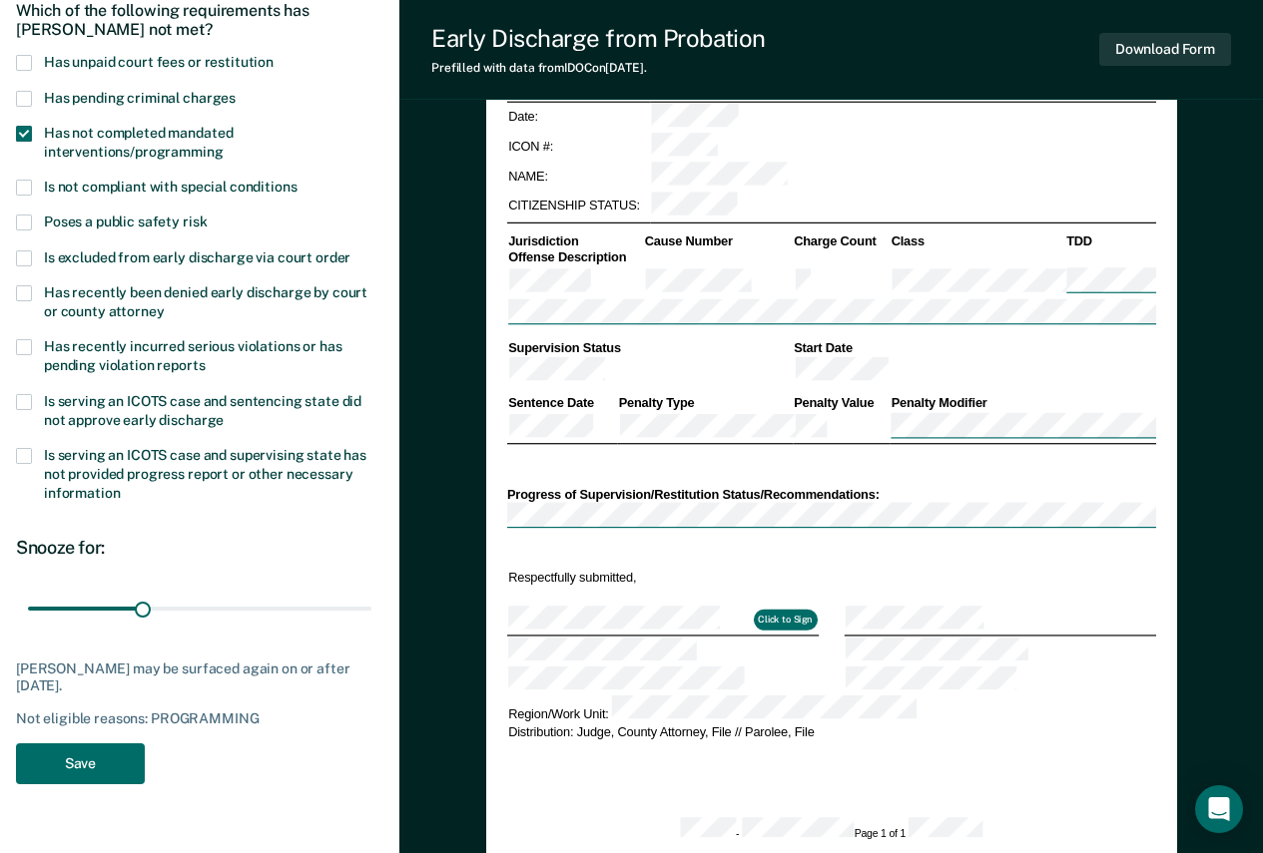
scroll to position [299, 0]
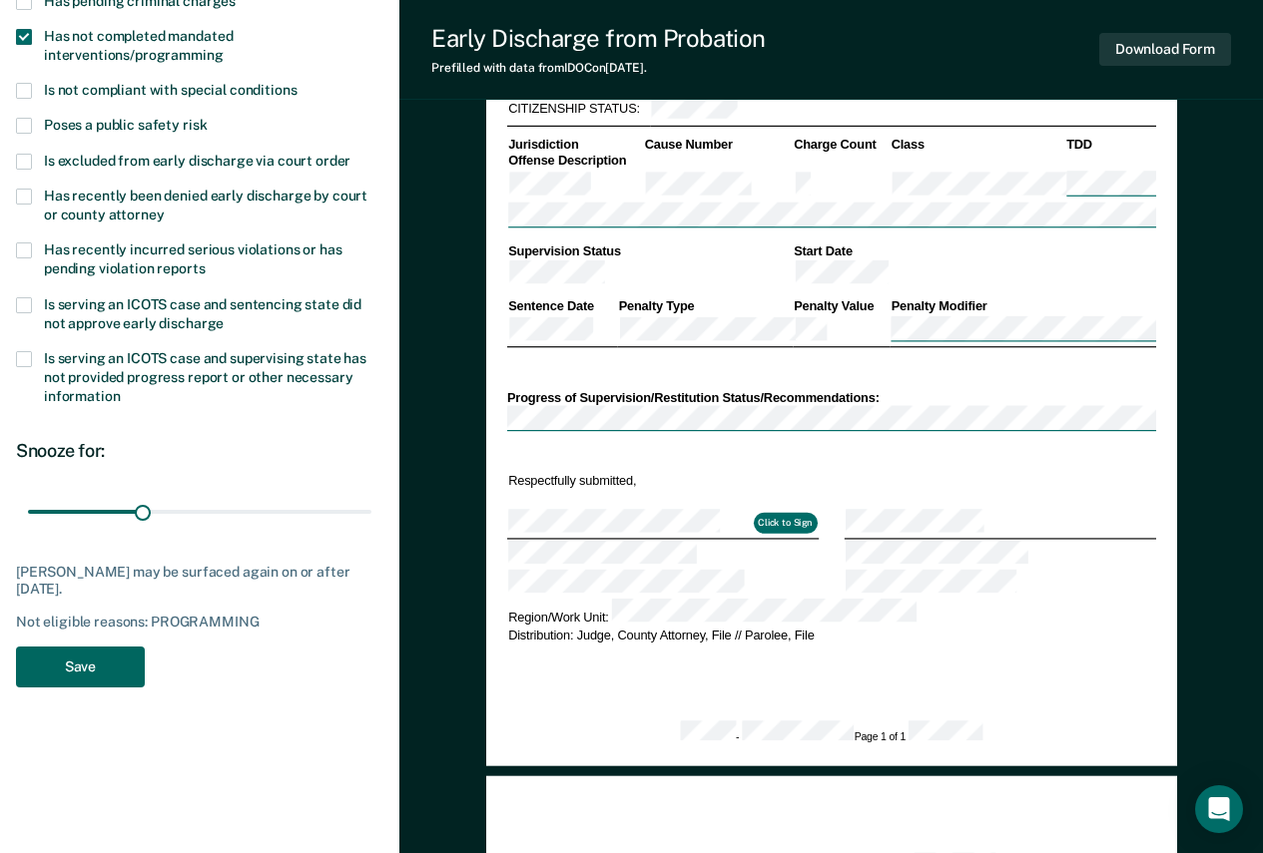
click at [109, 660] on button "Save" at bounding box center [80, 667] width 129 height 41
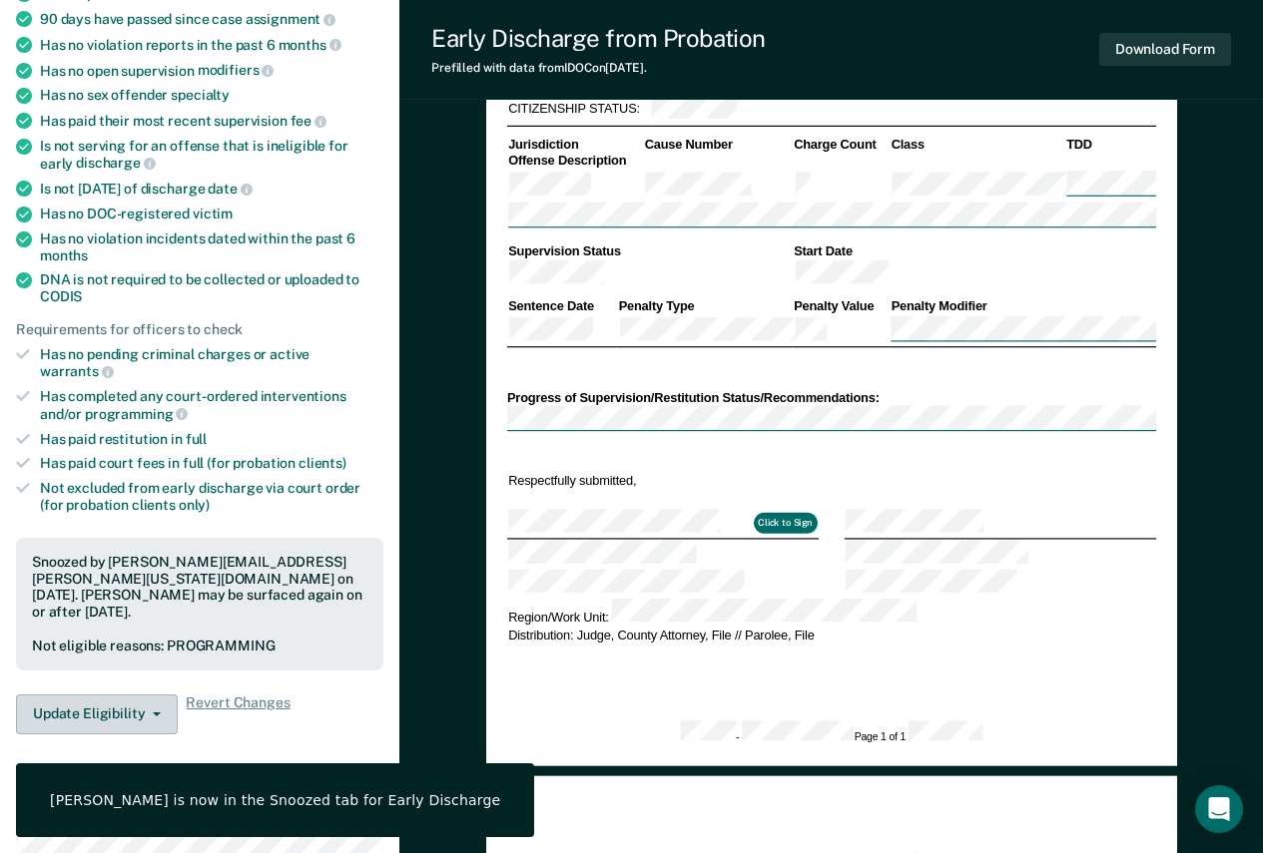
scroll to position [0, 0]
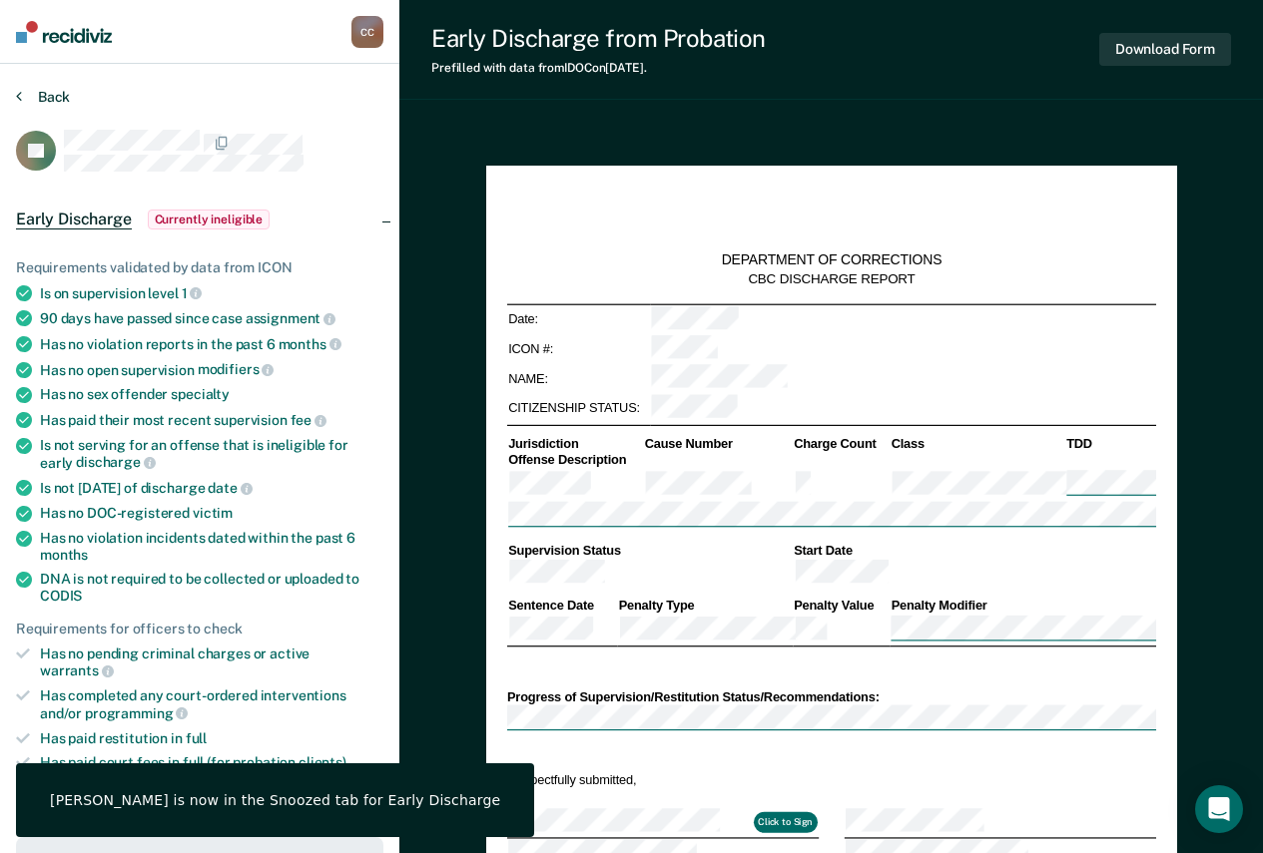
click at [68, 101] on button "Back" at bounding box center [43, 97] width 54 height 18
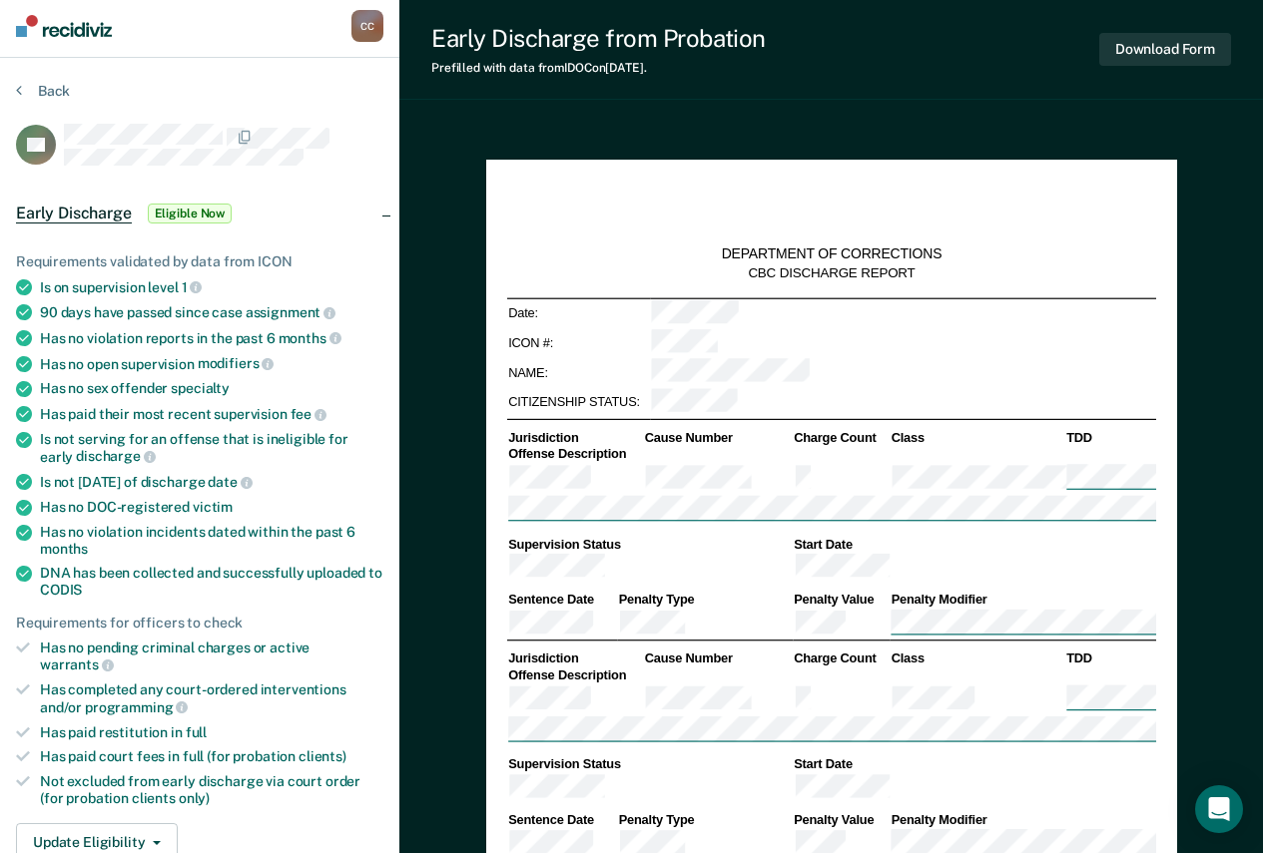
scroll to position [100, 0]
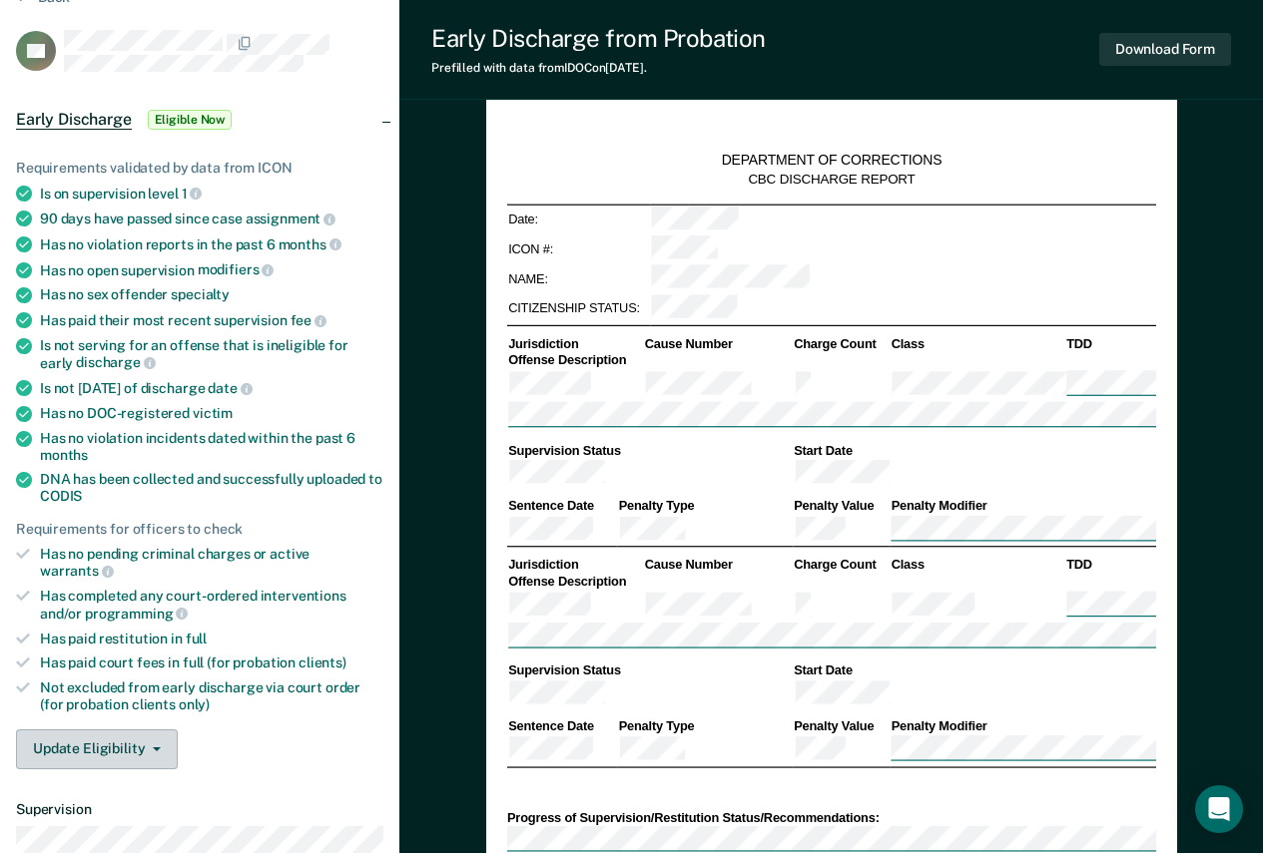
click at [104, 742] on button "Update Eligibility" at bounding box center [97, 750] width 162 height 40
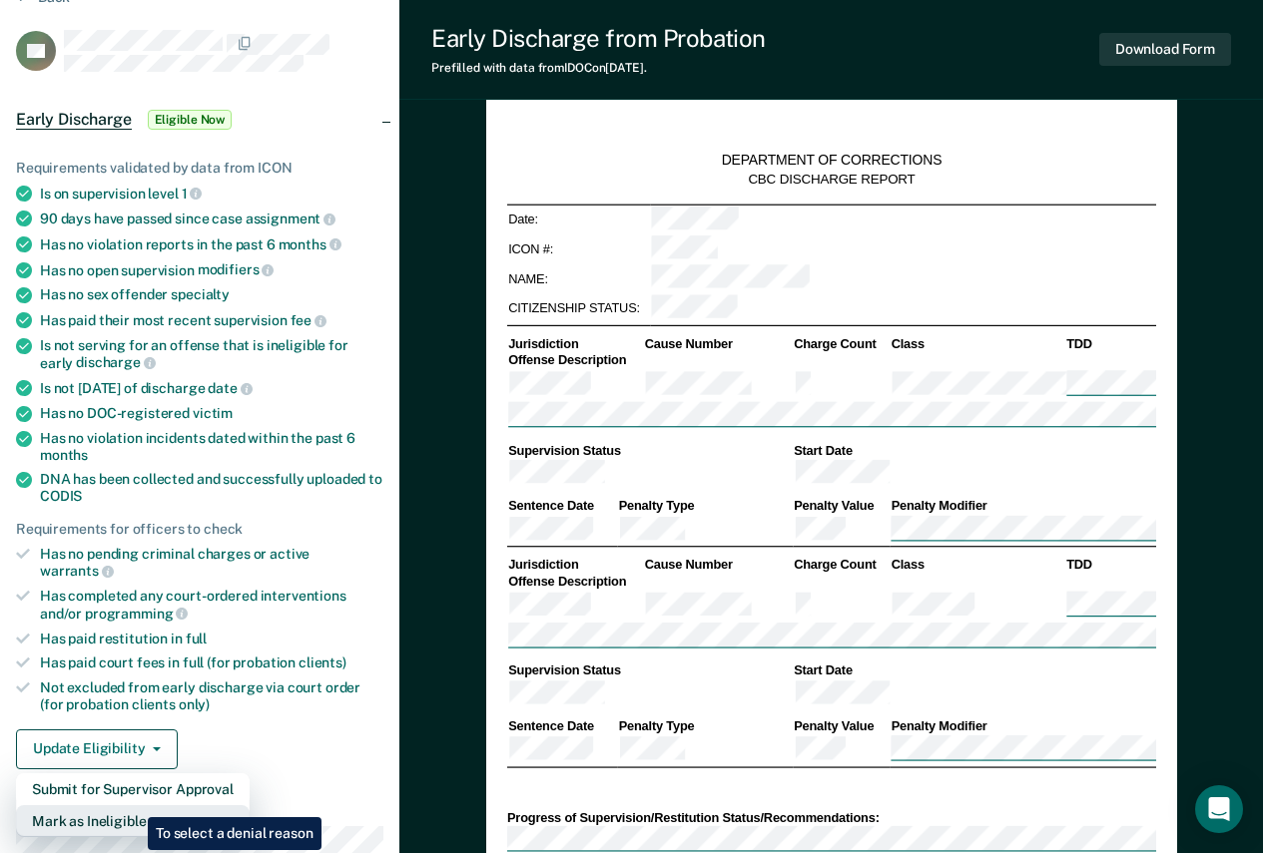
click at [133, 806] on button "Mark as Ineligible" at bounding box center [133, 822] width 234 height 32
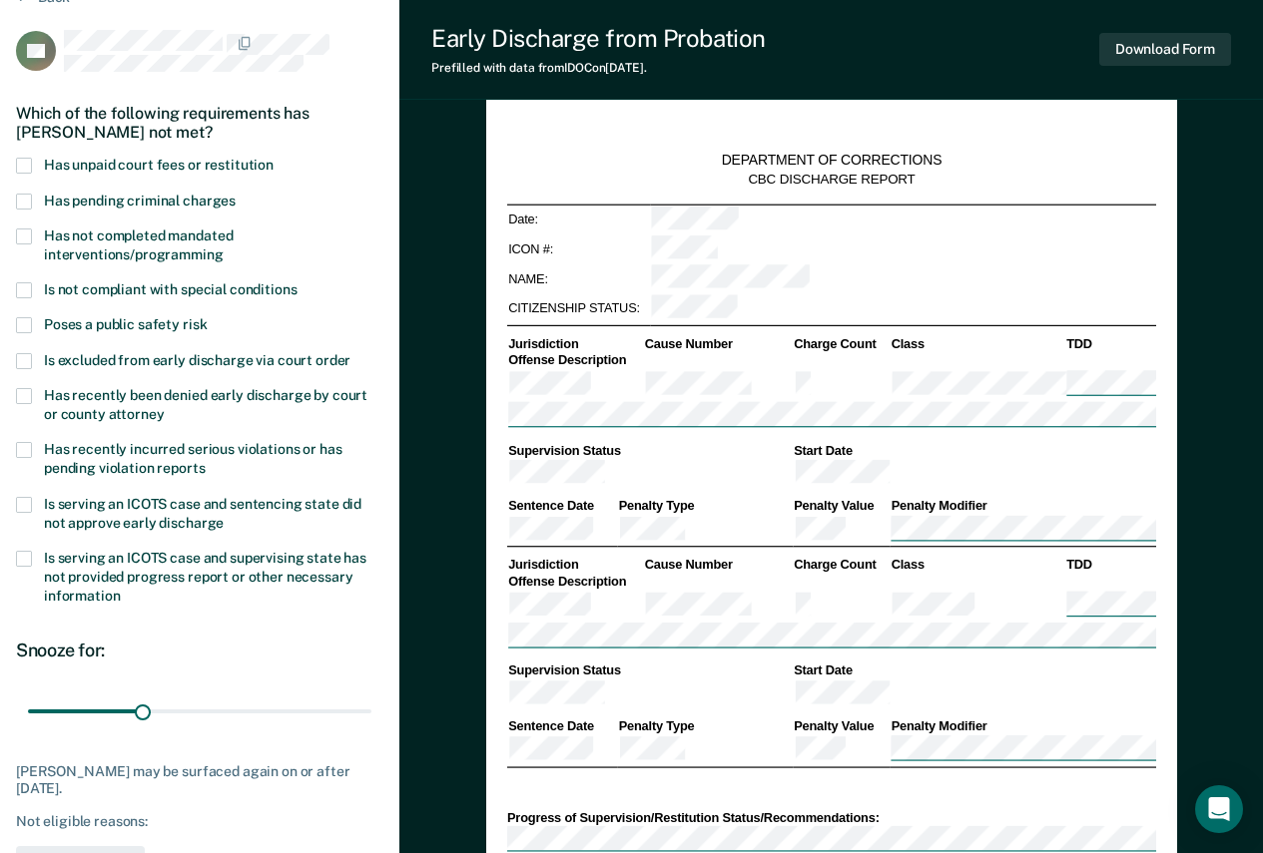
click at [180, 240] on span "Has not completed mandated interventions/programming" at bounding box center [138, 245] width 189 height 35
click at [224, 248] on input "Has not completed mandated interventions/programming" at bounding box center [224, 248] width 0 height 0
click at [197, 164] on span "Has unpaid court fees or restitution" at bounding box center [159, 165] width 230 height 16
click at [274, 158] on input "Has unpaid court fees or restitution" at bounding box center [274, 158] width 0 height 0
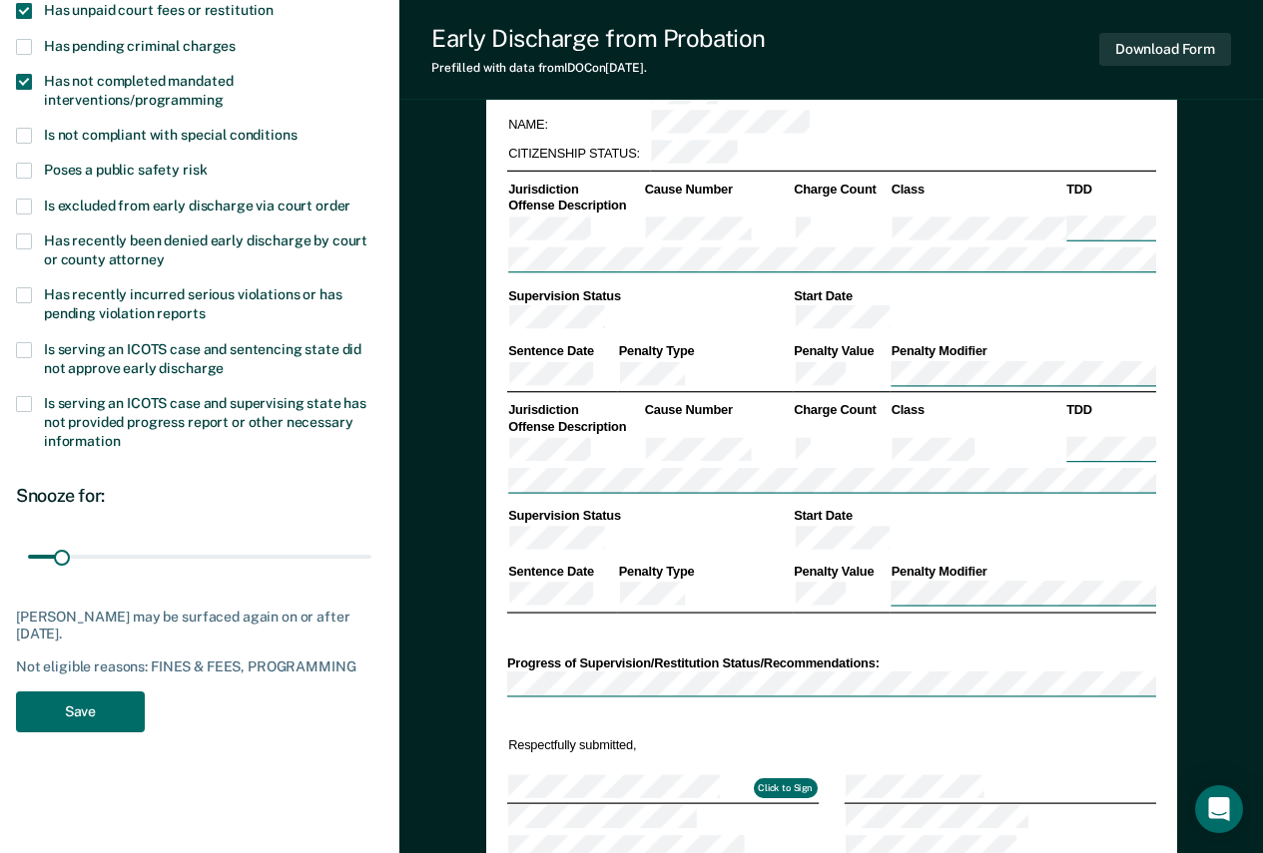
scroll to position [399, 0]
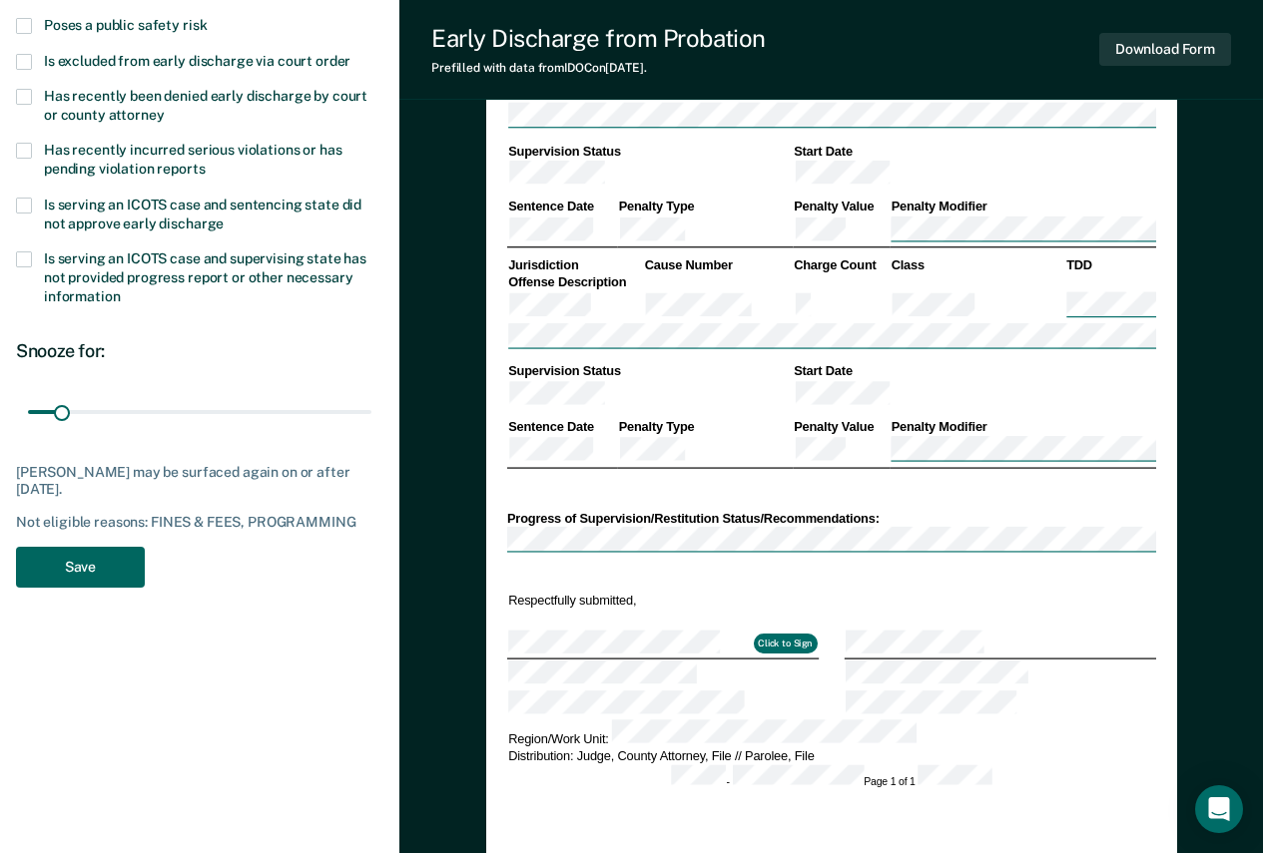
click at [103, 567] on button "Save" at bounding box center [80, 567] width 129 height 41
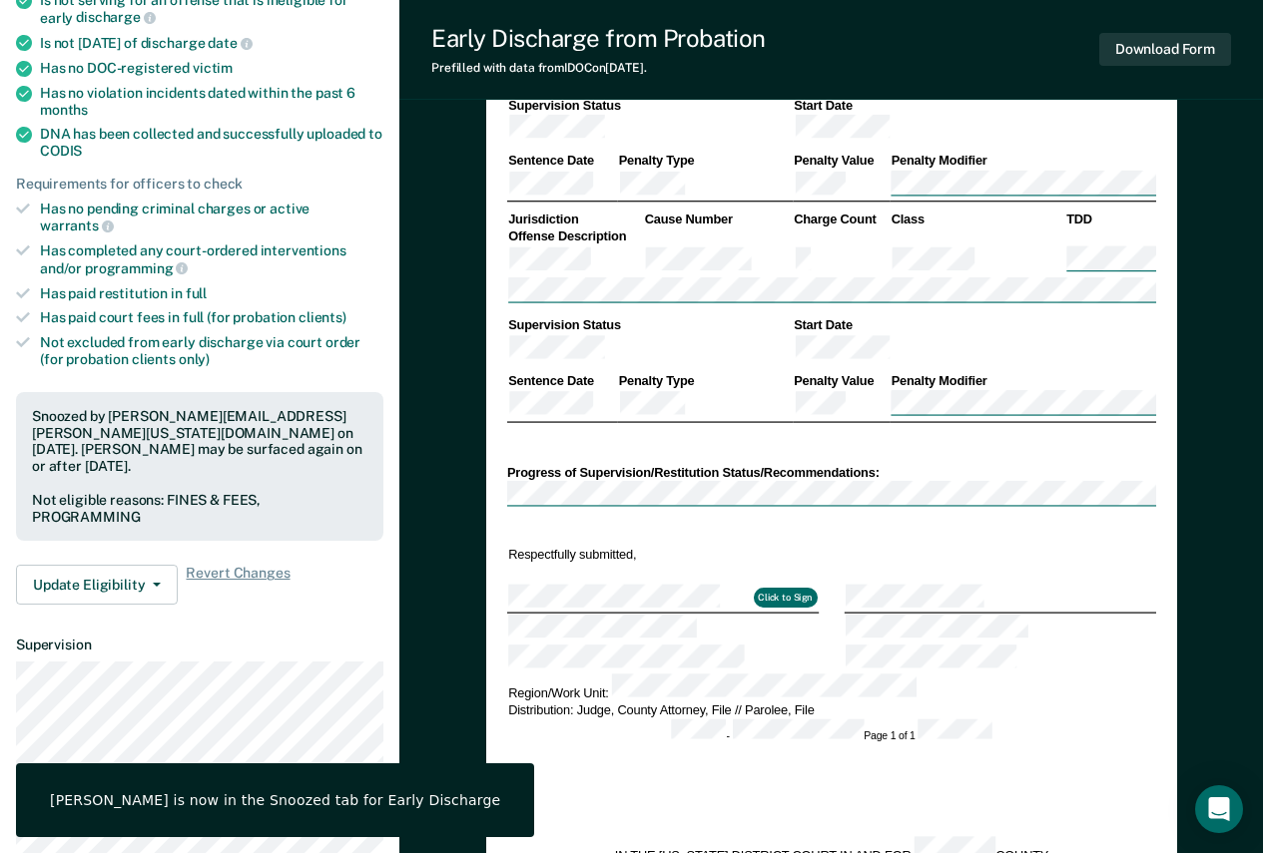
scroll to position [0, 0]
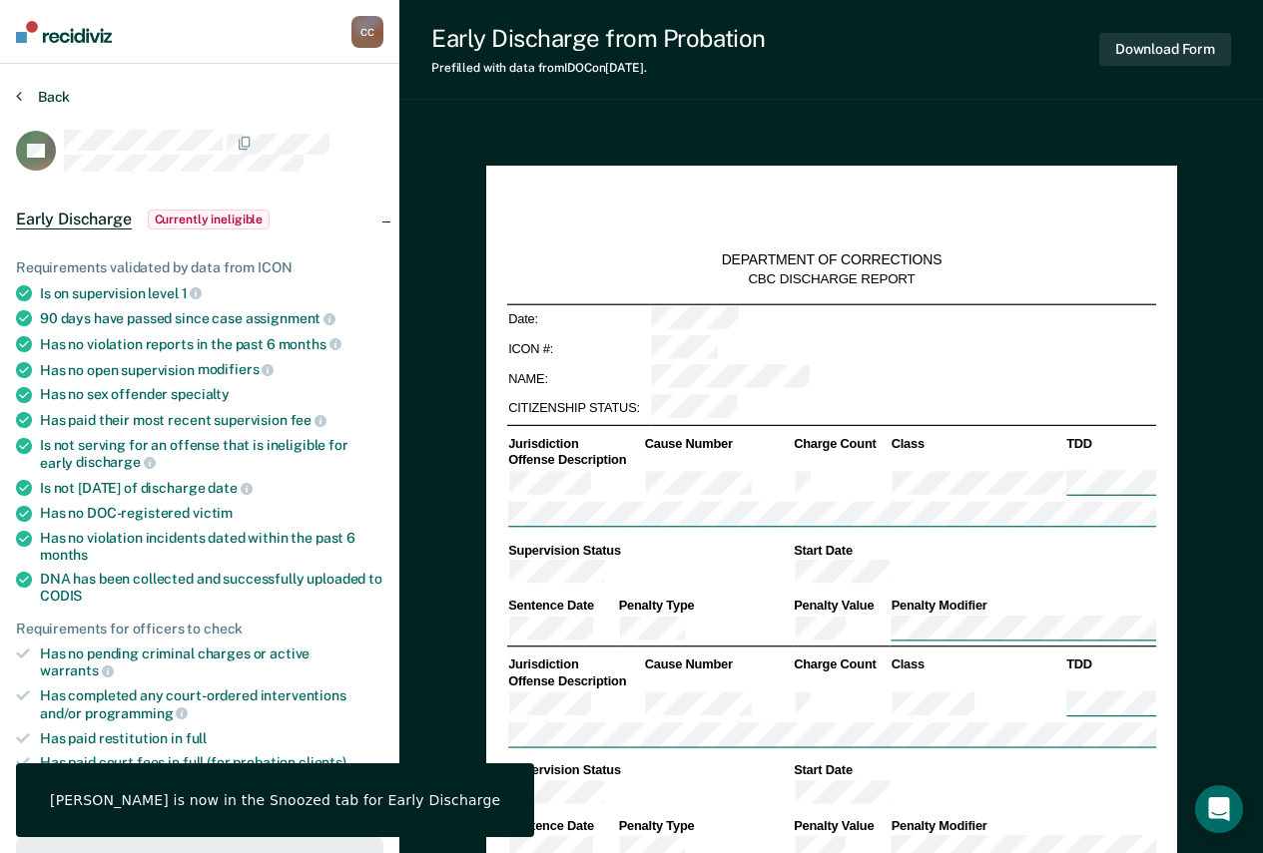
click at [65, 102] on button "Back" at bounding box center [43, 97] width 54 height 18
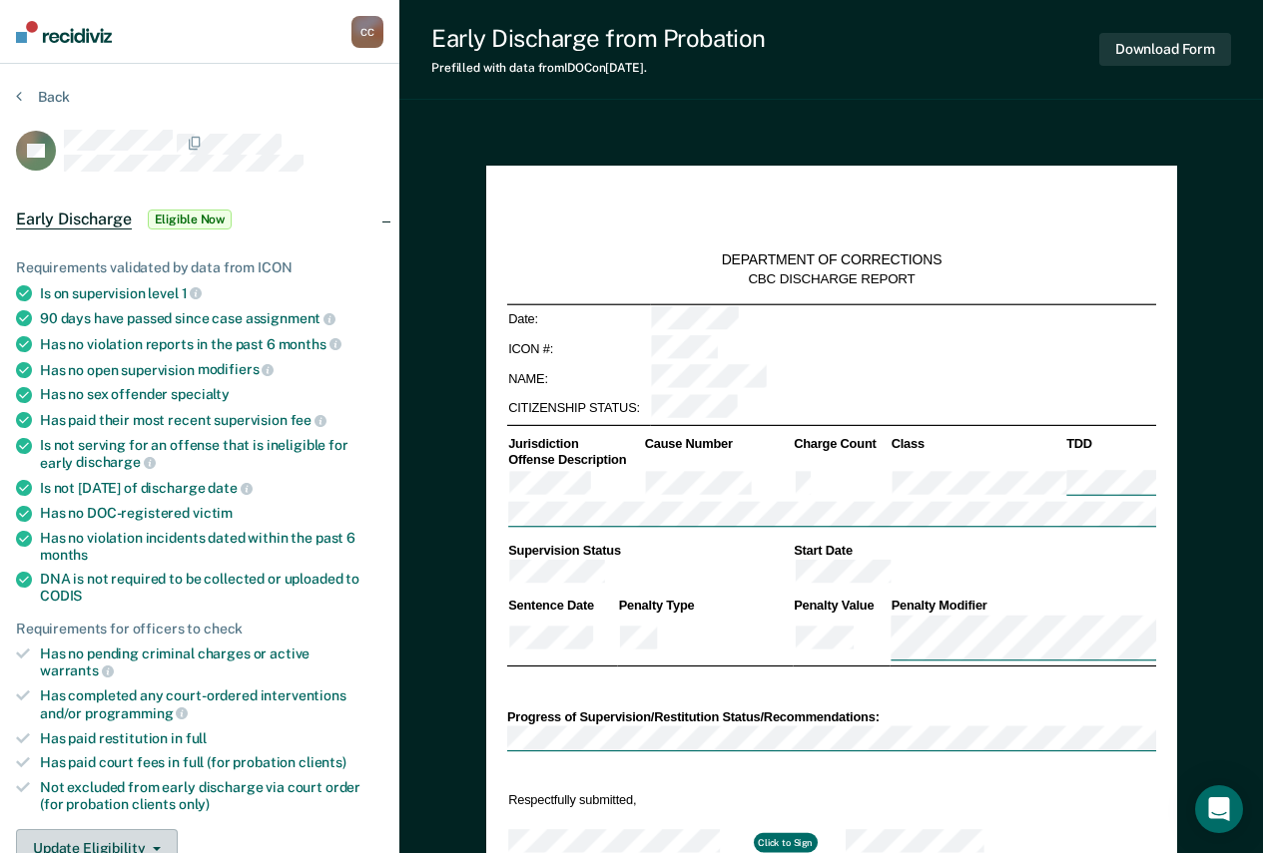
click at [157, 830] on button "Update Eligibility" at bounding box center [97, 850] width 162 height 40
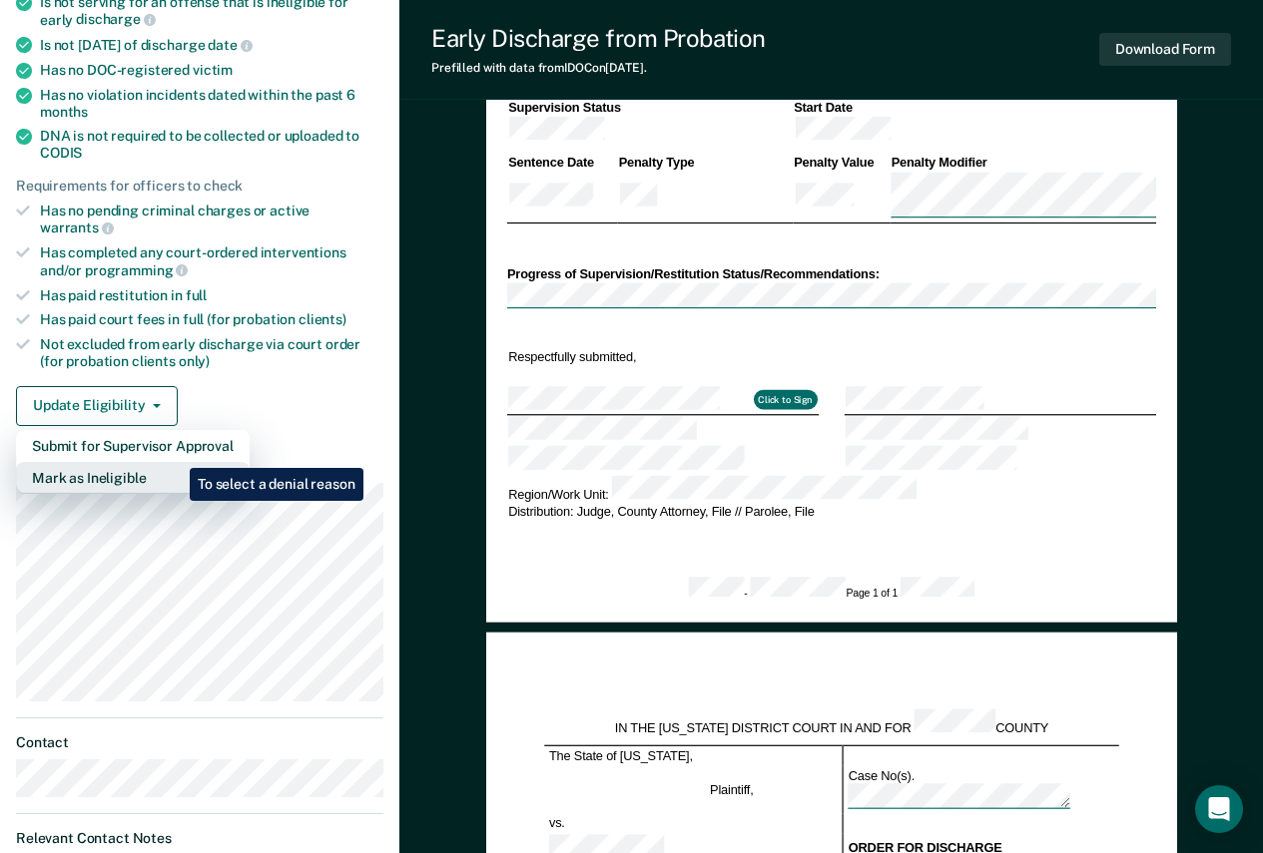
click at [175, 462] on button "Mark as Ineligible" at bounding box center [133, 478] width 234 height 32
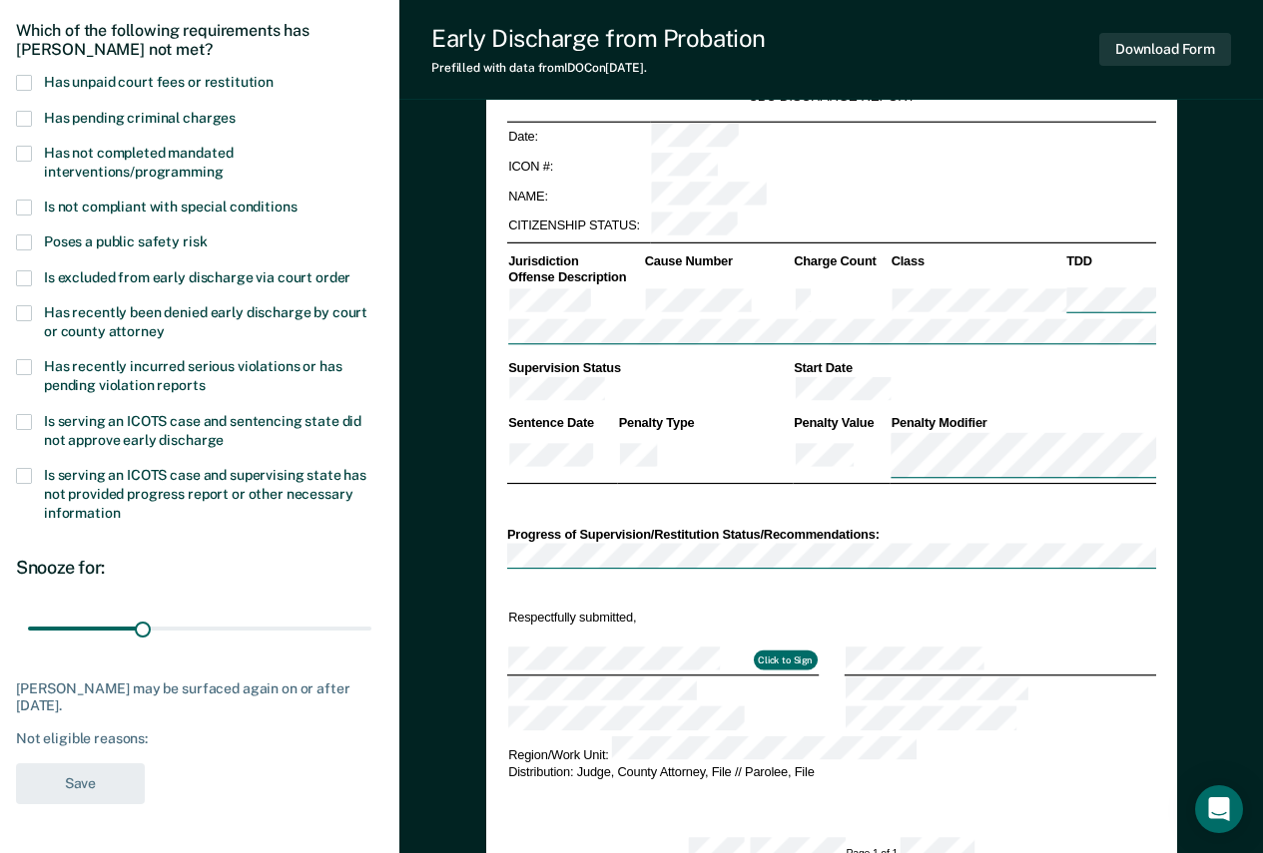
scroll to position [0, 0]
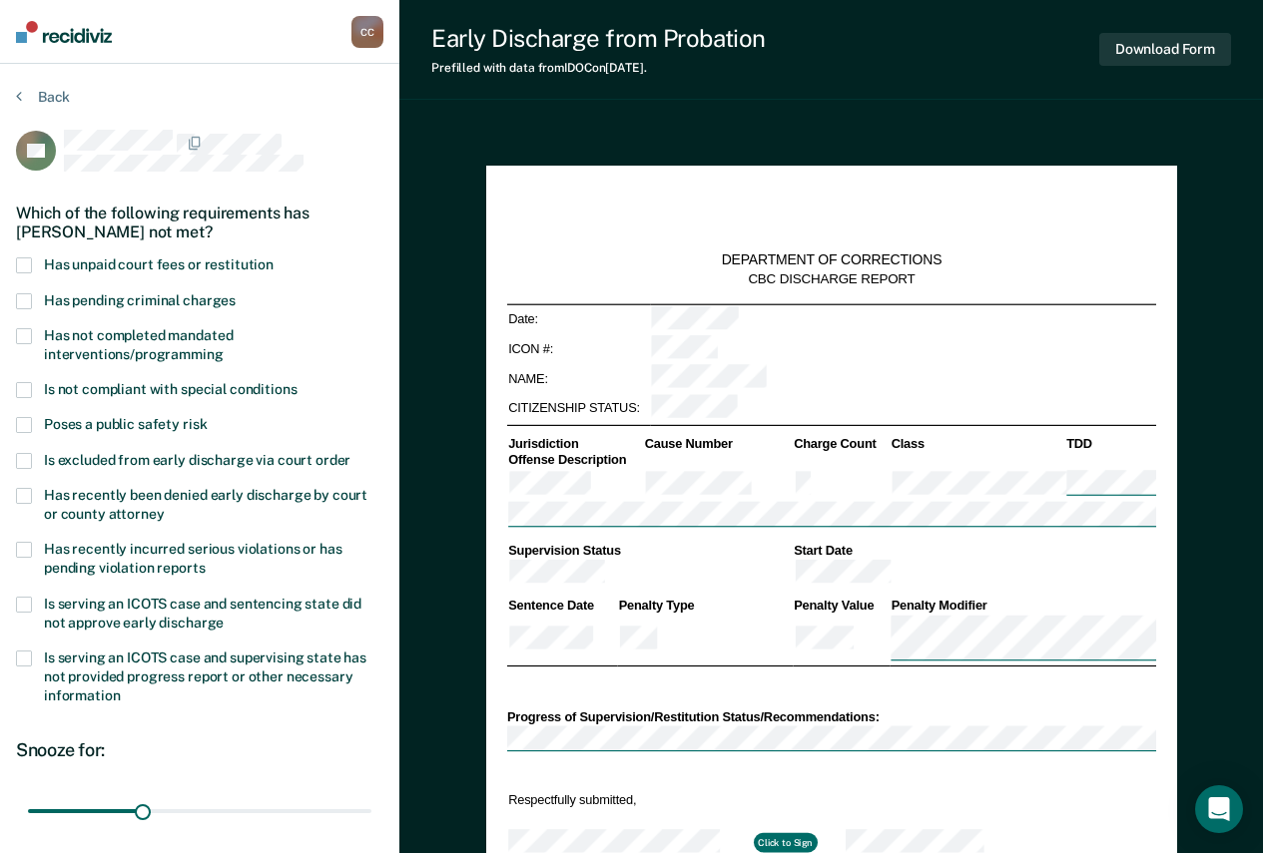
click at [159, 349] on span "Has not completed mandated interventions/programming" at bounding box center [138, 344] width 189 height 35
click at [224, 347] on input "Has not completed mandated interventions/programming" at bounding box center [224, 347] width 0 height 0
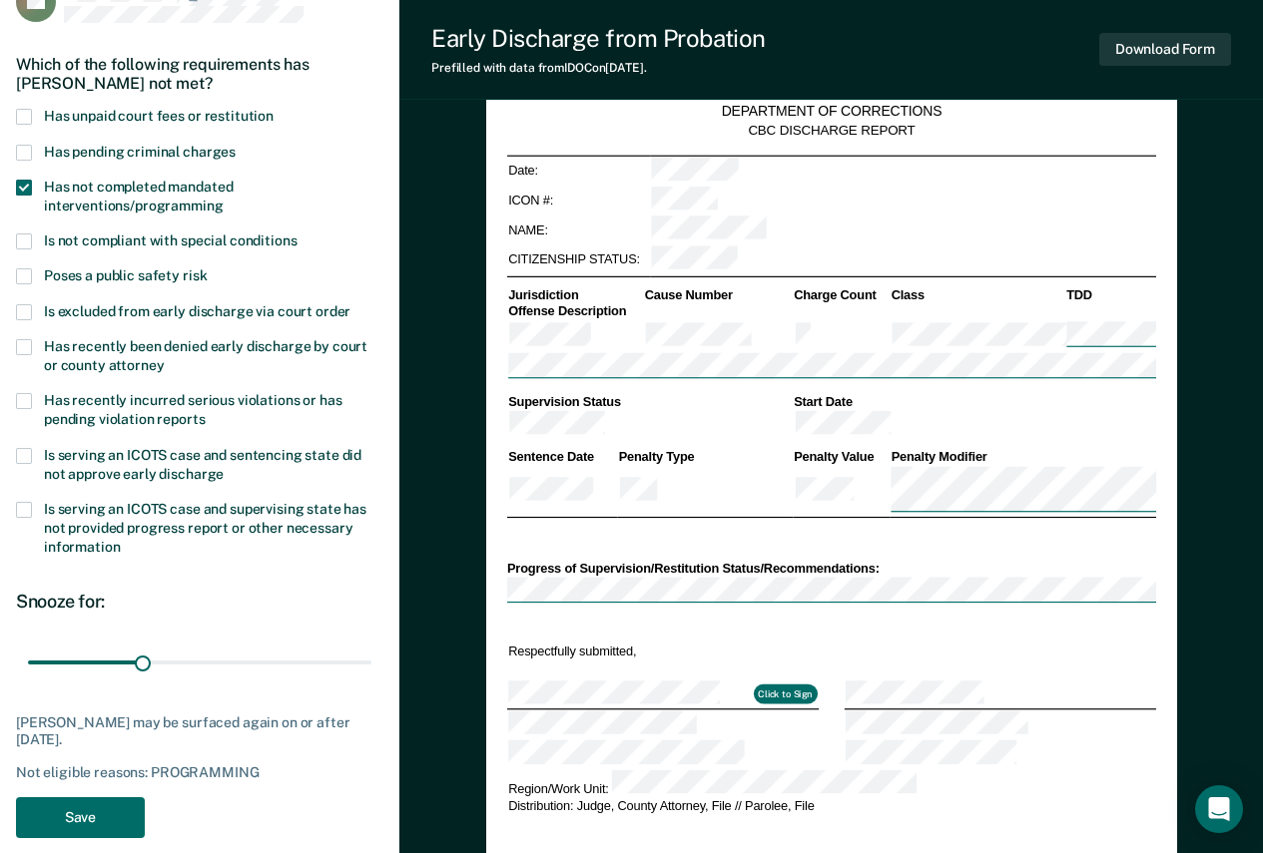
scroll to position [299, 0]
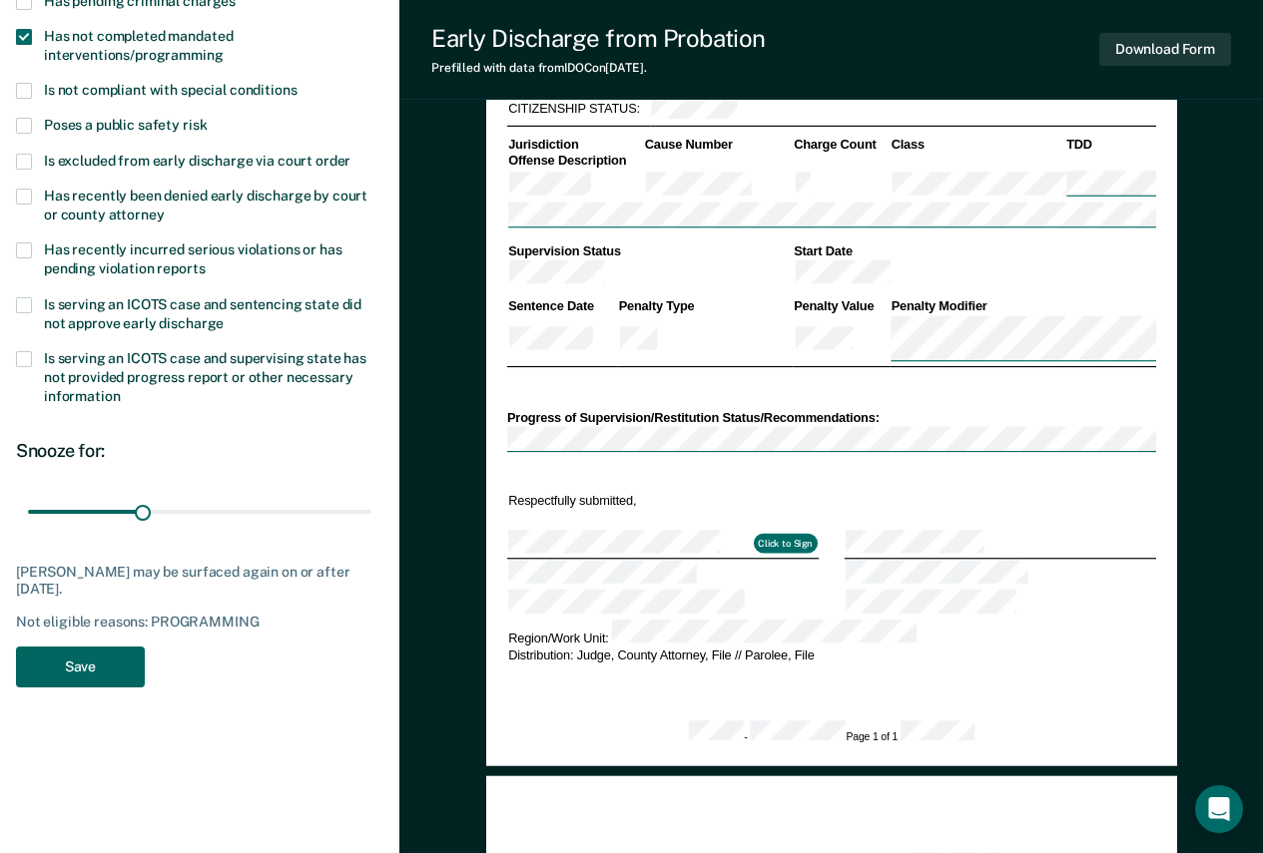
click at [96, 665] on button "Save" at bounding box center [80, 667] width 129 height 41
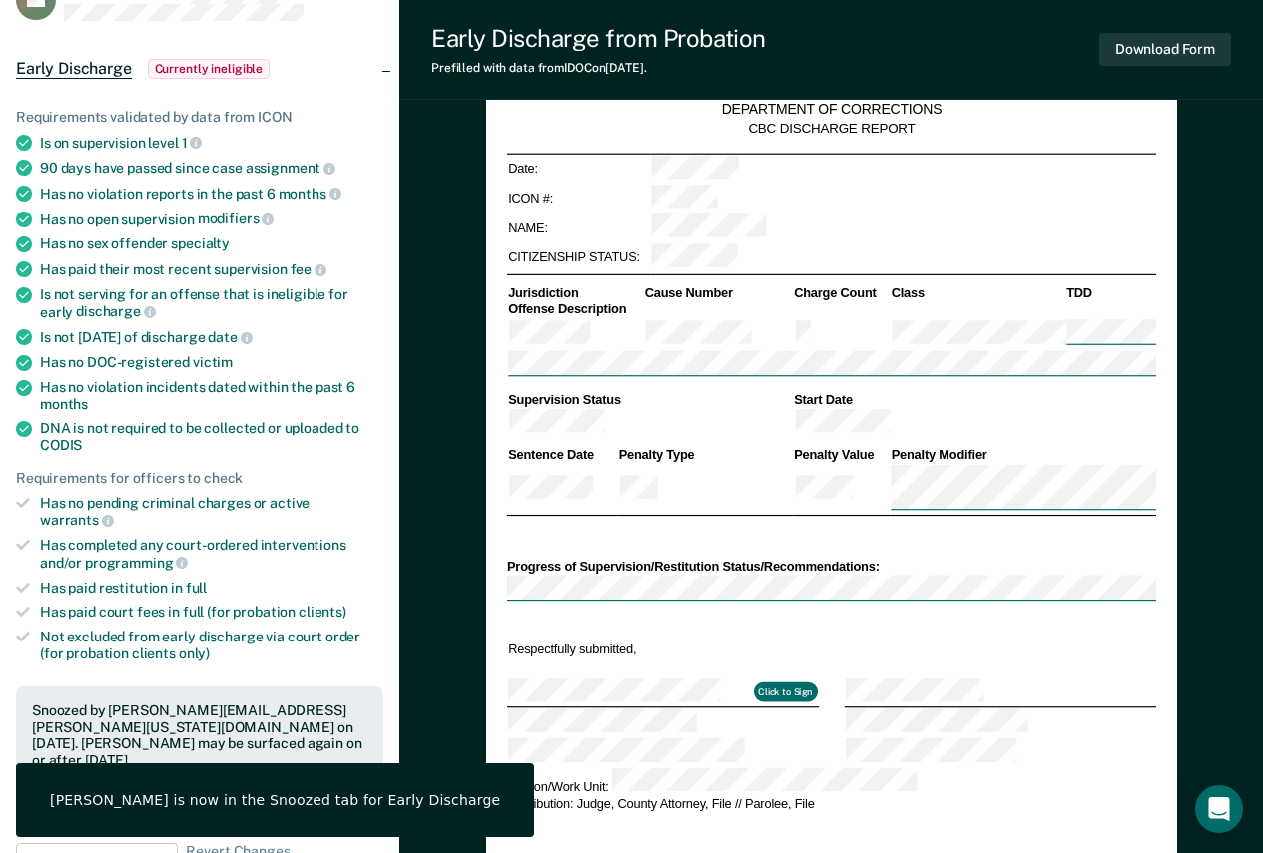
scroll to position [0, 0]
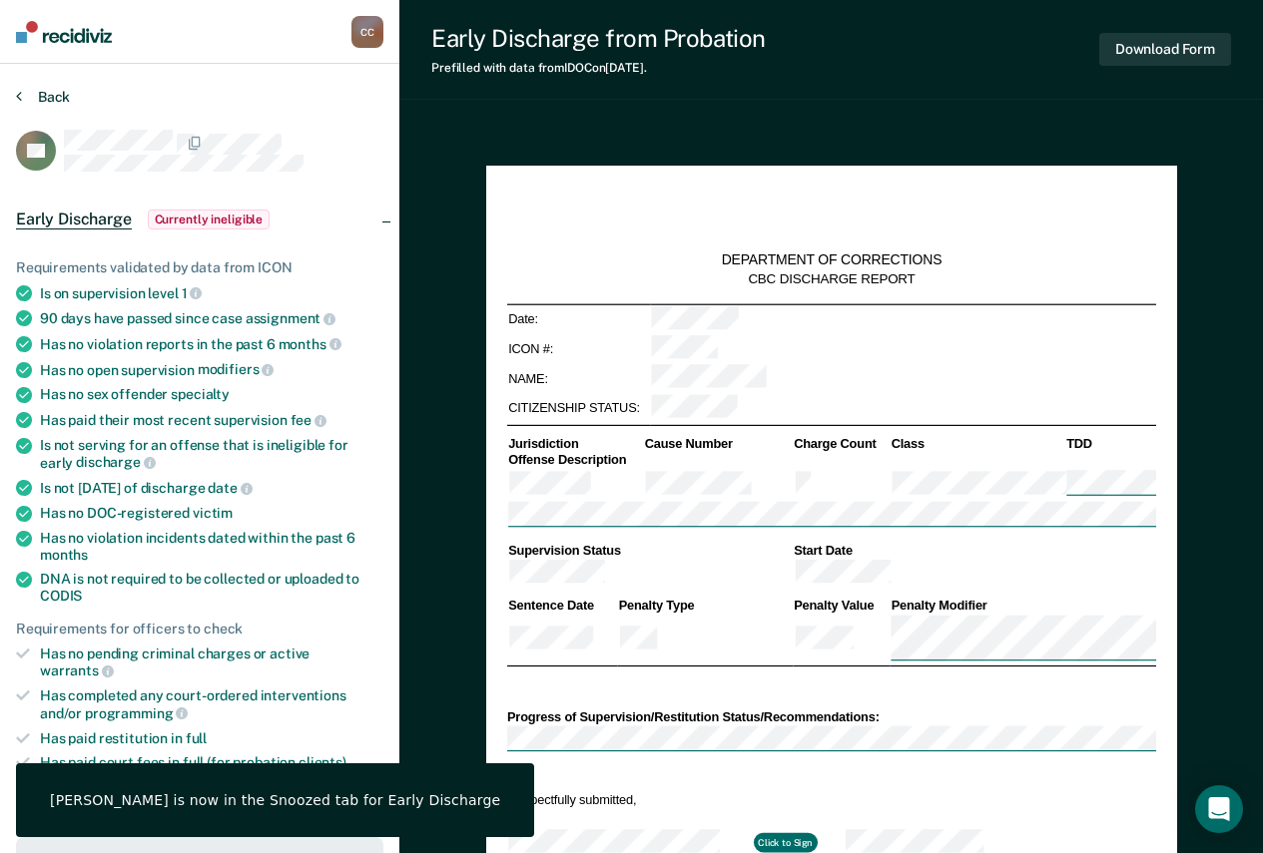
click at [46, 101] on button "Back" at bounding box center [43, 97] width 54 height 18
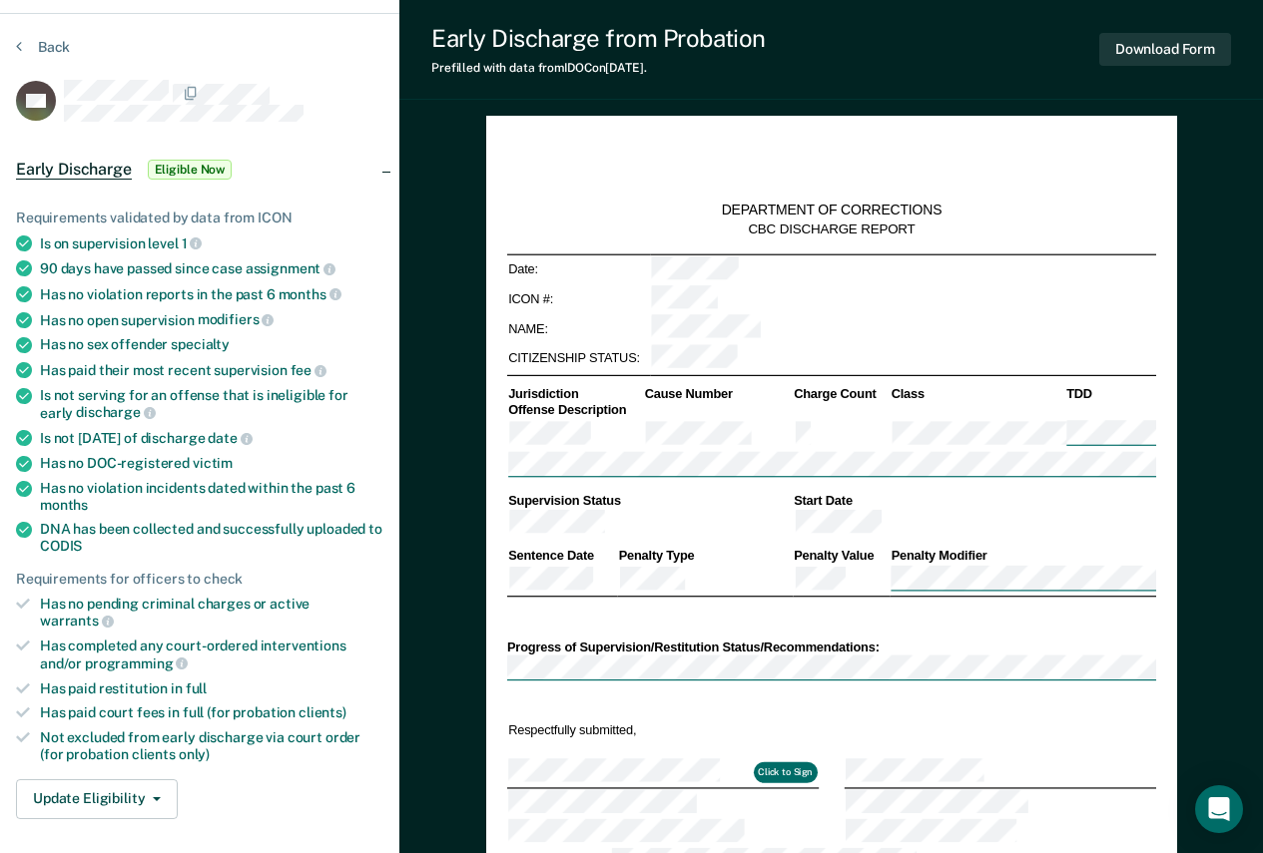
scroll to position [100, 0]
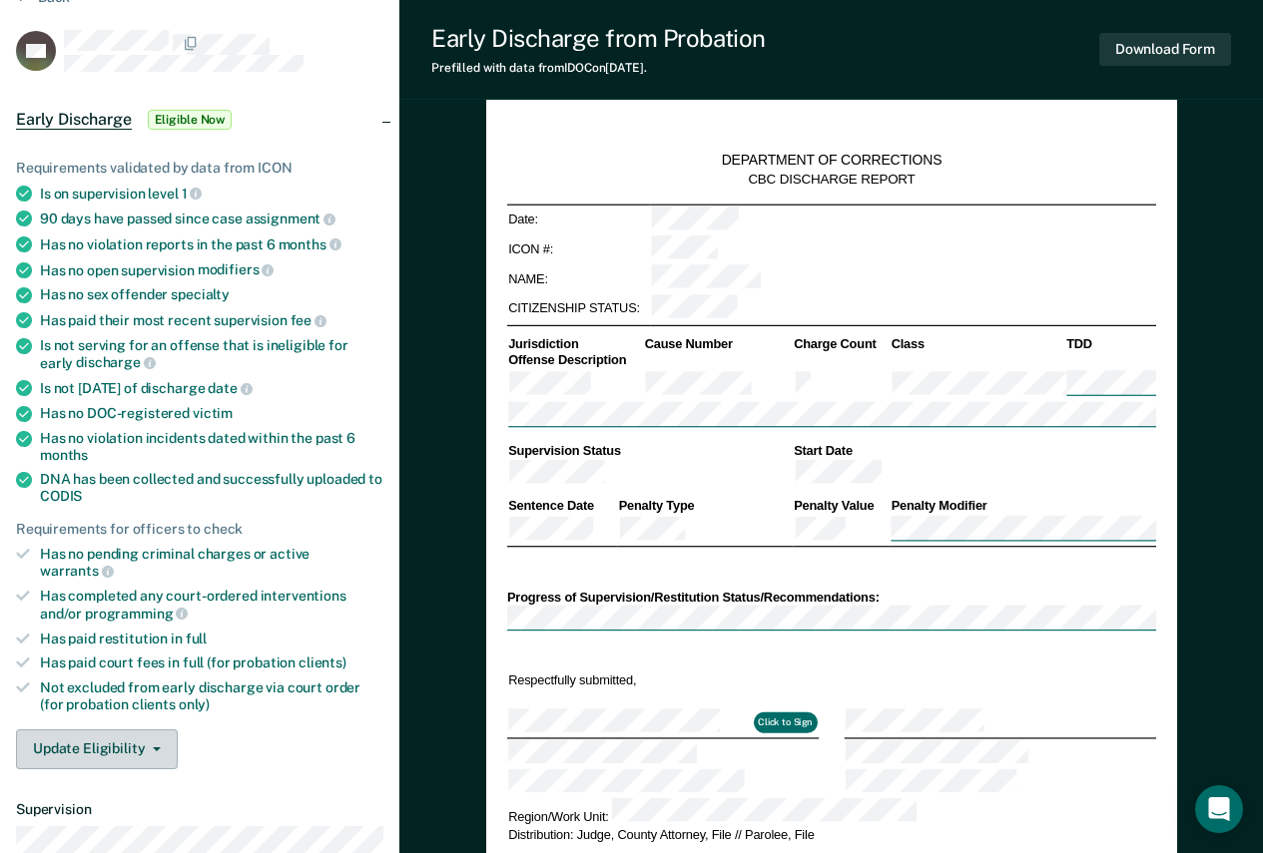
click at [105, 744] on button "Update Eligibility" at bounding box center [97, 750] width 162 height 40
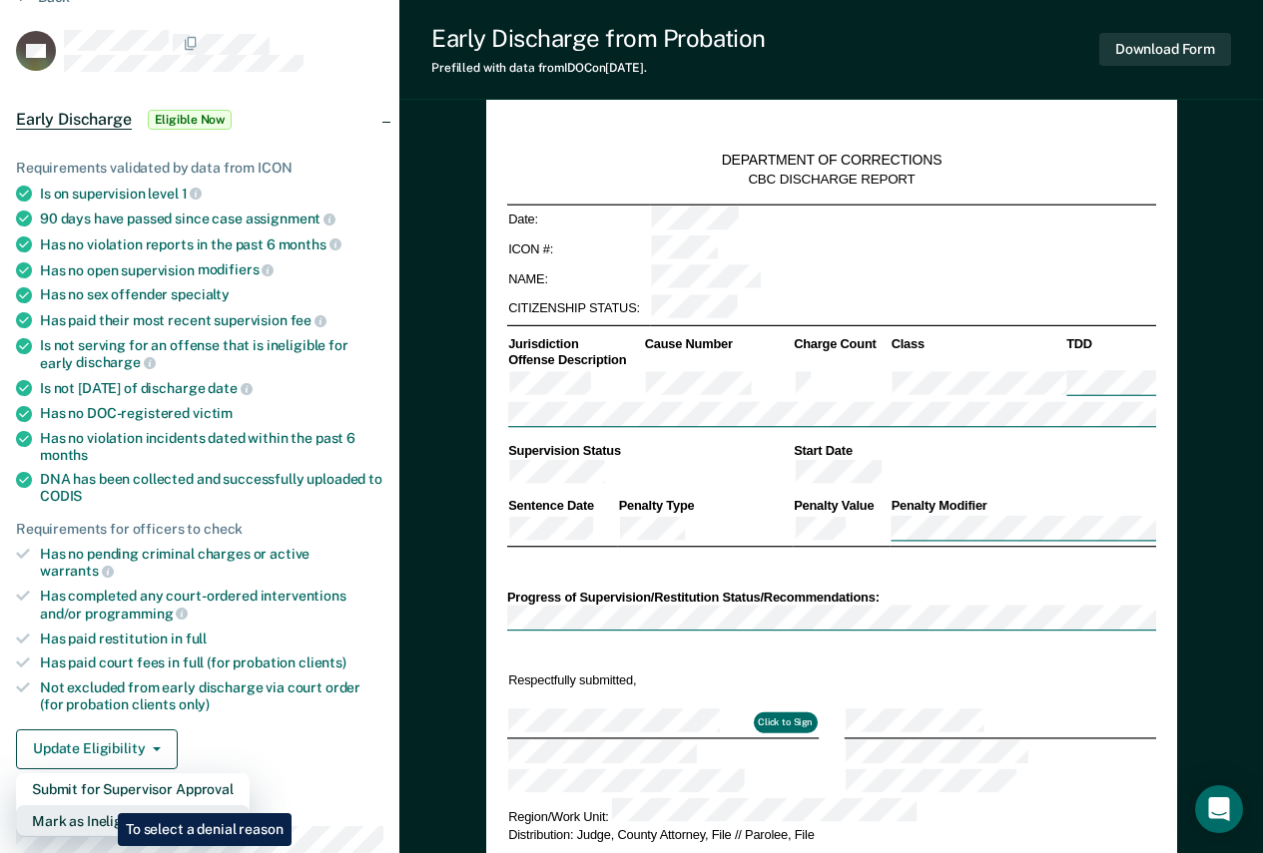
click at [103, 806] on button "Mark as Ineligible" at bounding box center [133, 822] width 234 height 32
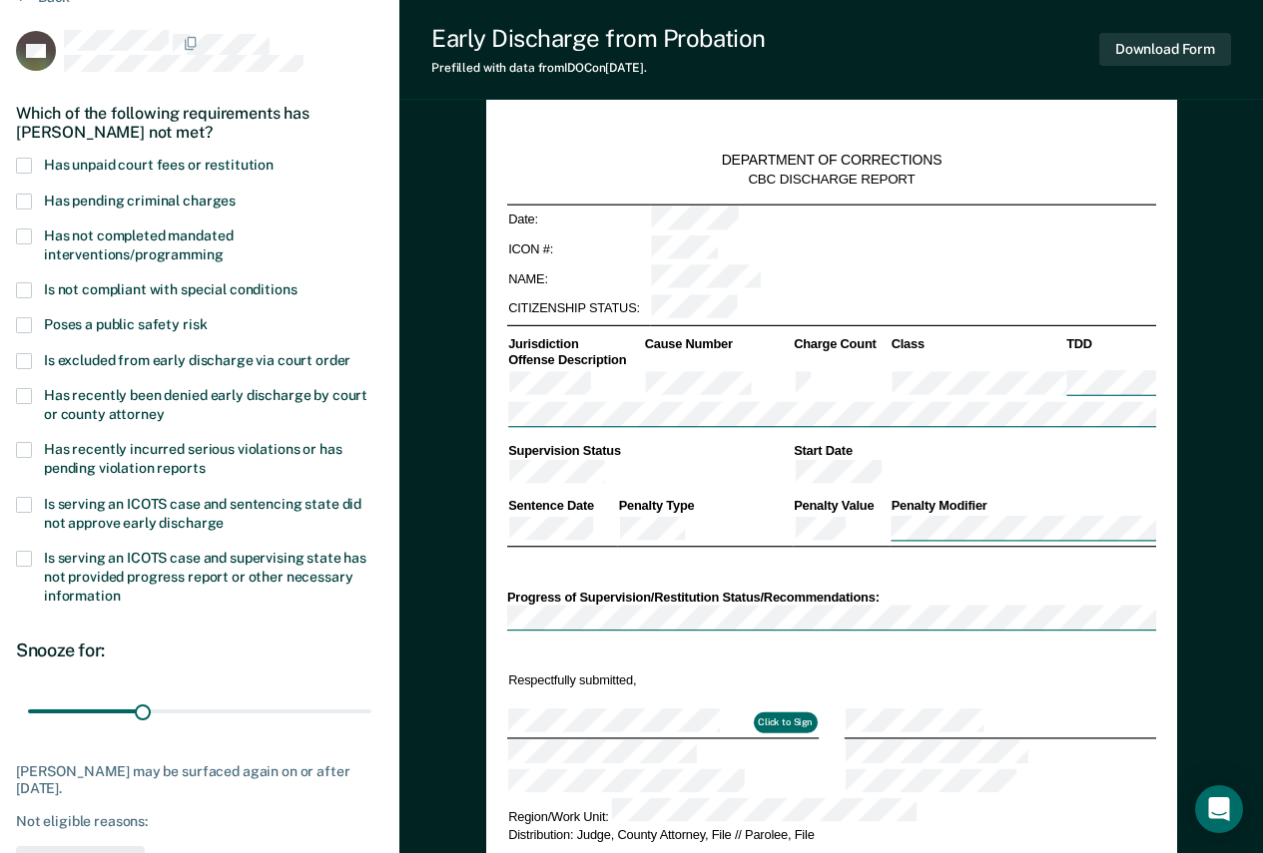
click at [172, 169] on span "Has unpaid court fees or restitution" at bounding box center [159, 165] width 230 height 16
click at [274, 158] on input "Has unpaid court fees or restitution" at bounding box center [274, 158] width 0 height 0
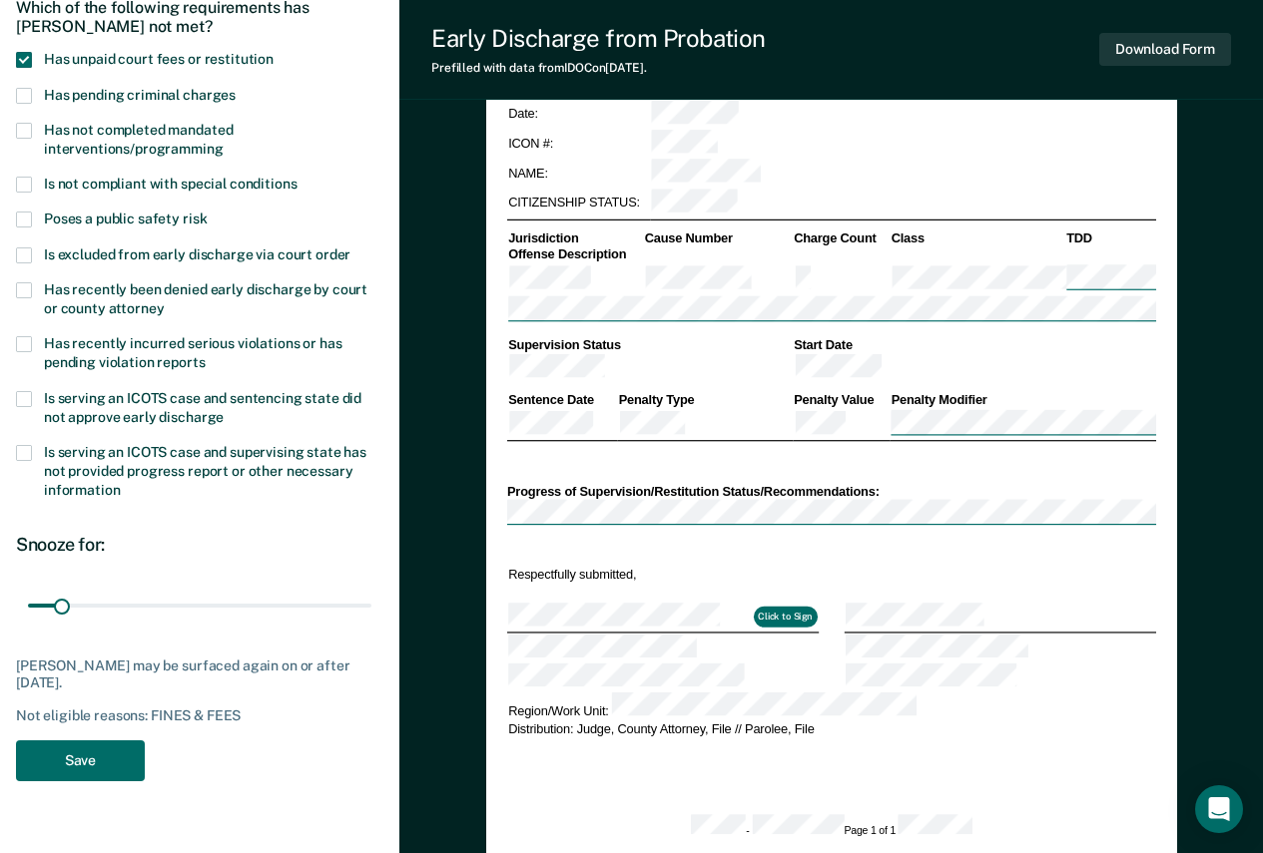
scroll to position [299, 0]
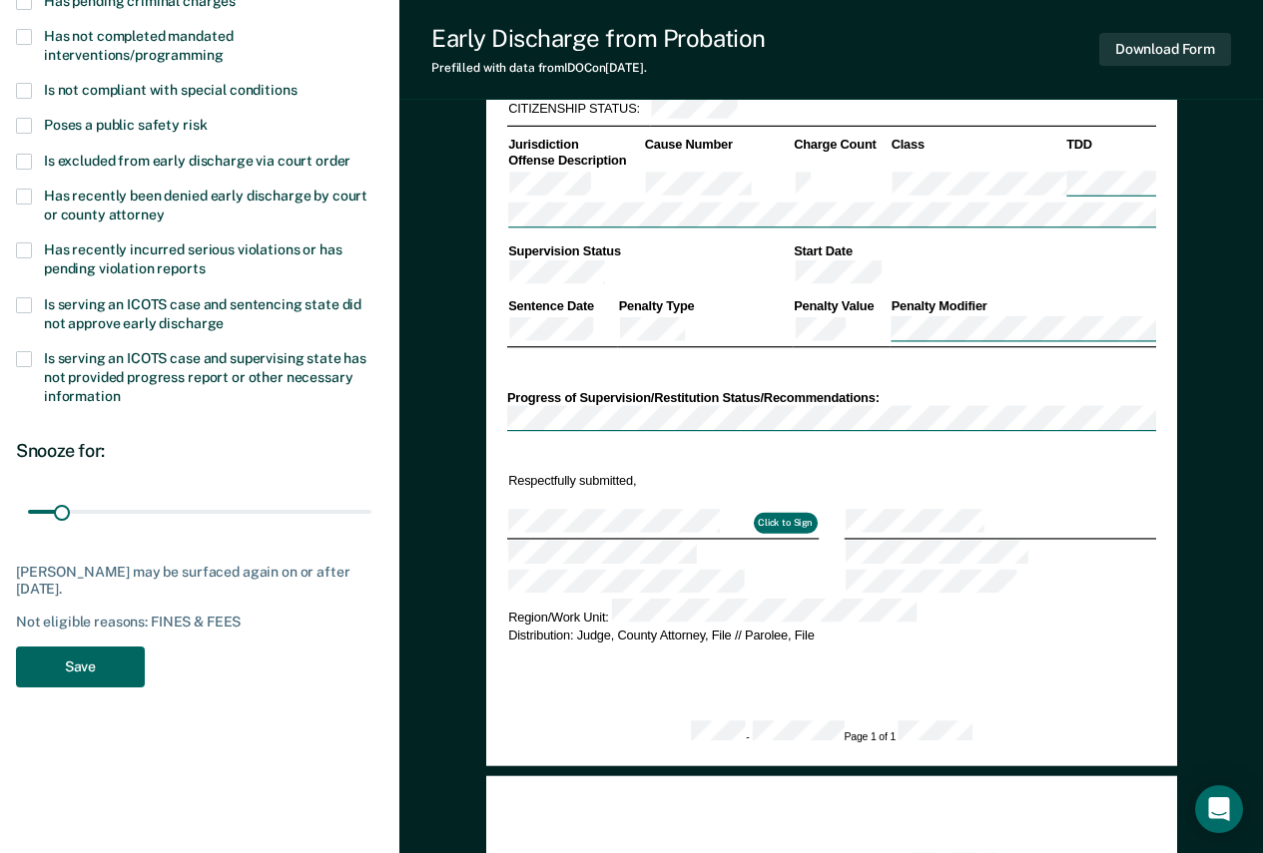
click at [104, 683] on button "Save" at bounding box center [80, 667] width 129 height 41
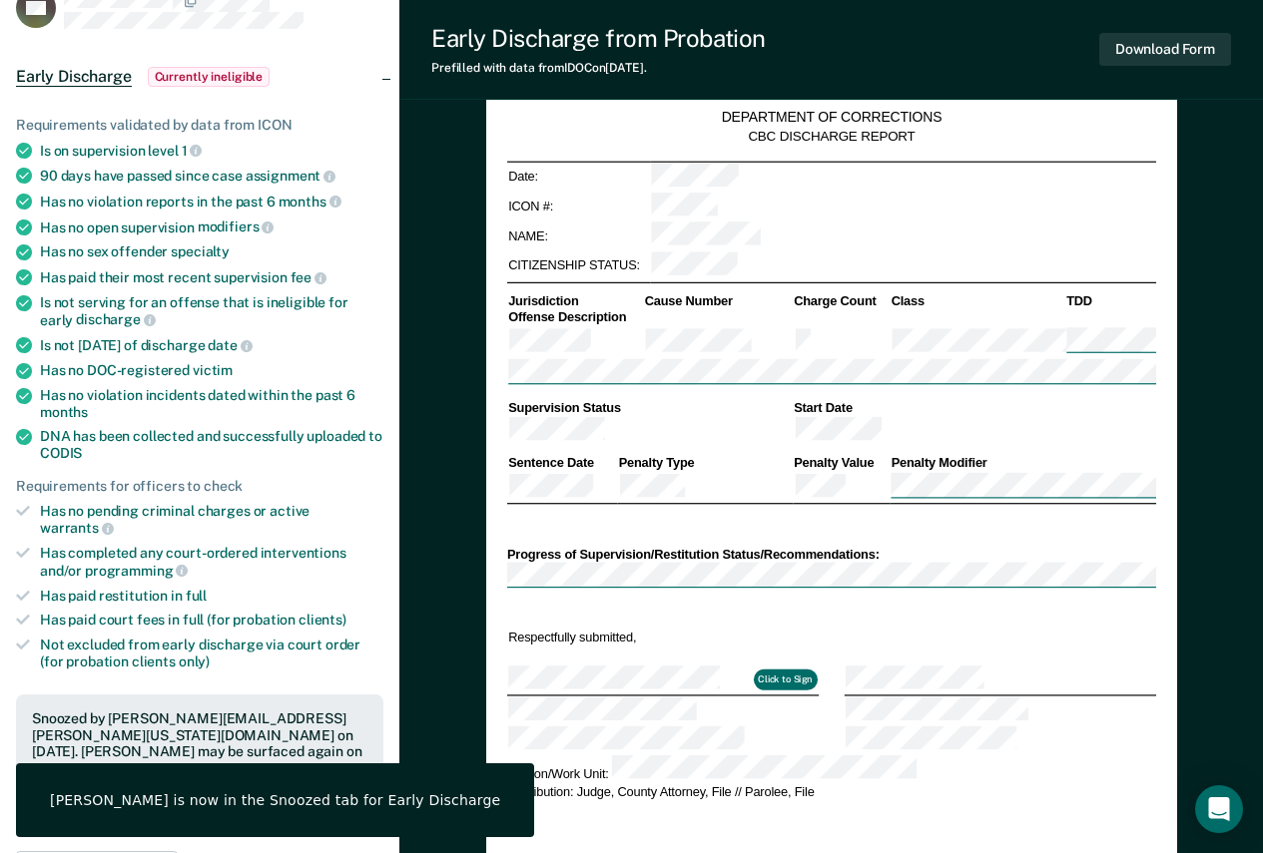
scroll to position [0, 0]
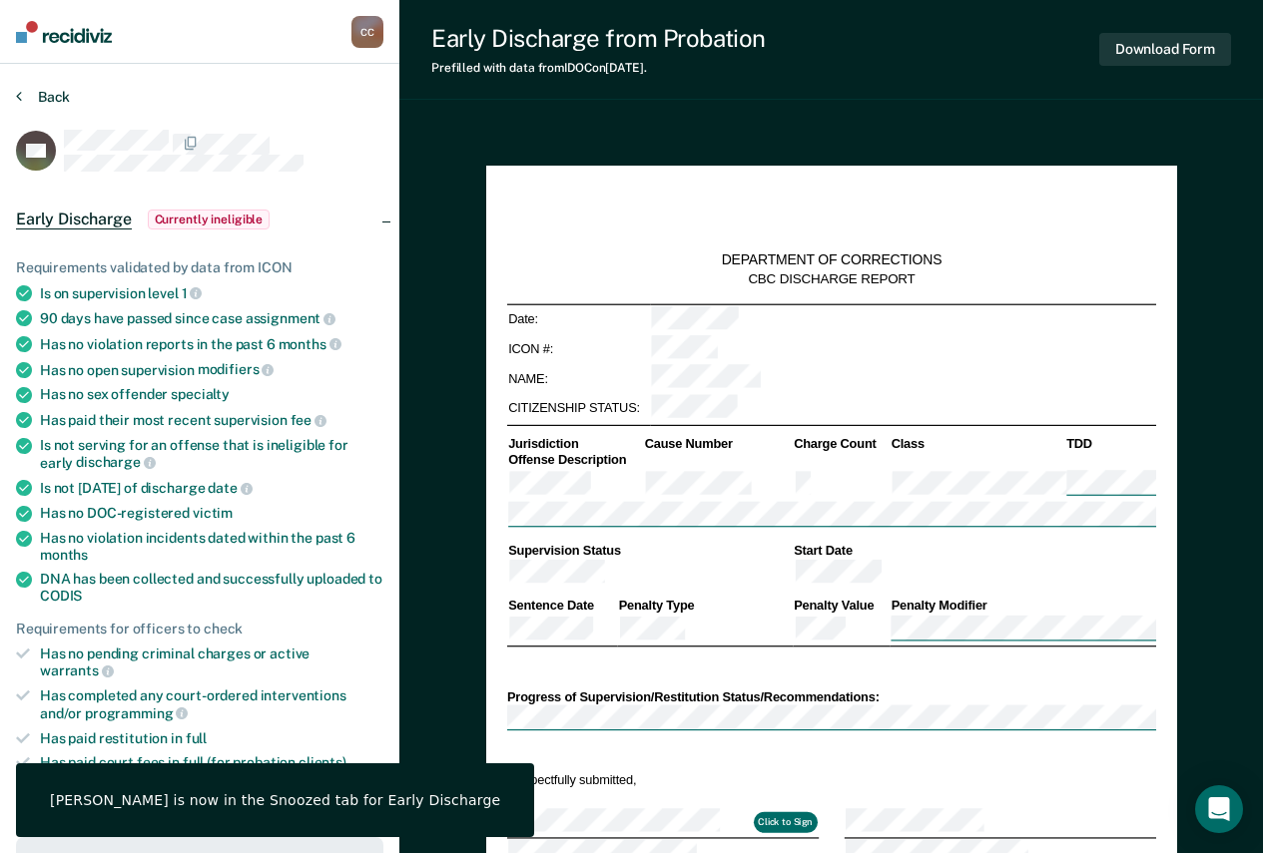
click at [43, 92] on button "Back" at bounding box center [43, 97] width 54 height 18
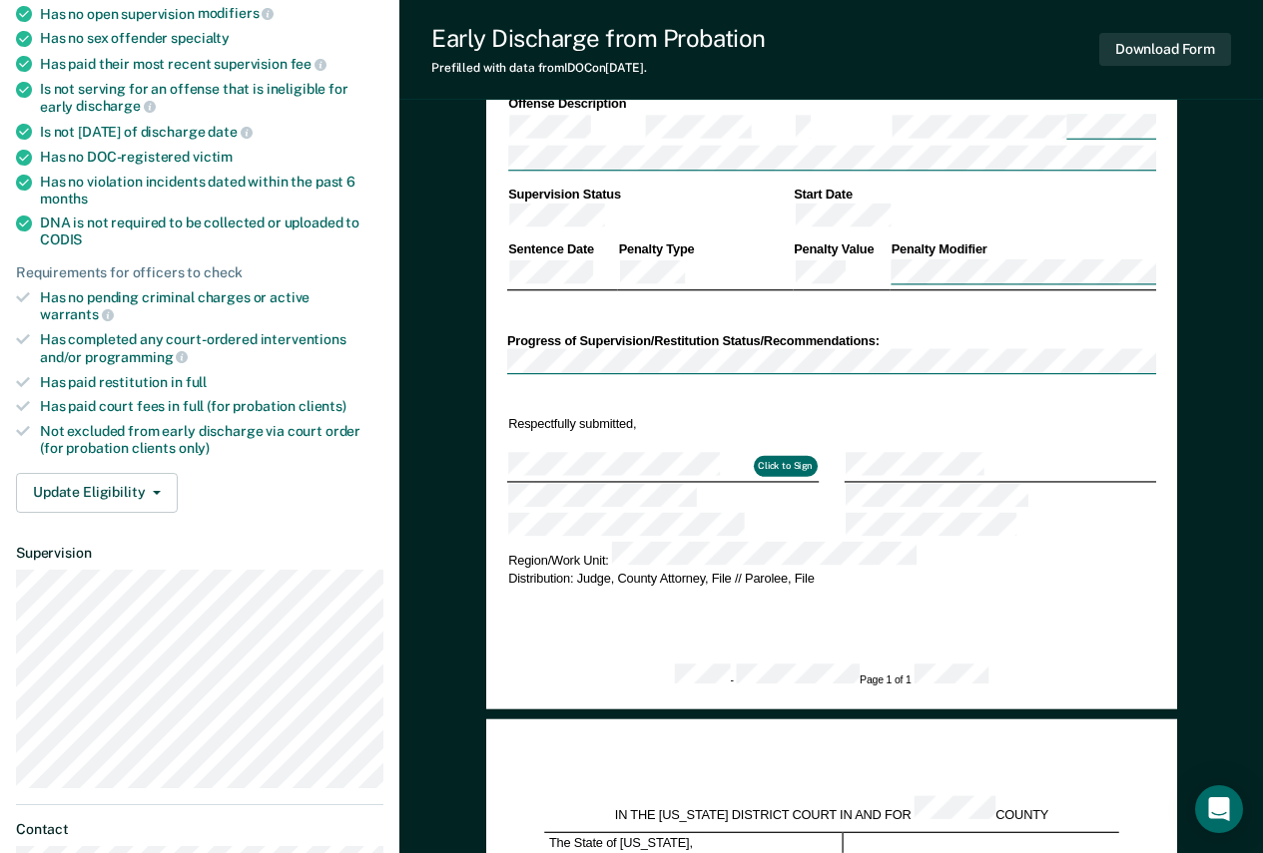
scroll to position [499, 0]
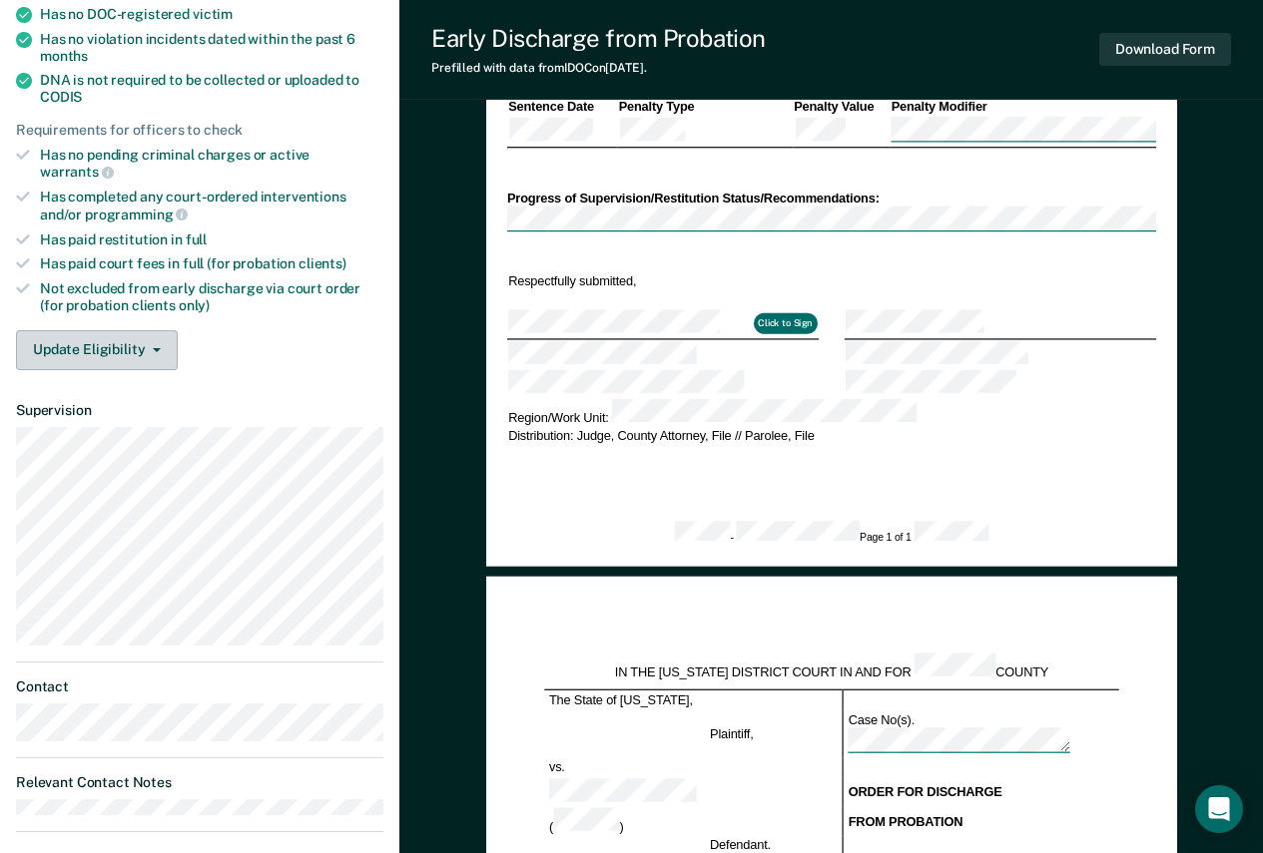
click at [133, 347] on button "Update Eligibility" at bounding box center [97, 350] width 162 height 40
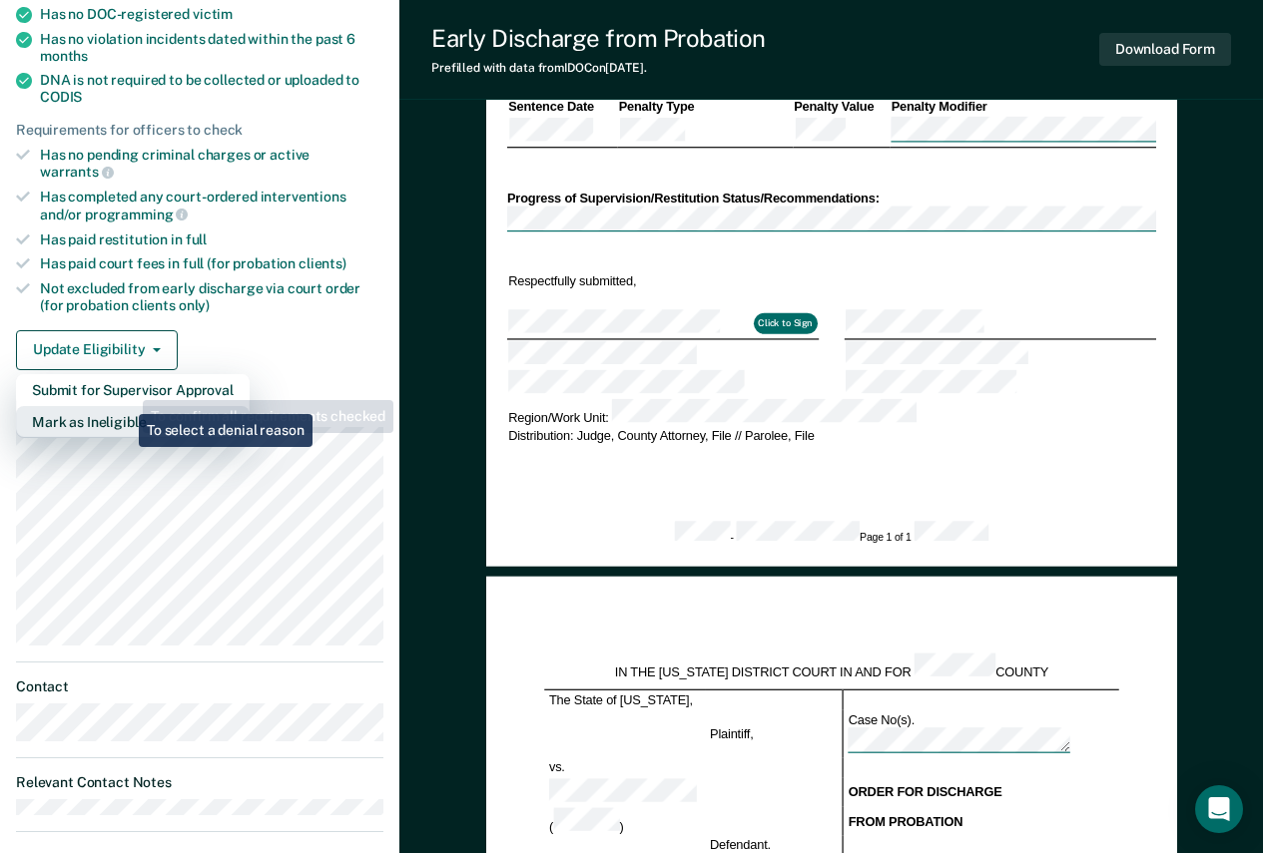
click at [124, 406] on button "Mark as Ineligible" at bounding box center [133, 422] width 234 height 32
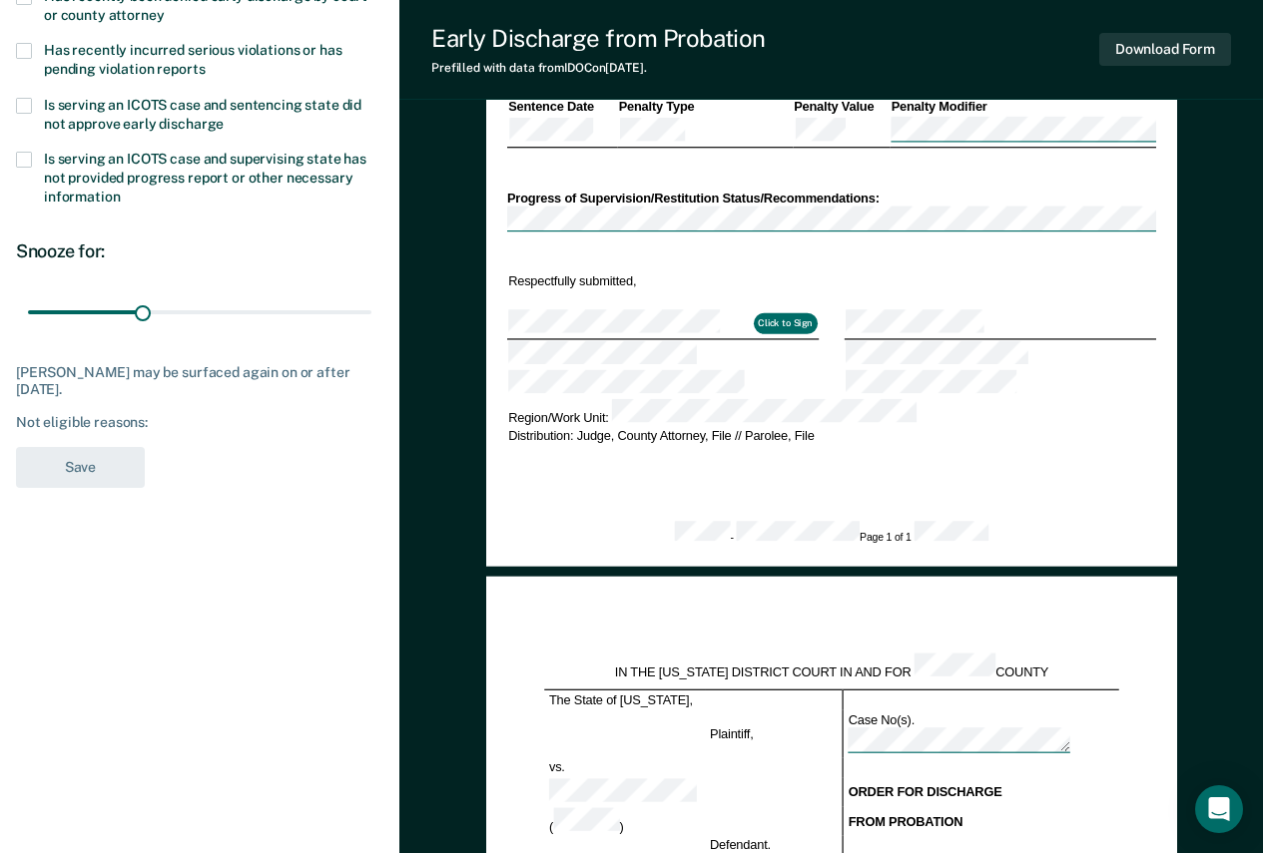
scroll to position [0, 0]
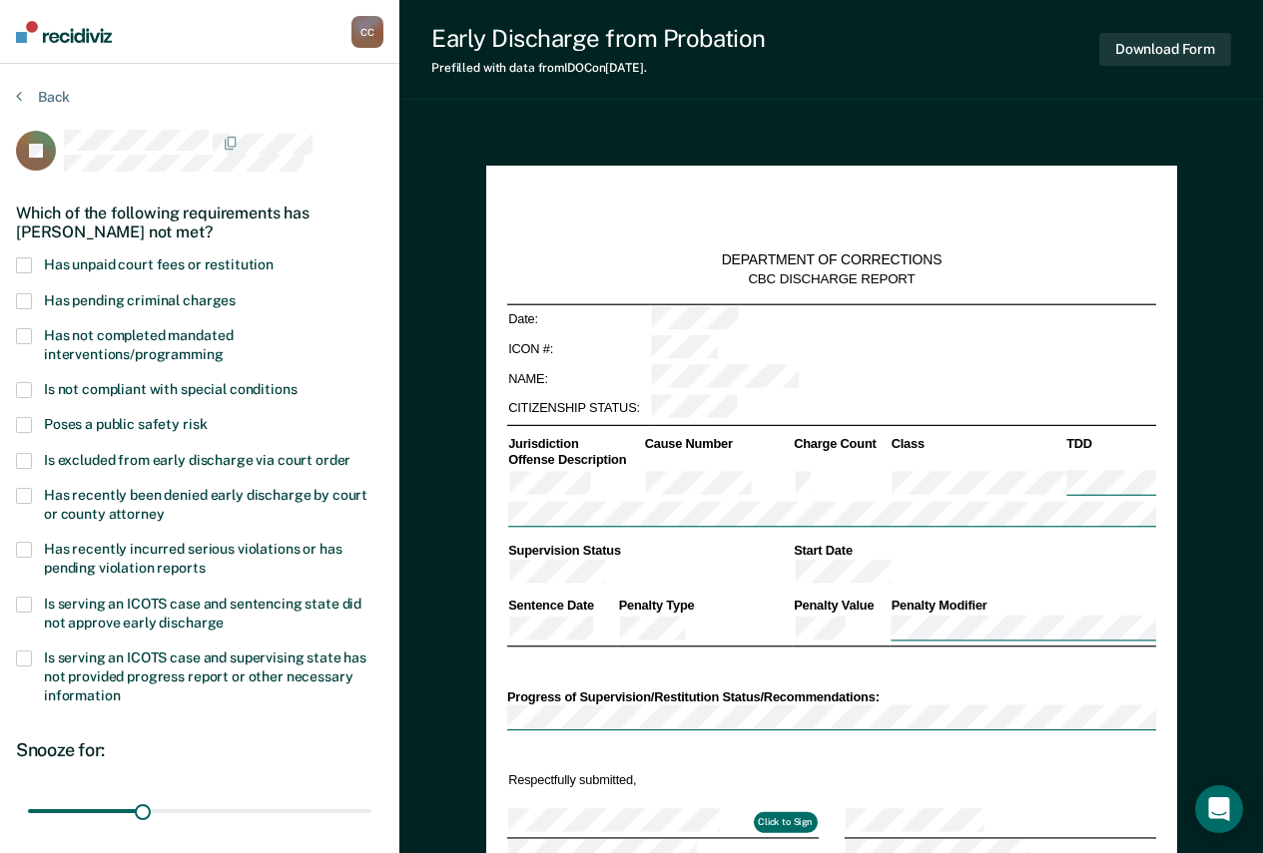
click at [138, 347] on span "Has not completed mandated interventions/programming" at bounding box center [138, 344] width 189 height 35
click at [224, 347] on input "Has not completed mandated interventions/programming" at bounding box center [224, 347] width 0 height 0
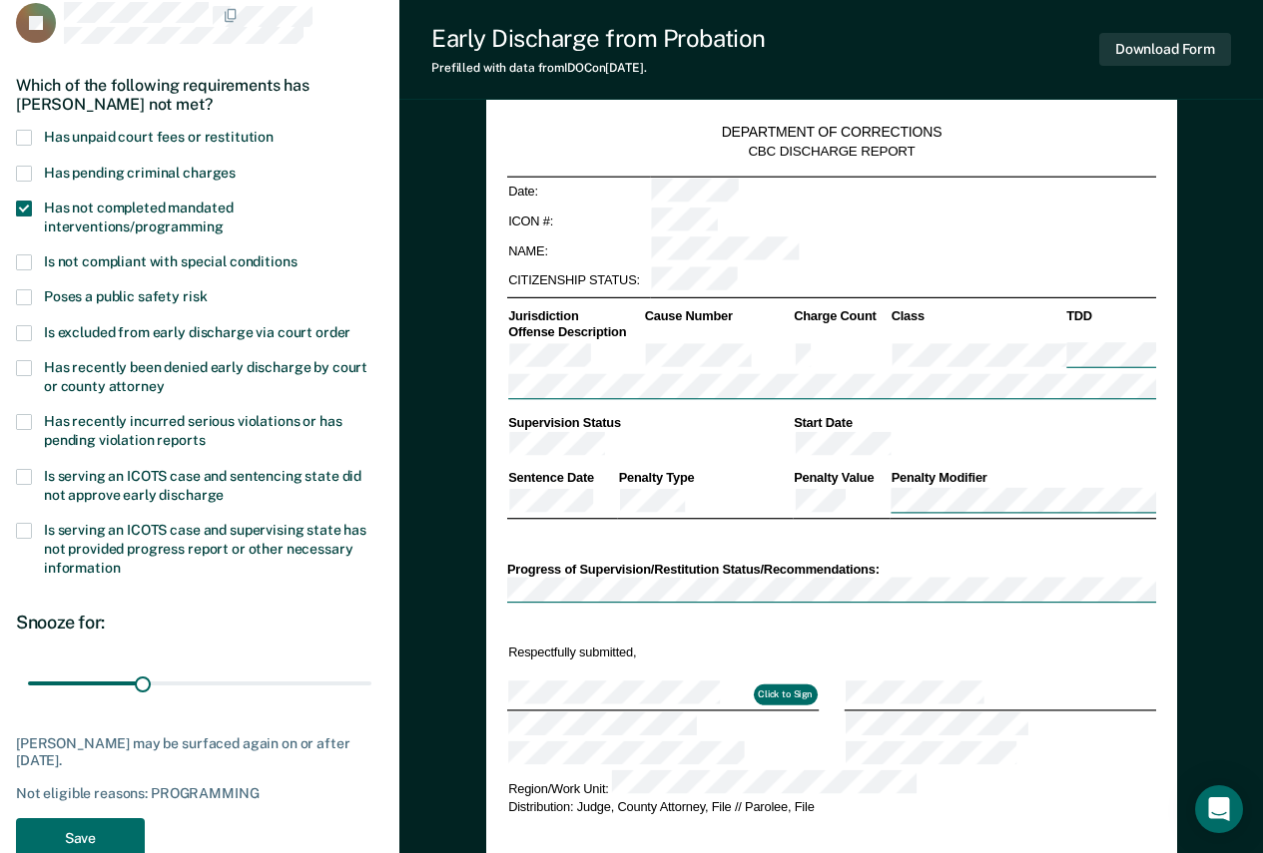
scroll to position [299, 0]
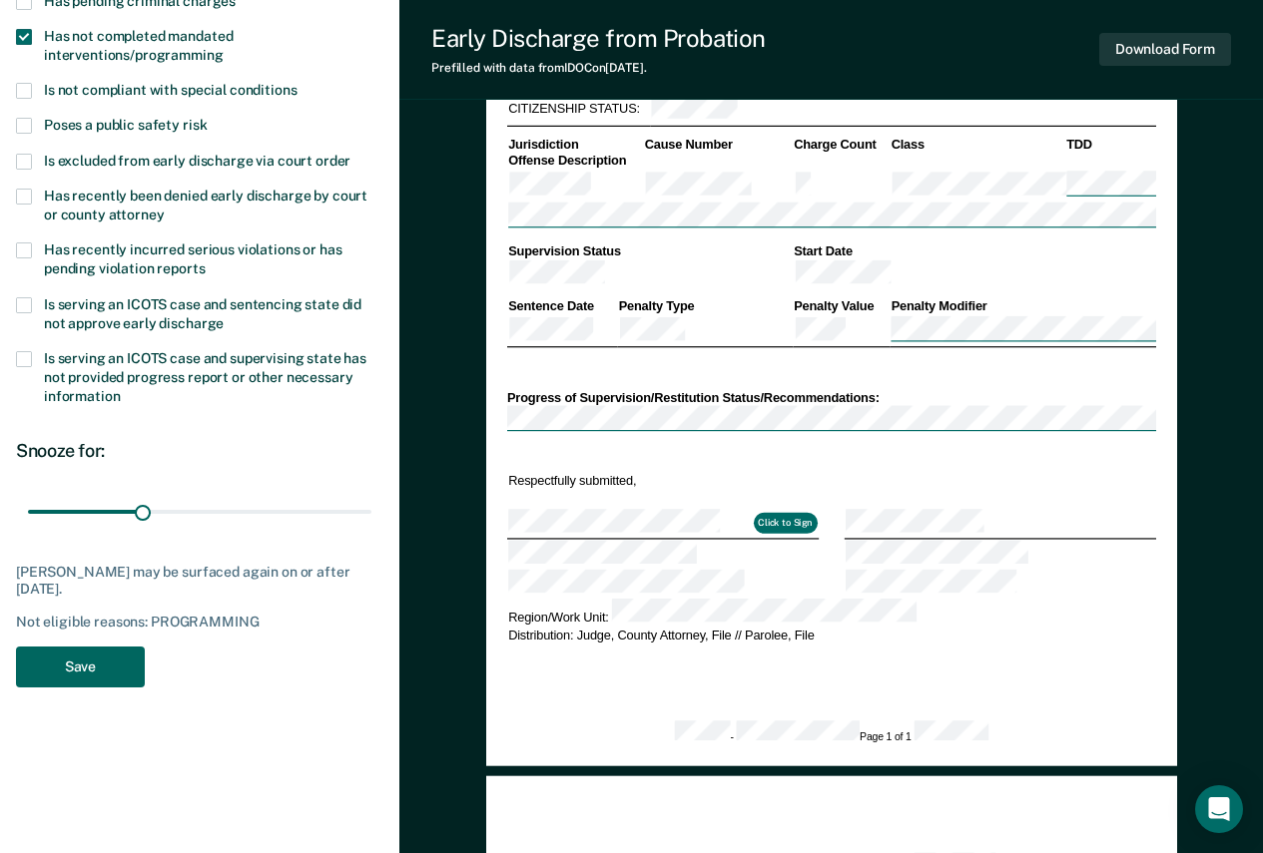
click at [99, 650] on button "Save" at bounding box center [80, 667] width 129 height 41
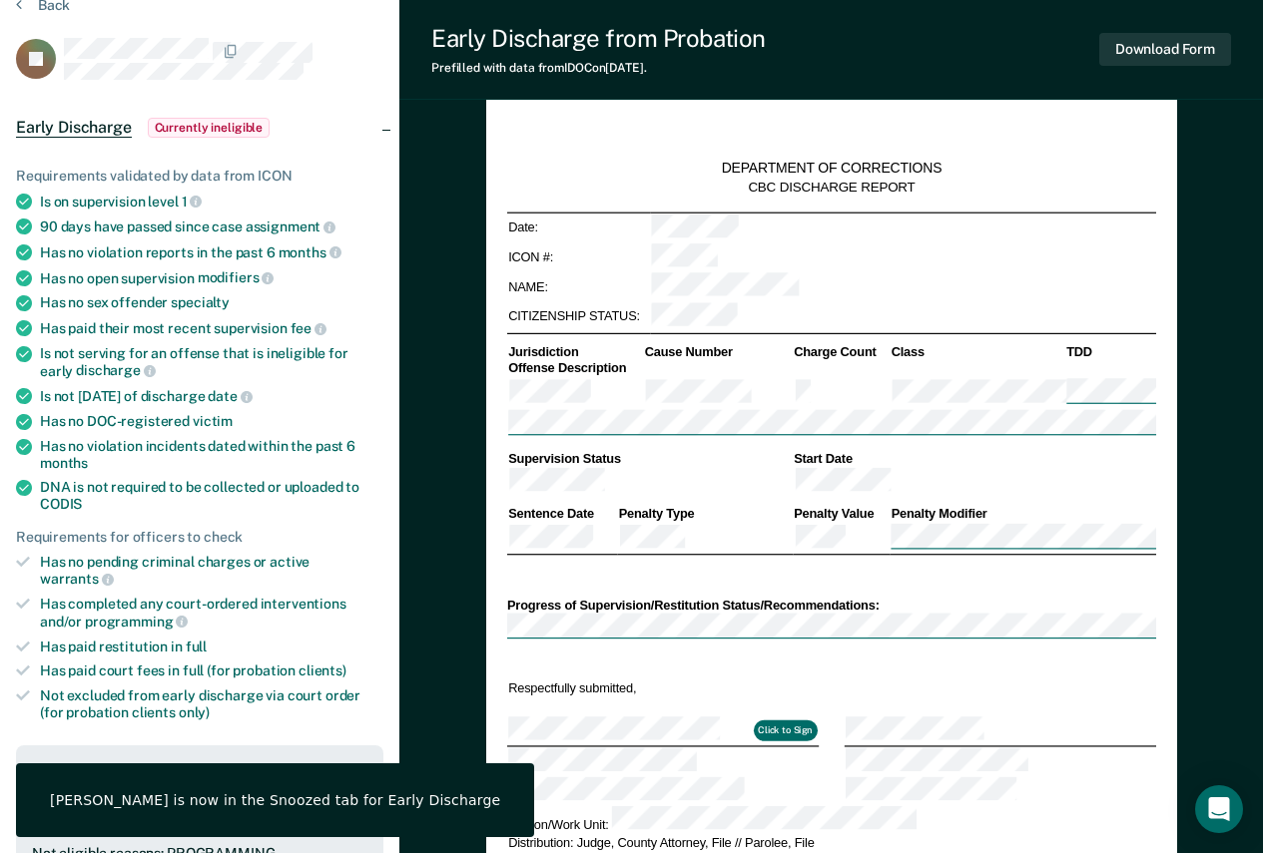
scroll to position [0, 0]
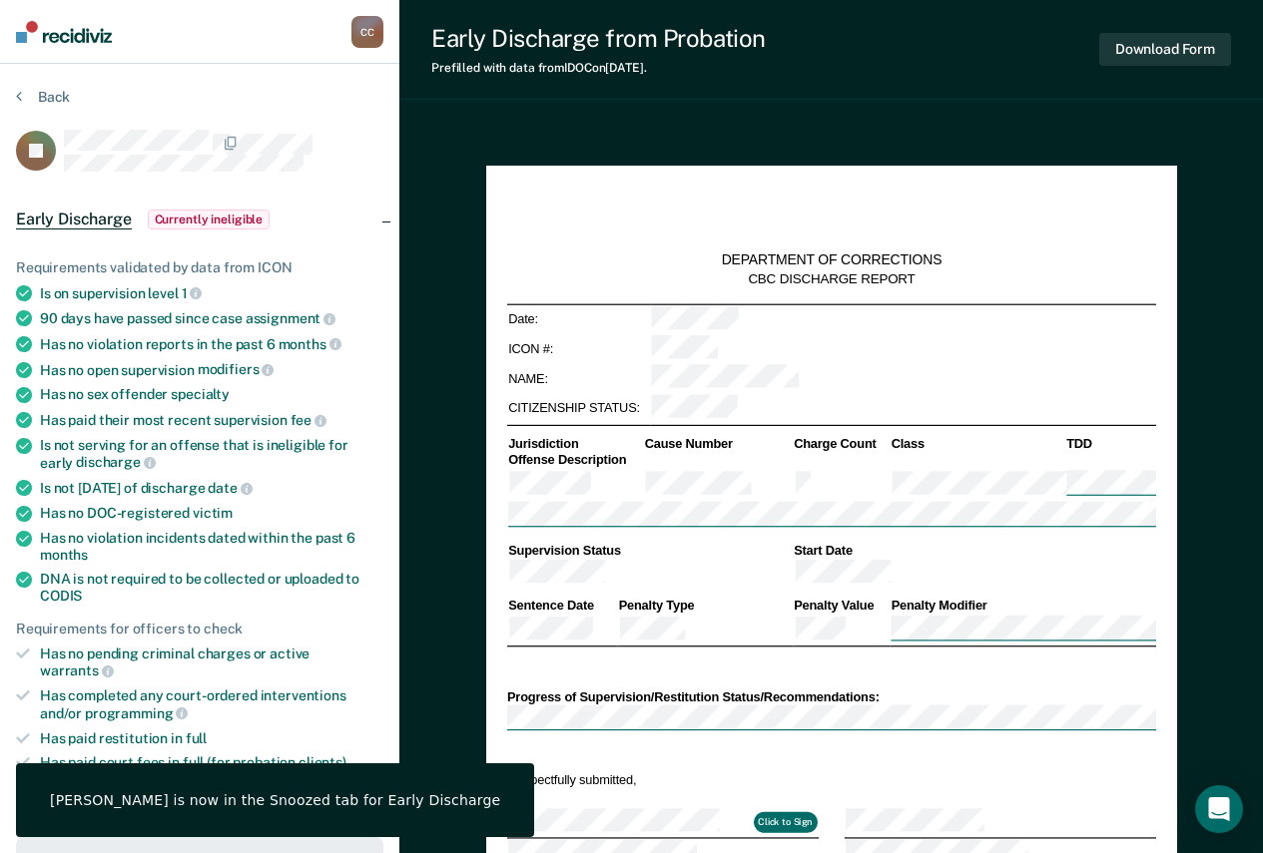
click at [48, 83] on section "Back JC Early Discharge Currently ineligible Requirements validated by data fro…" at bounding box center [199, 800] width 399 height 1472
click at [43, 90] on button "Back" at bounding box center [43, 97] width 54 height 18
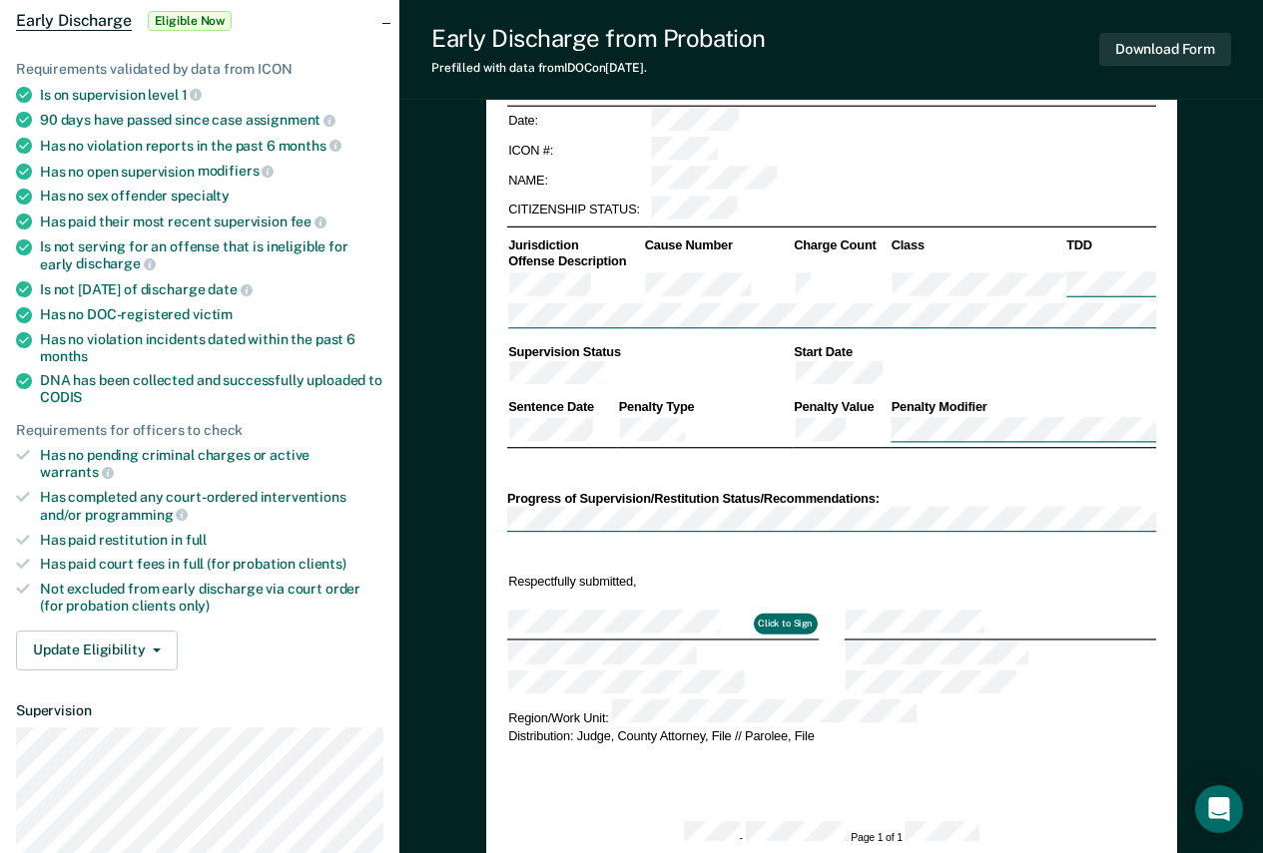
scroll to position [200, 0]
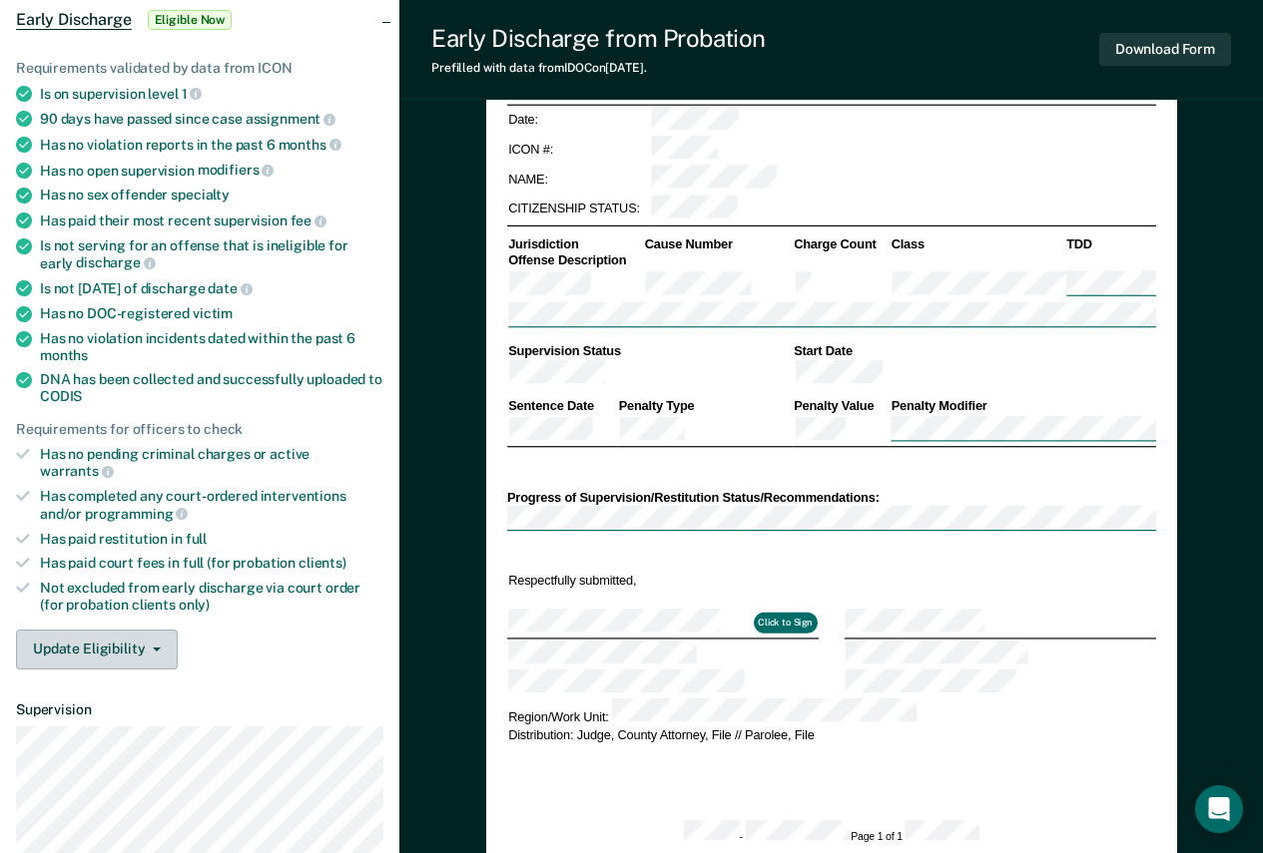
click at [117, 630] on button "Update Eligibility" at bounding box center [97, 650] width 162 height 40
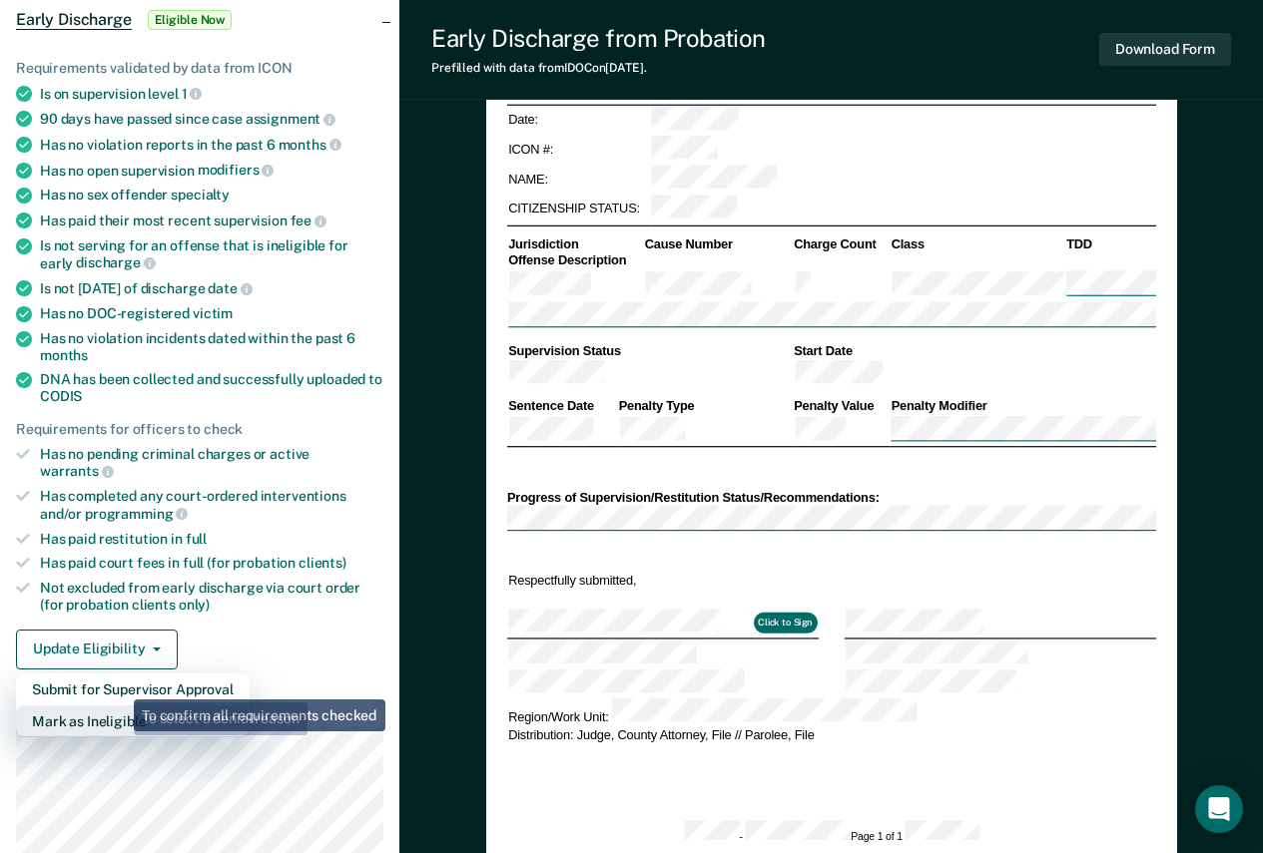
click at [117, 706] on button "Mark as Ineligible" at bounding box center [133, 722] width 234 height 32
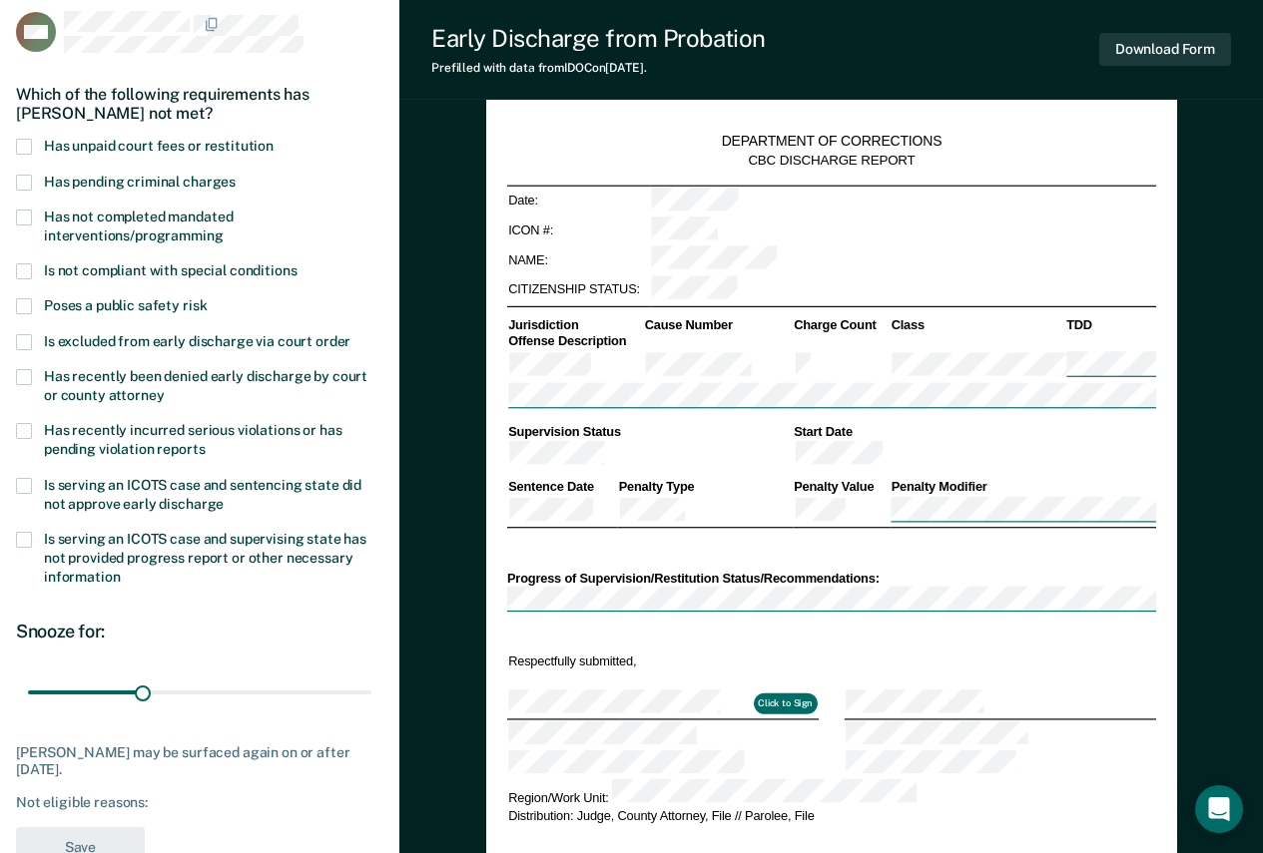
scroll to position [0, 0]
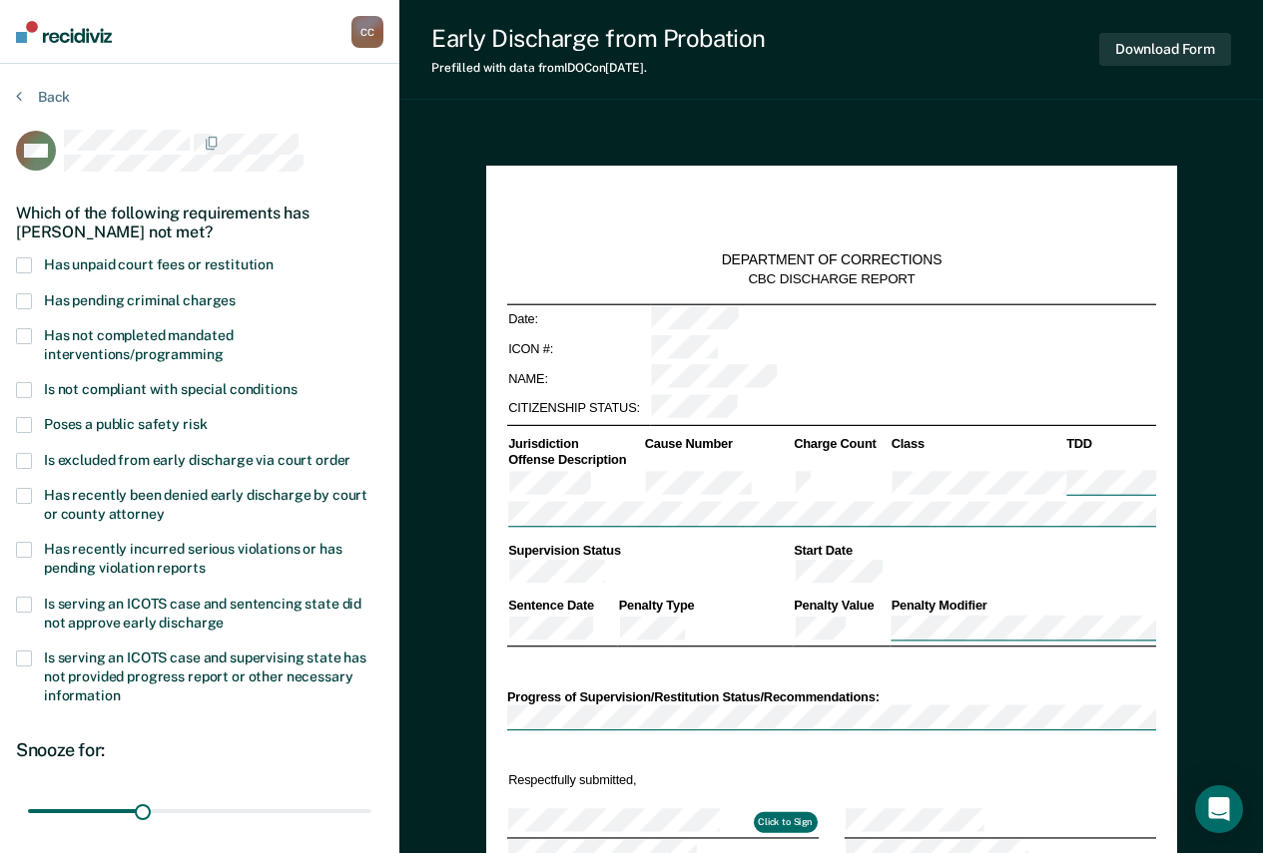
click at [142, 262] on span "Has unpaid court fees or restitution" at bounding box center [159, 265] width 230 height 16
click at [274, 258] on input "Has unpaid court fees or restitution" at bounding box center [274, 258] width 0 height 0
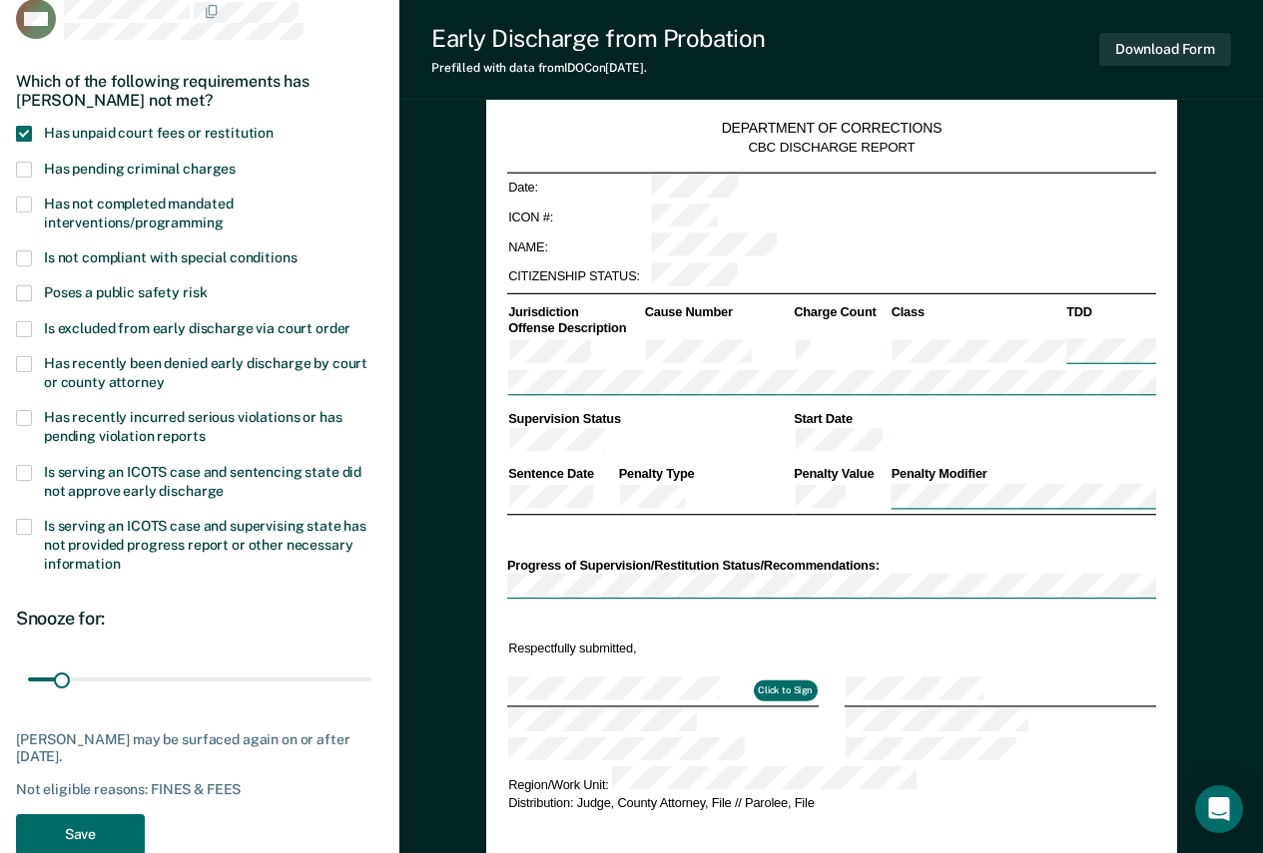
scroll to position [299, 0]
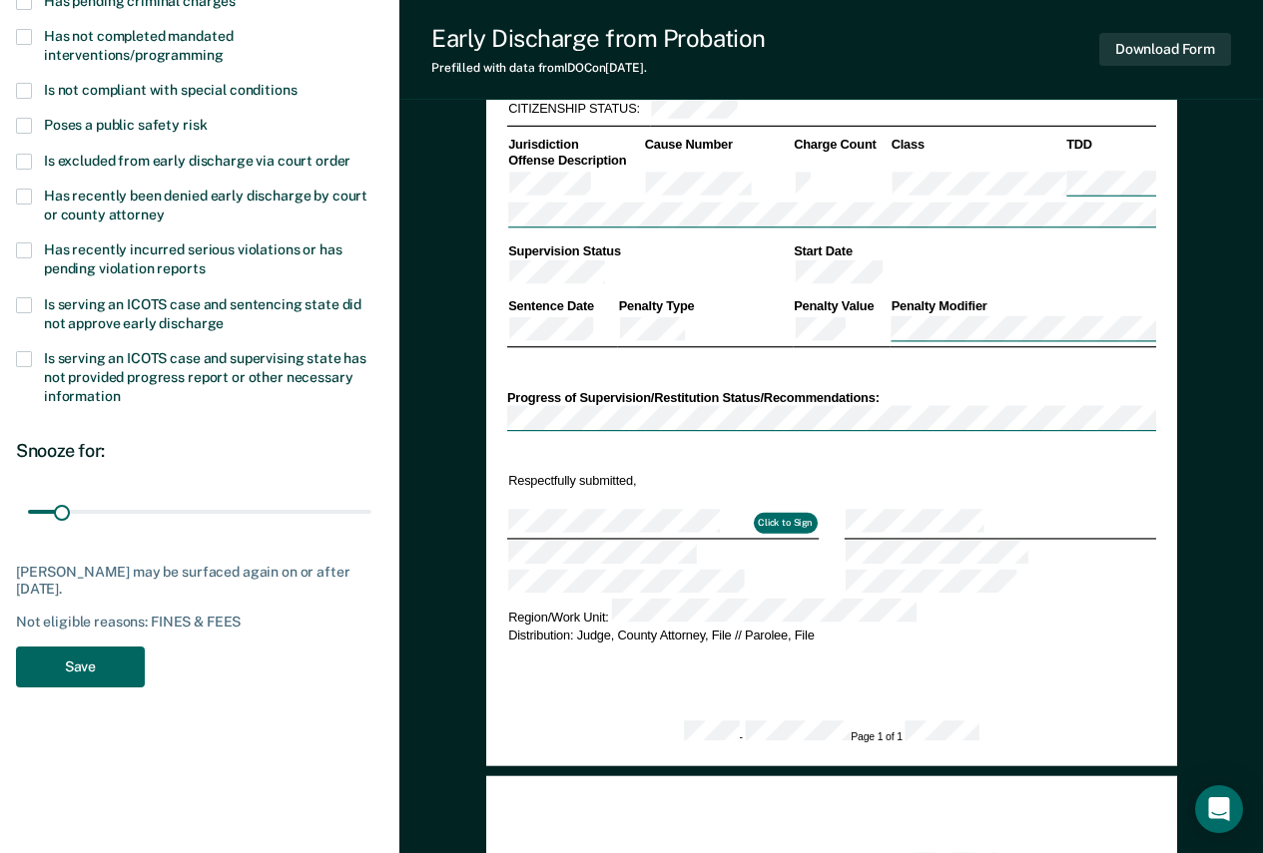
click at [114, 653] on button "Save" at bounding box center [80, 667] width 129 height 41
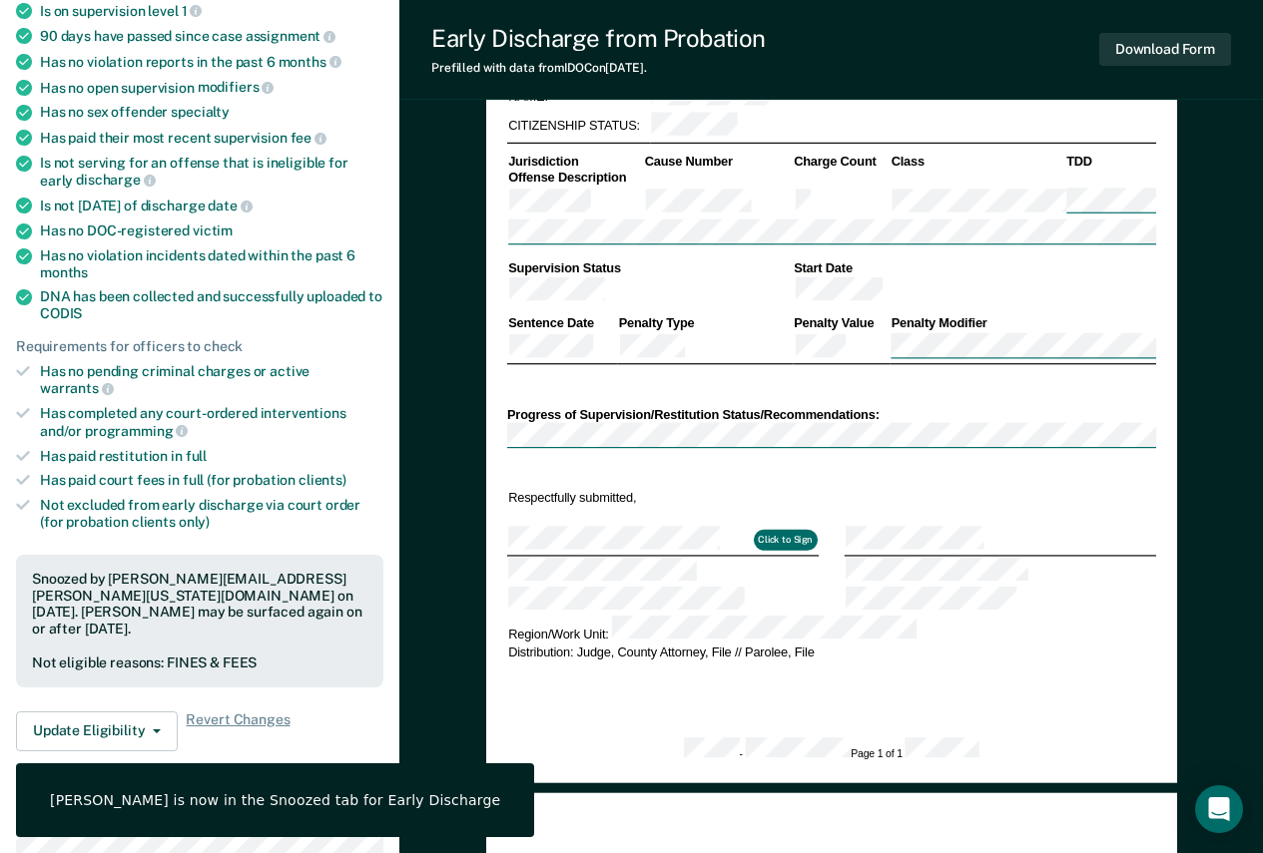
scroll to position [0, 0]
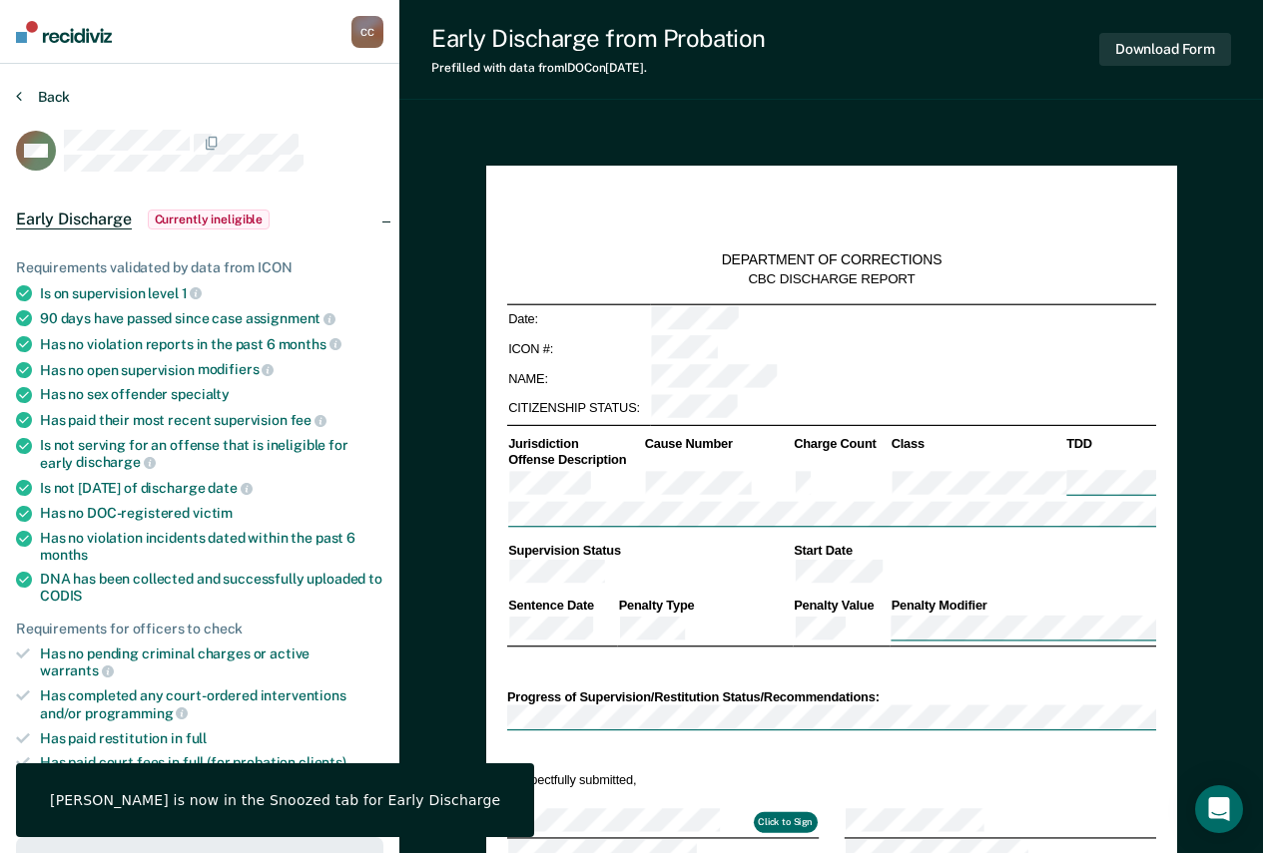
click at [50, 95] on button "Back" at bounding box center [43, 97] width 54 height 18
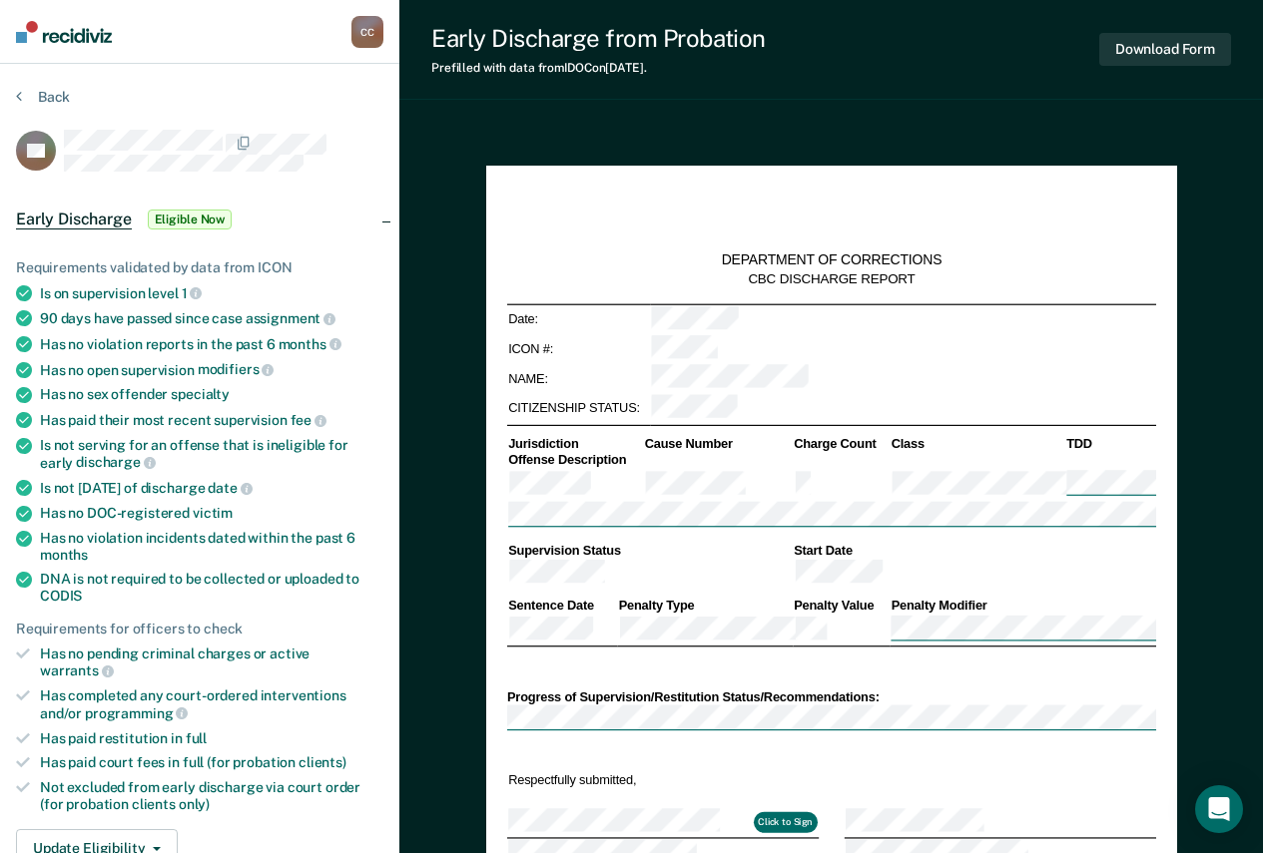
scroll to position [299, 0]
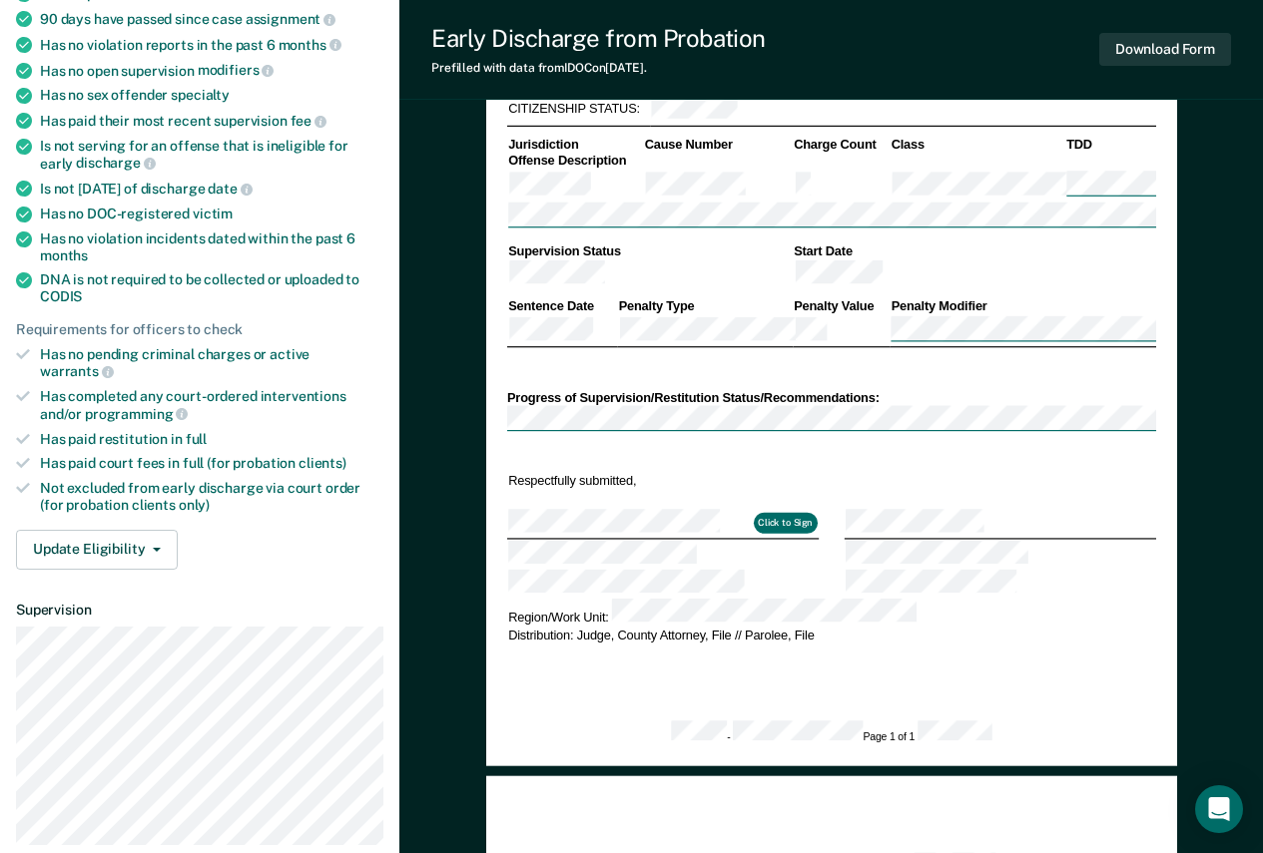
click at [152, 555] on div "Requirements validated by data from ICON Is on supervision level 1 90 days have…" at bounding box center [199, 257] width 399 height 658
click at [158, 544] on button "Update Eligibility" at bounding box center [97, 550] width 162 height 40
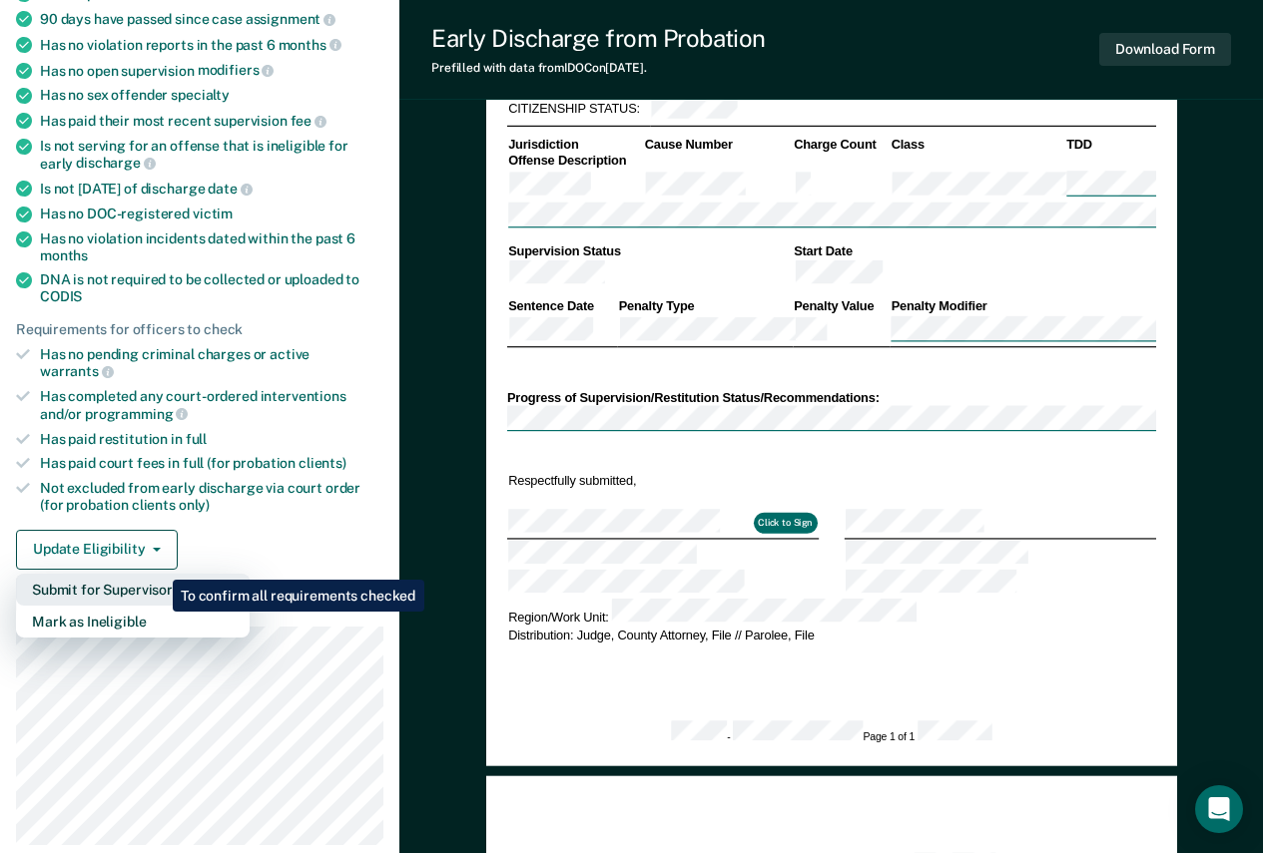
click at [158, 574] on button "Submit for Supervisor Approval" at bounding box center [133, 590] width 234 height 32
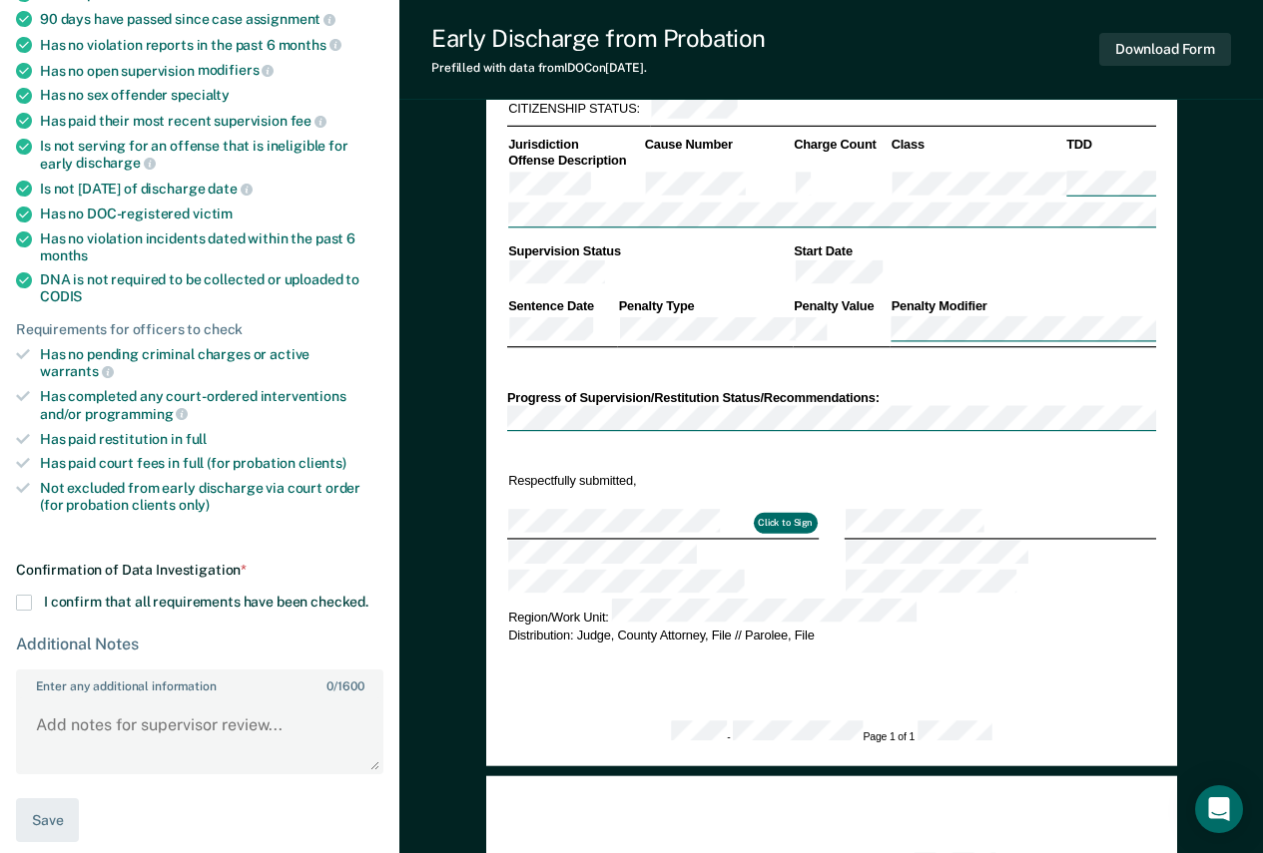
click at [129, 594] on span "I confirm that all requirements have been checked." at bounding box center [206, 602] width 324 height 16
click at [368, 595] on input "I confirm that all requirements have been checked." at bounding box center [368, 595] width 0 height 0
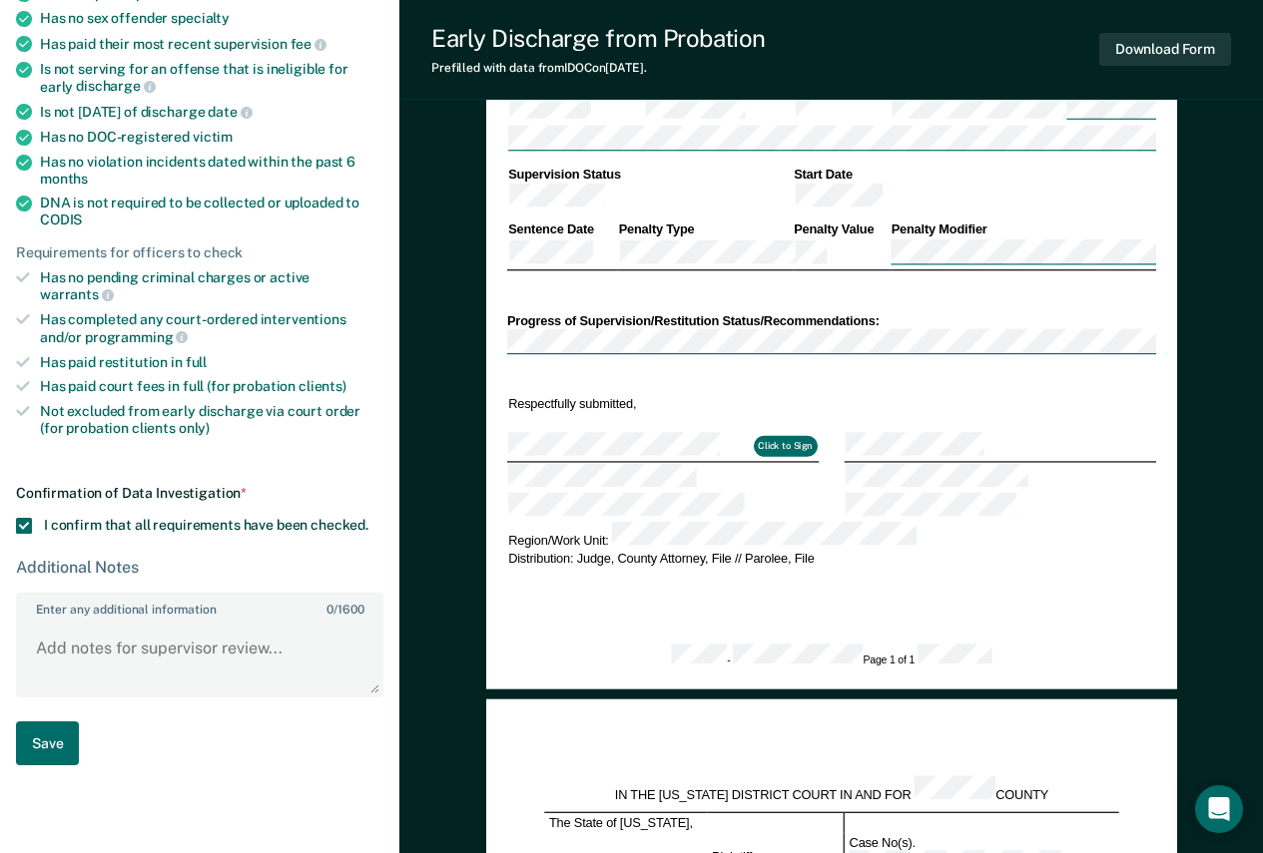
scroll to position [399, 0]
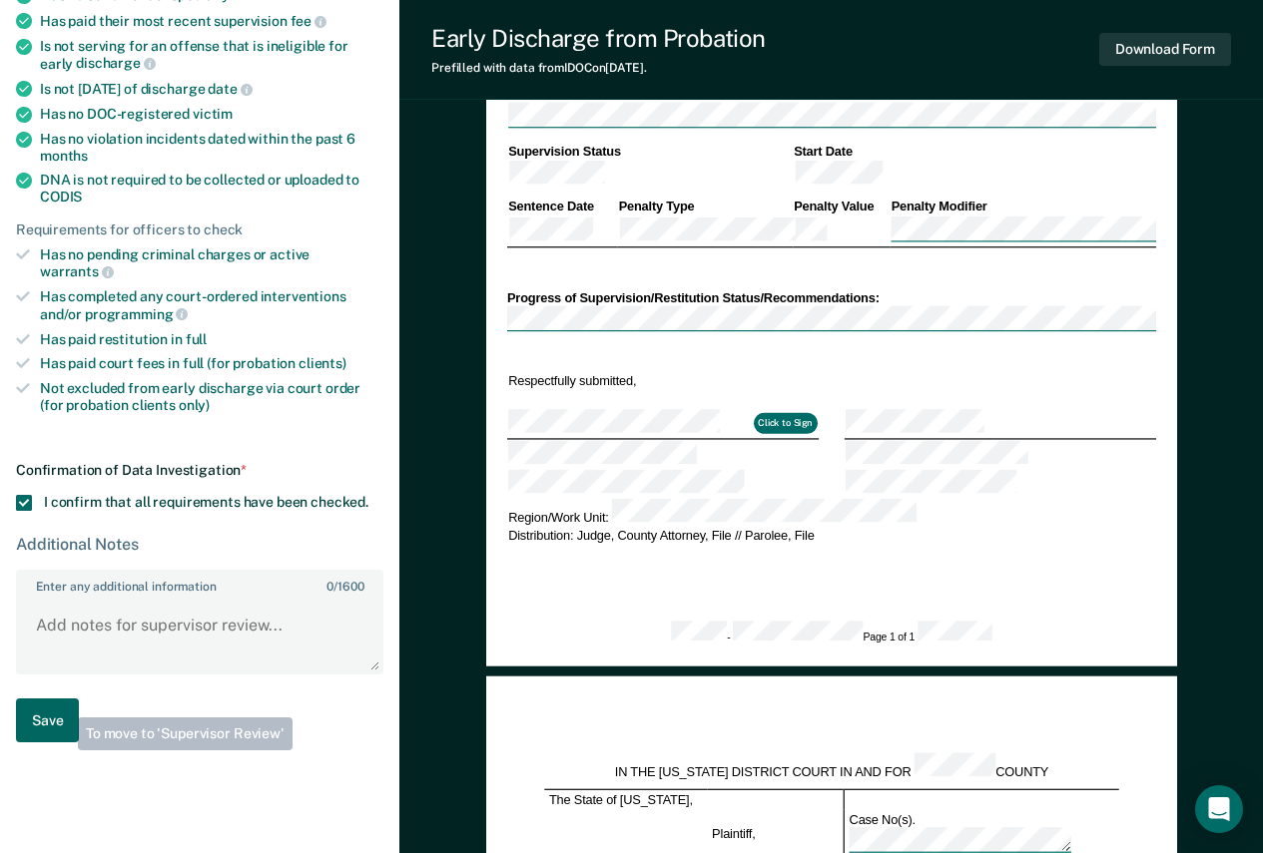
click at [63, 703] on button "Save" at bounding box center [47, 721] width 63 height 45
type textarea "x"
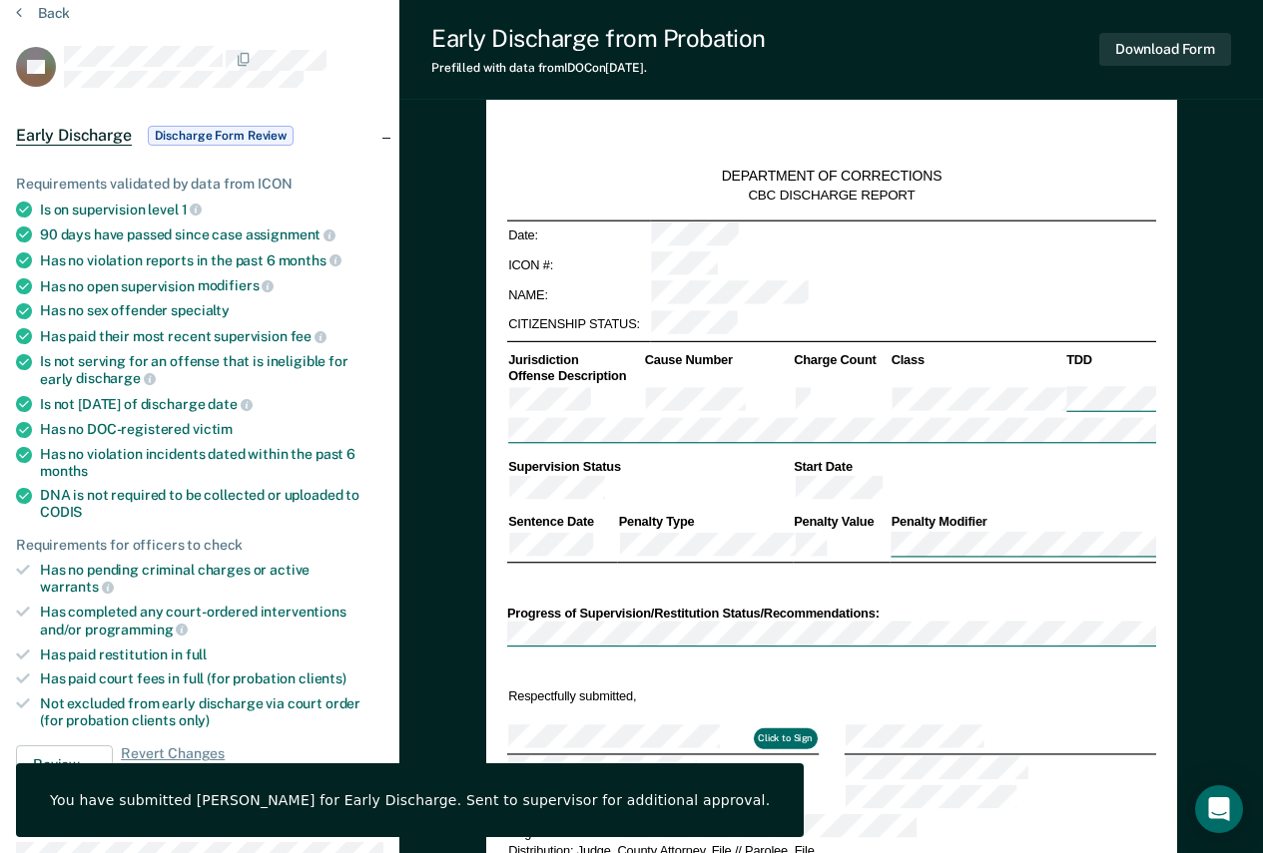
scroll to position [0, 0]
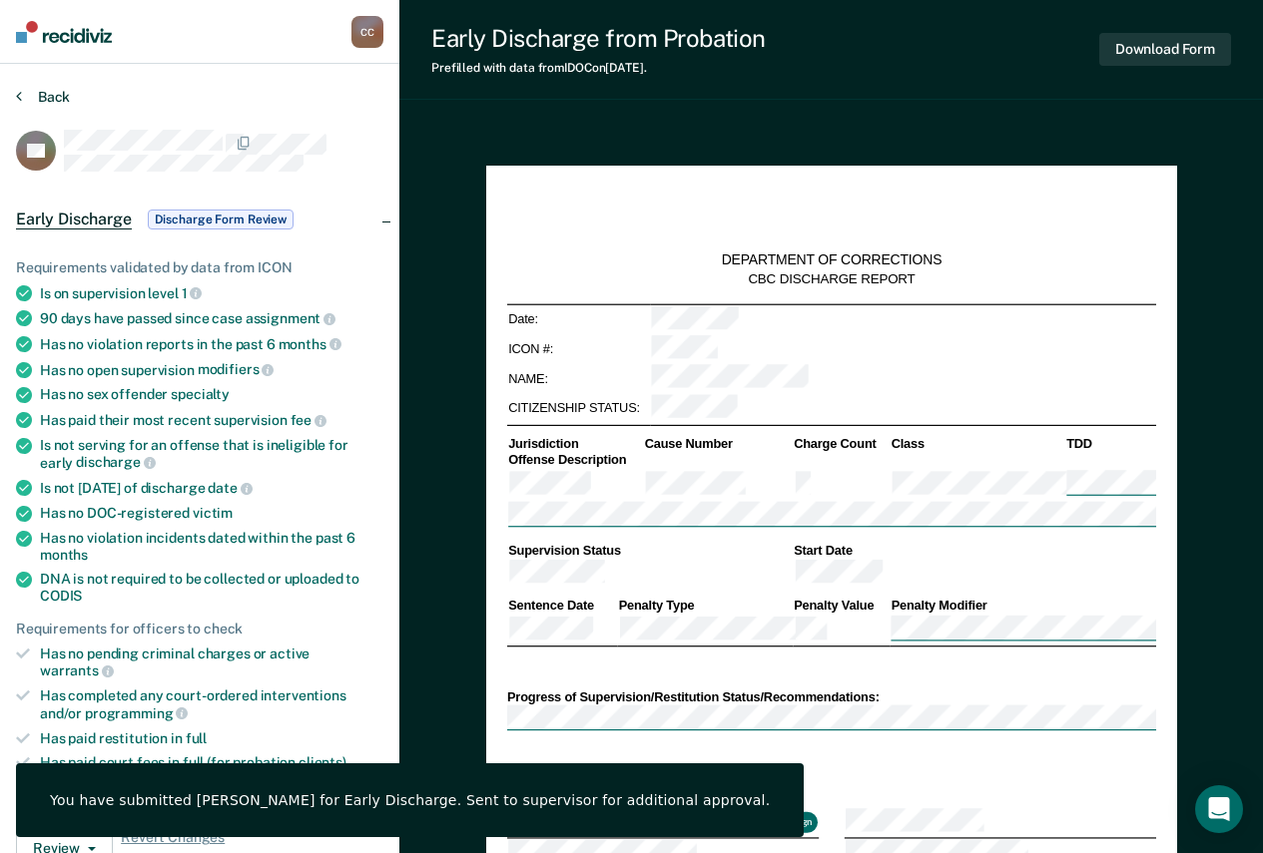
click at [58, 96] on button "Back" at bounding box center [43, 97] width 54 height 18
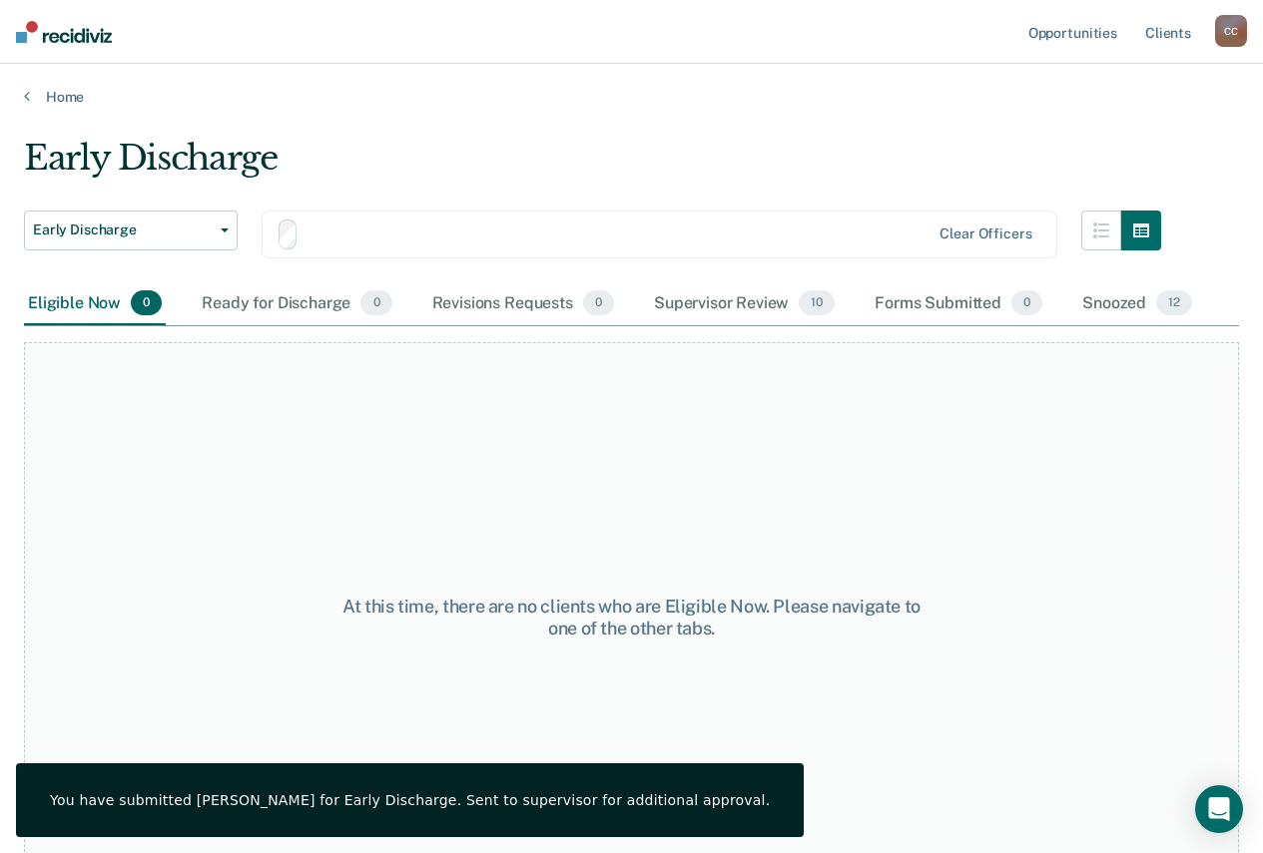
scroll to position [19, 0]
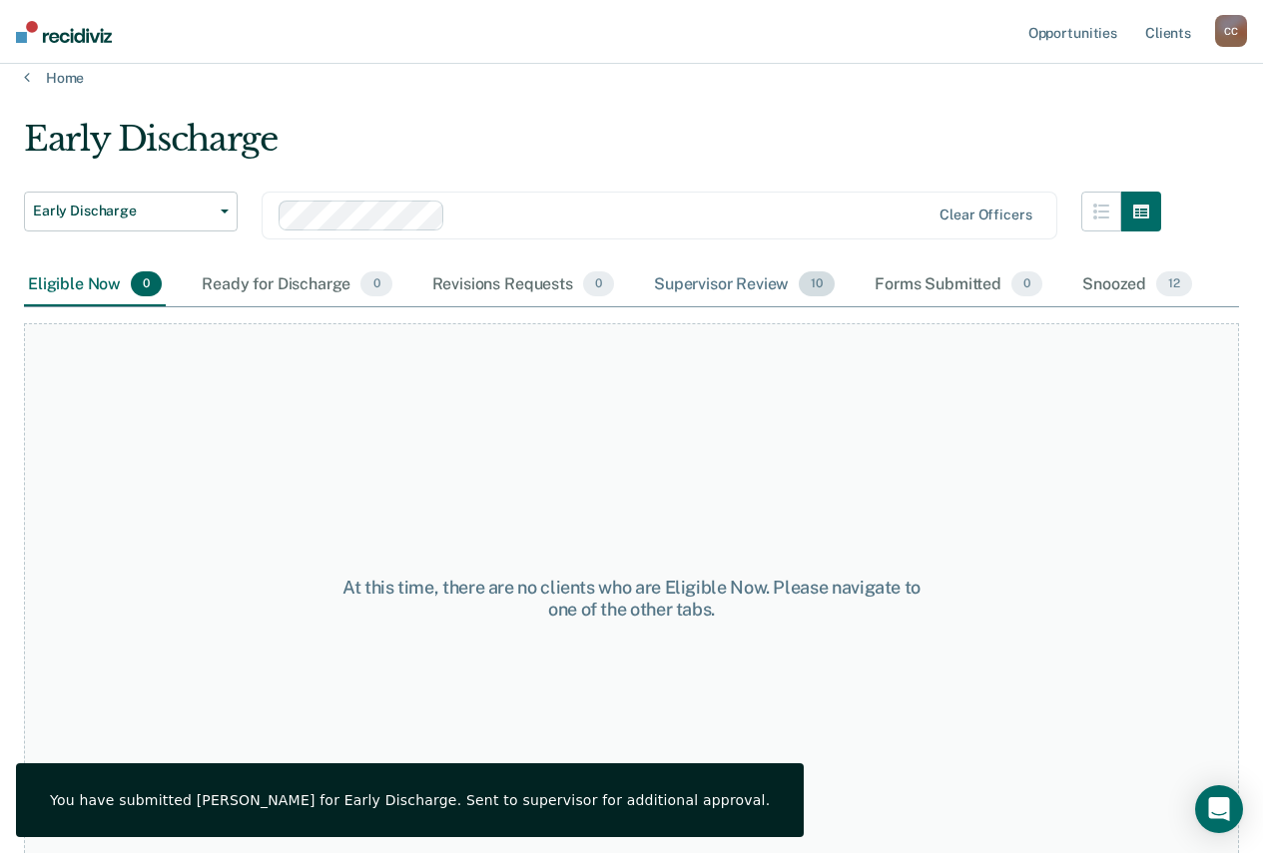
click at [797, 283] on div "Supervisor Review 10" at bounding box center [744, 286] width 189 height 44
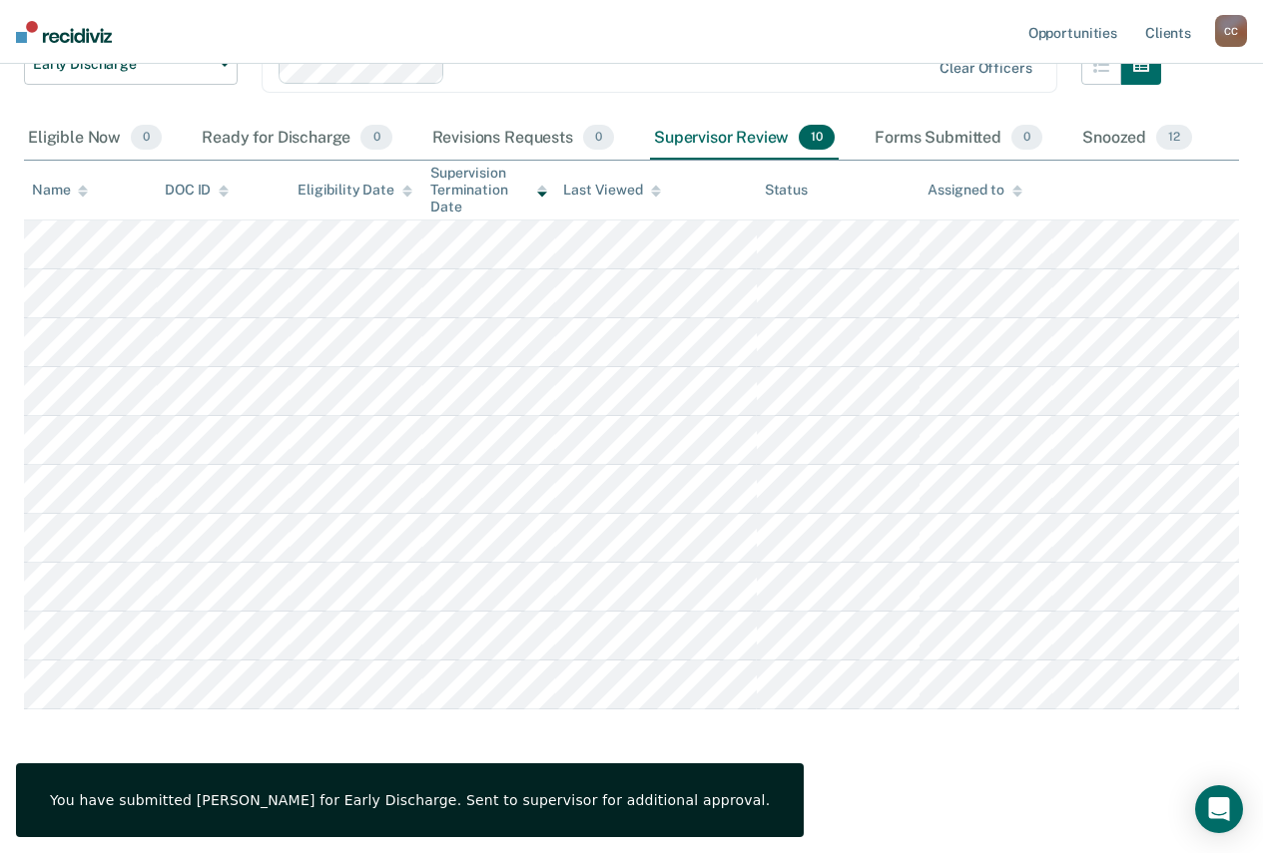
scroll to position [0, 0]
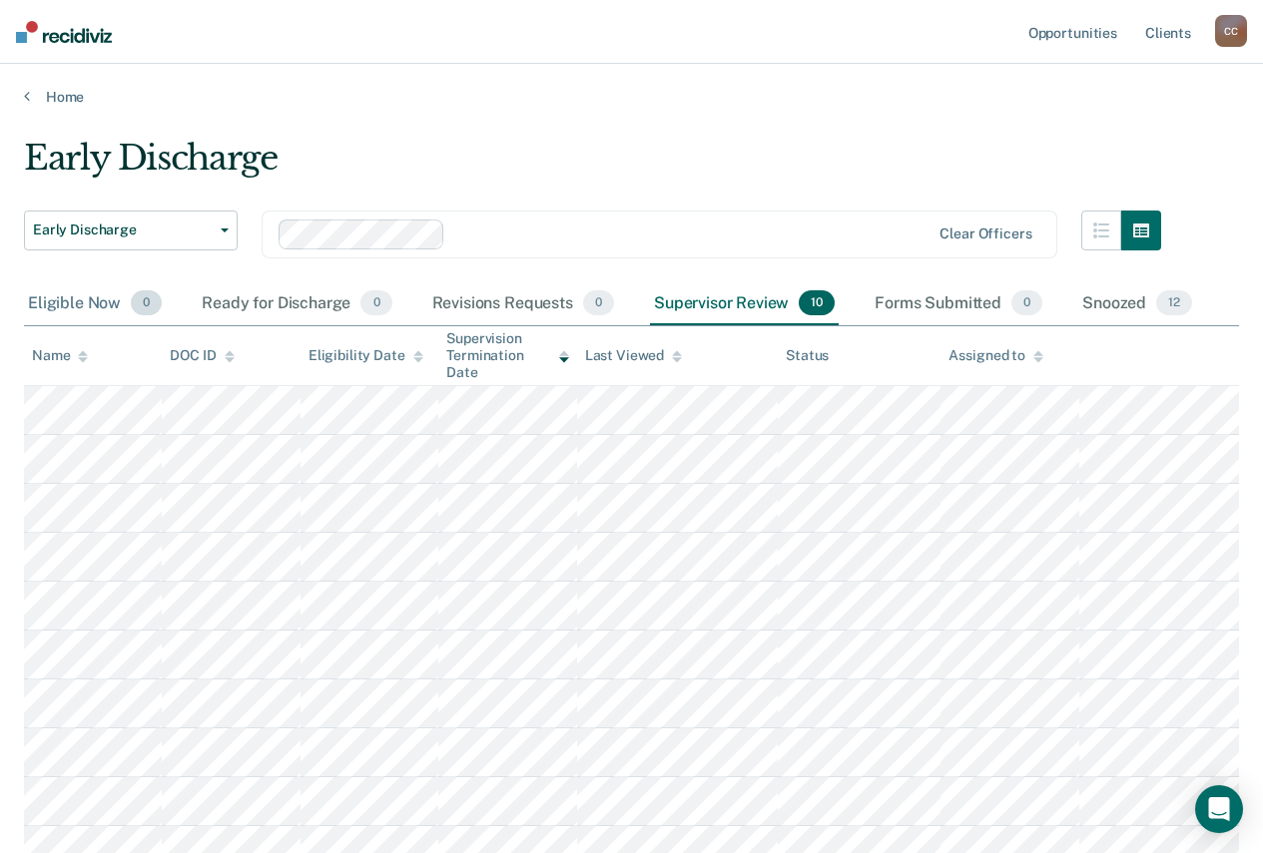
click at [139, 288] on div "Eligible Now 0" at bounding box center [95, 304] width 142 height 44
